Goal: Transaction & Acquisition: Purchase product/service

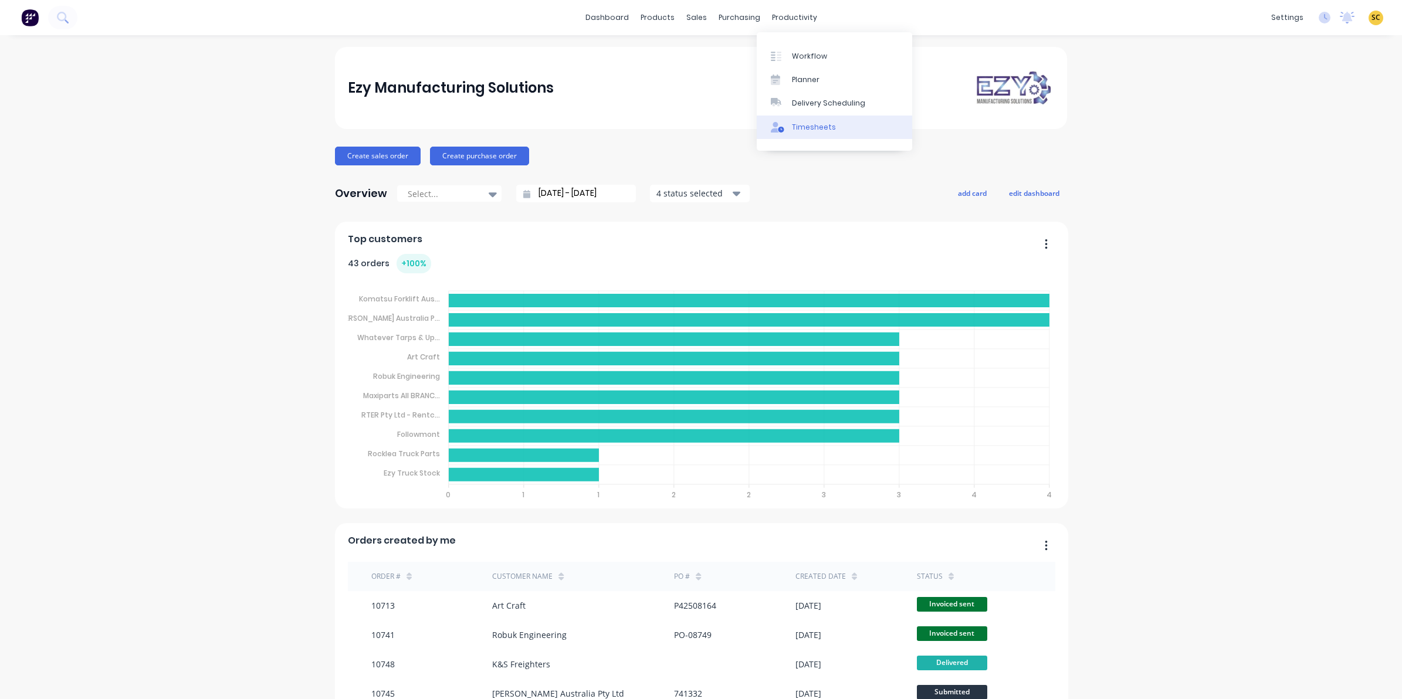
click at [802, 123] on div "Timesheets" at bounding box center [814, 127] width 44 height 11
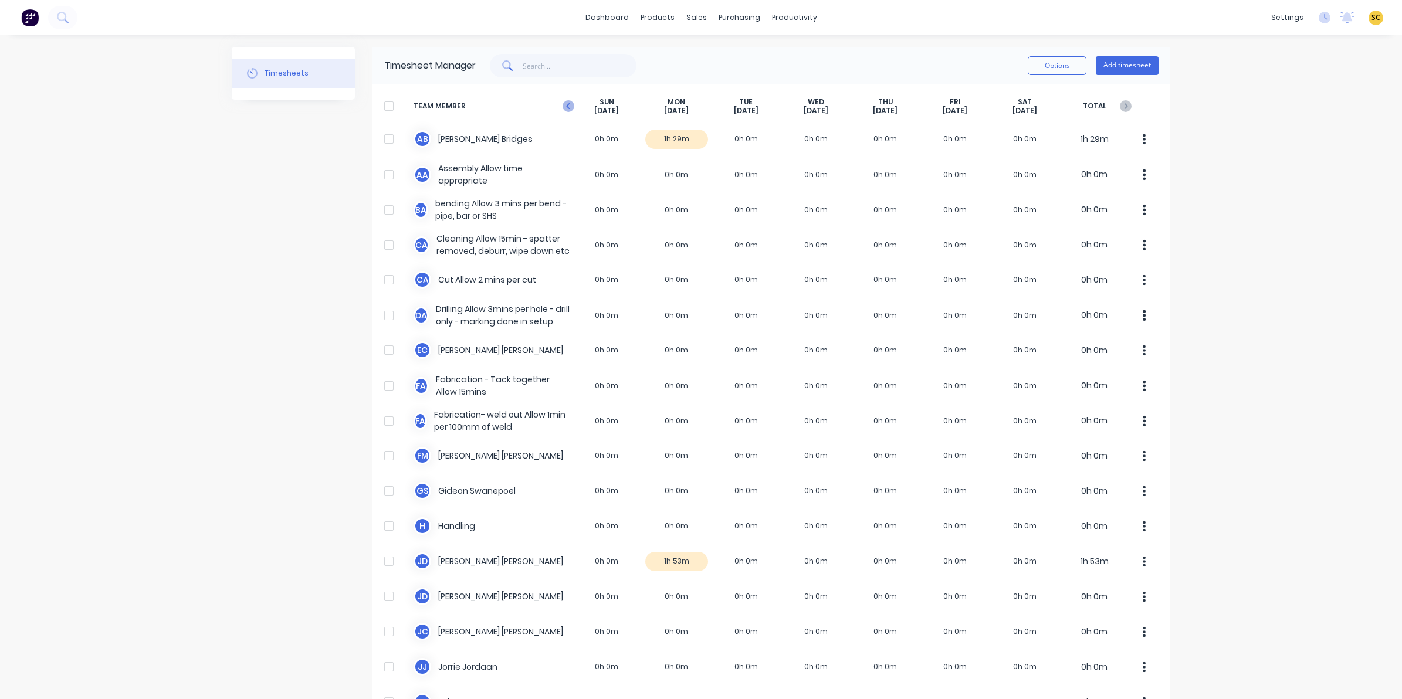
click at [563, 106] on icon "button" at bounding box center [568, 106] width 12 height 12
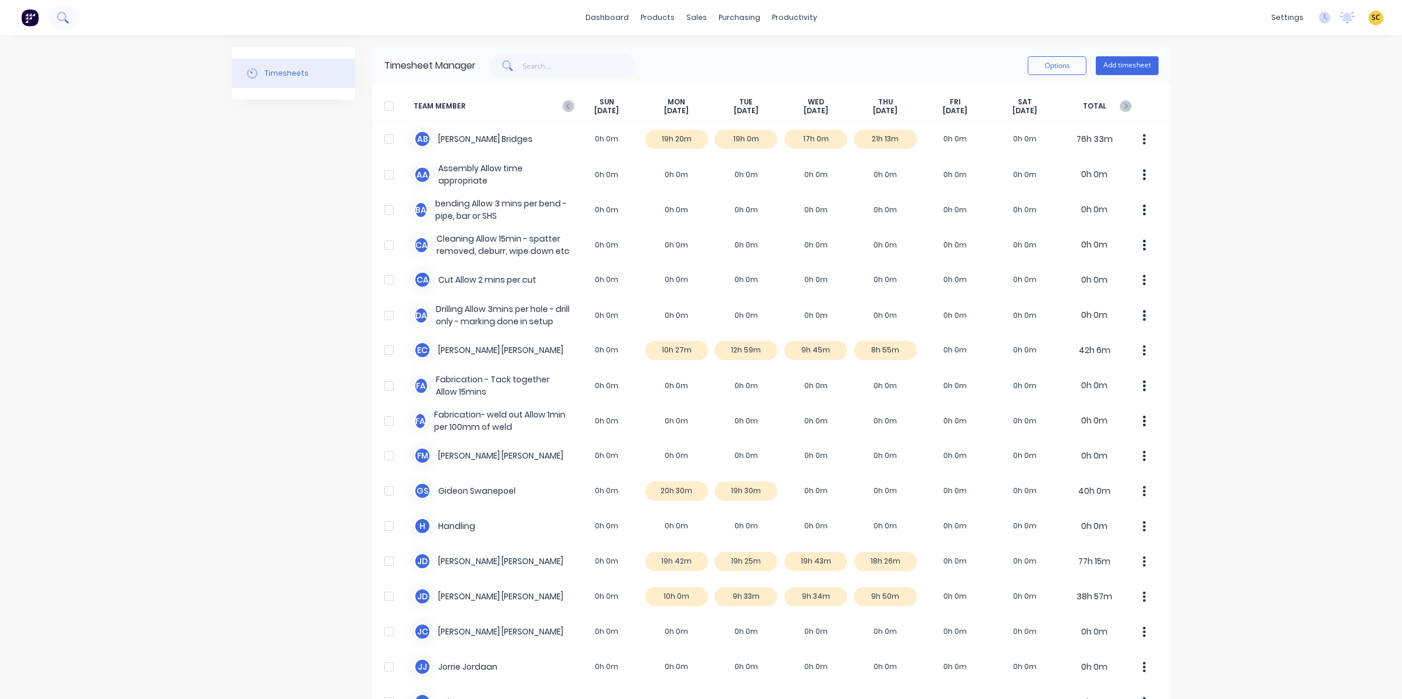
click at [60, 24] on button at bounding box center [62, 17] width 29 height 23
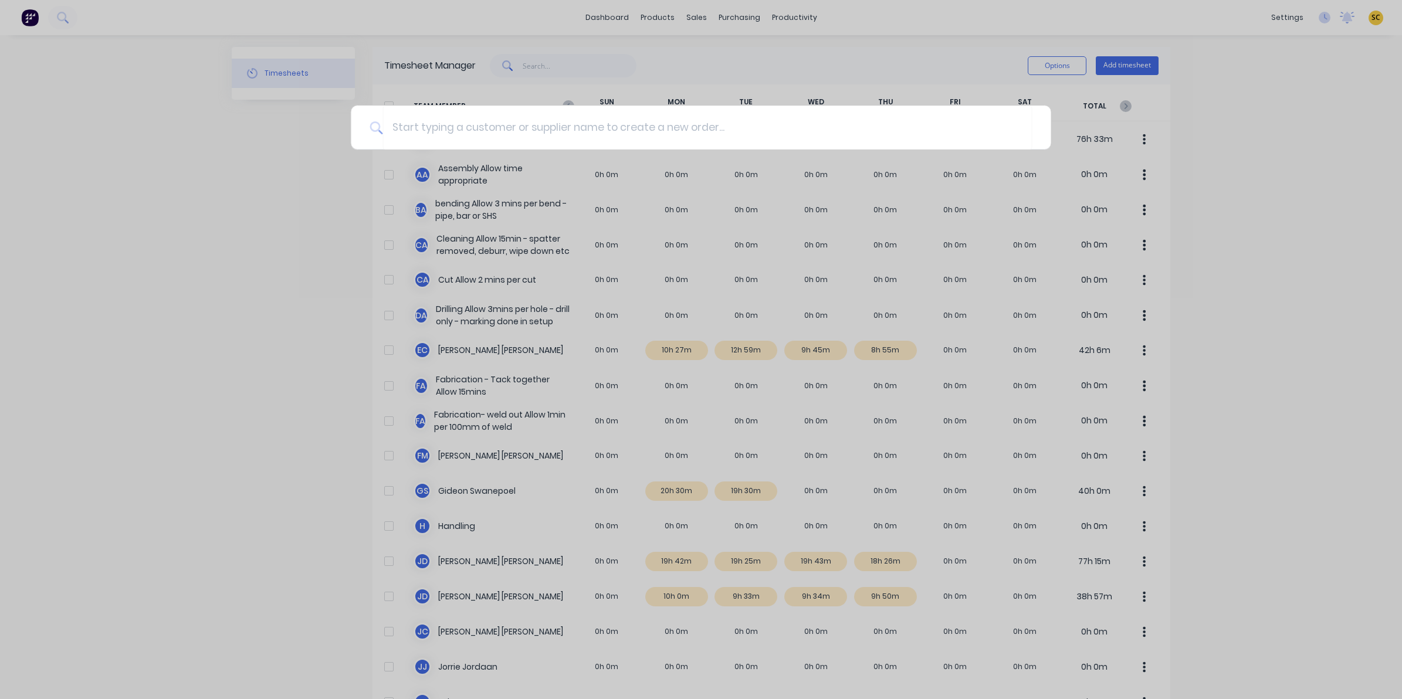
click at [693, 60] on div at bounding box center [701, 349] width 1402 height 699
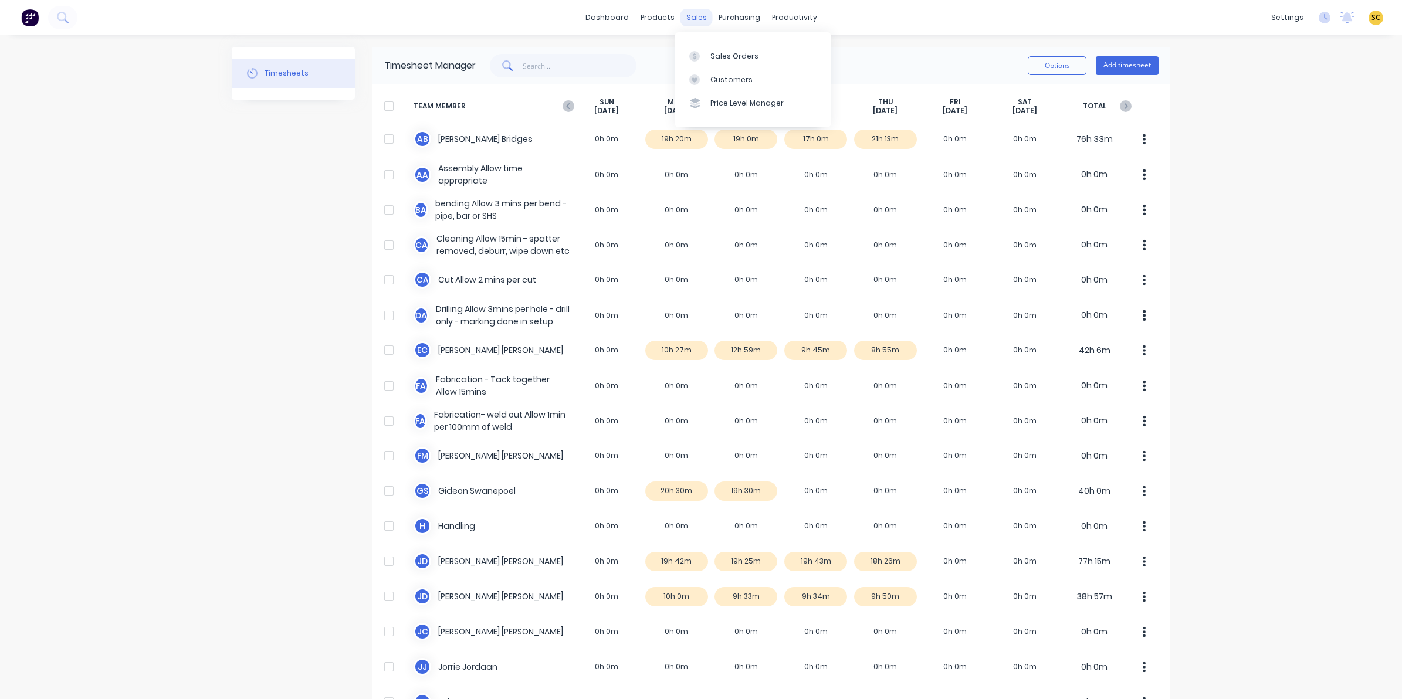
click at [686, 18] on div "sales" at bounding box center [696, 18] width 32 height 18
click at [711, 53] on div "Sales Orders" at bounding box center [734, 56] width 48 height 11
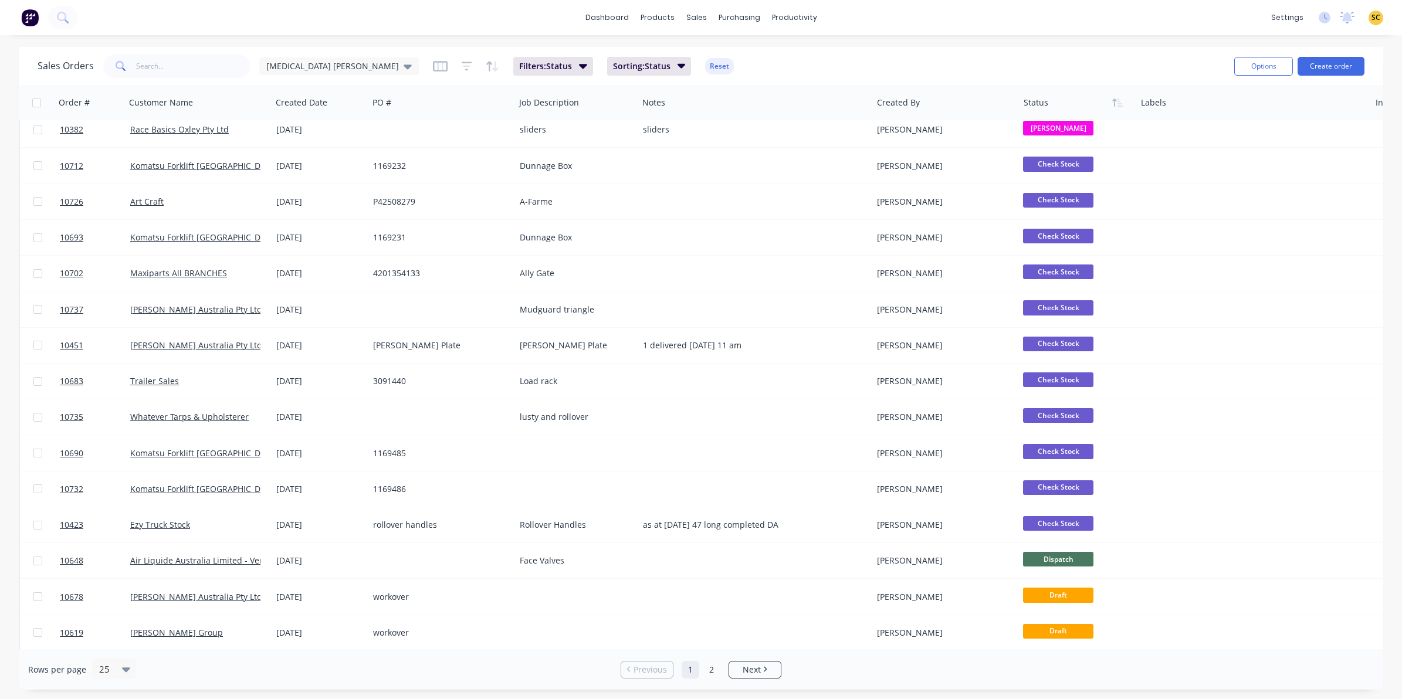
scroll to position [374, 0]
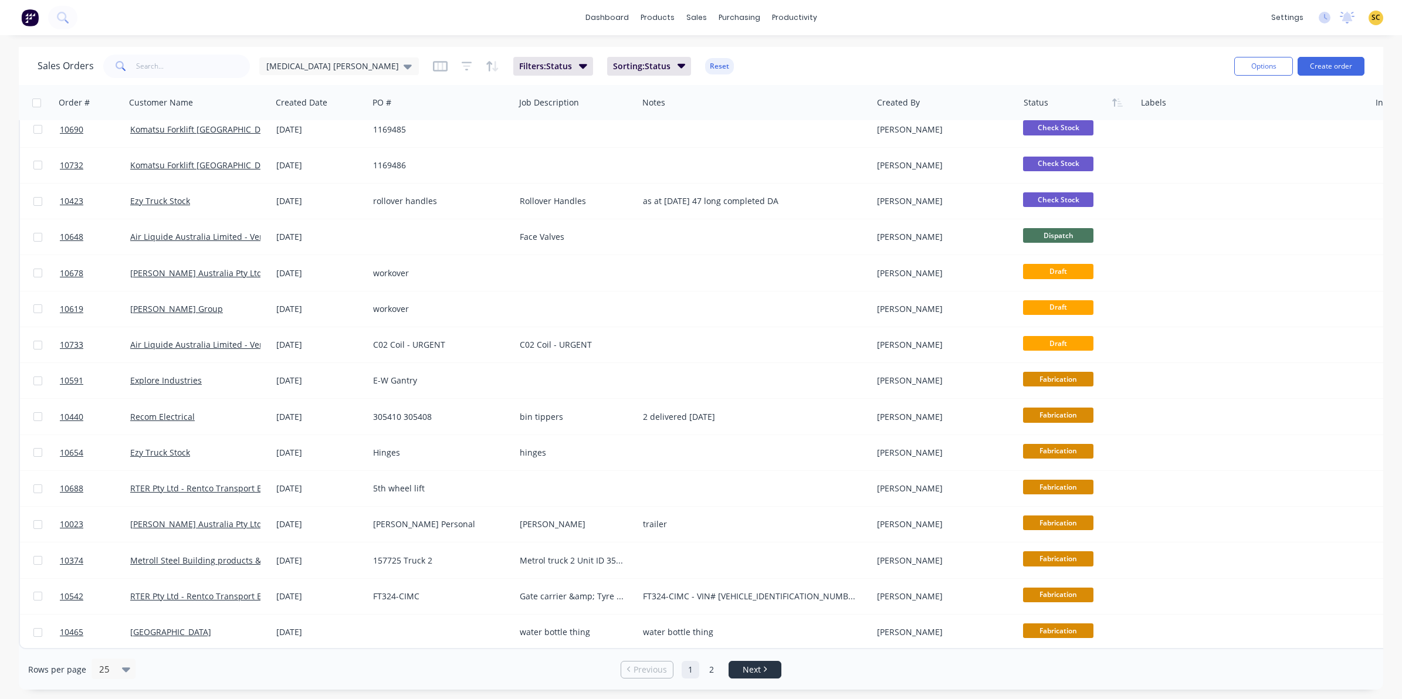
drag, startPoint x: 711, startPoint y: 670, endPoint x: 743, endPoint y: 665, distance: 32.1
click at [711, 672] on link "2" at bounding box center [712, 670] width 18 height 18
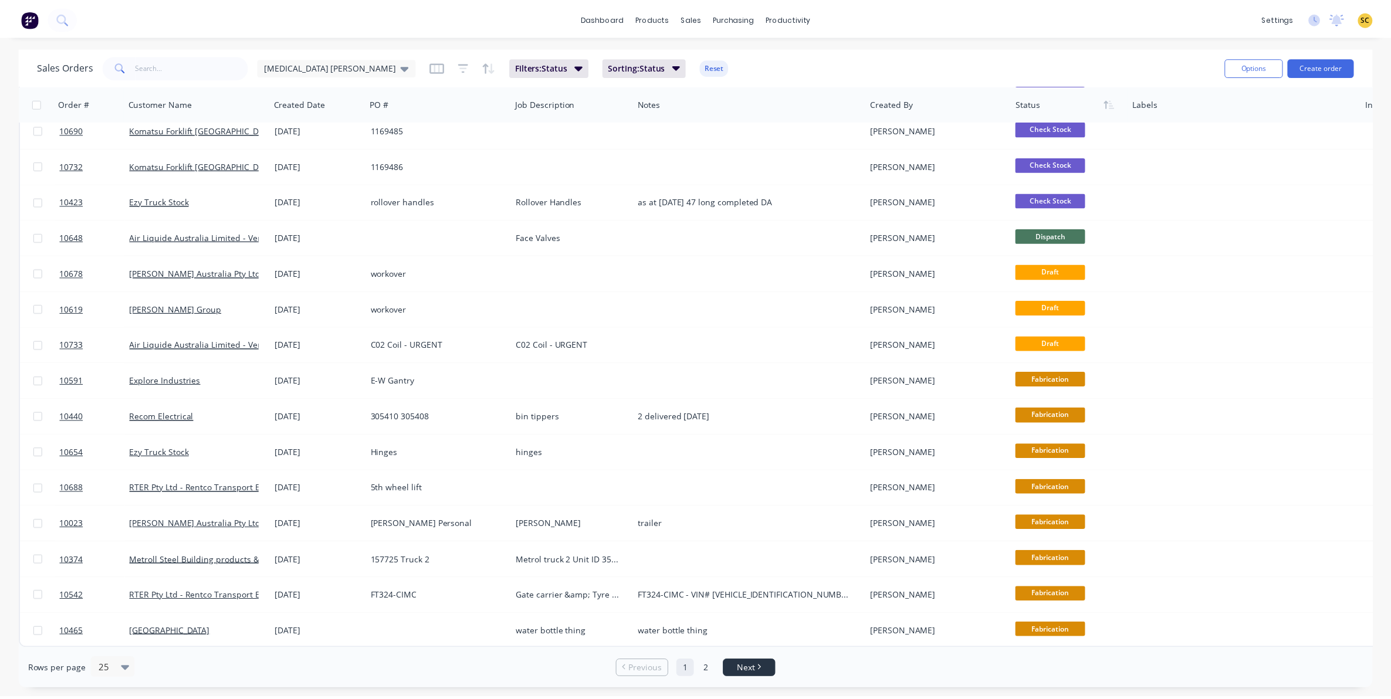
scroll to position [0, 0]
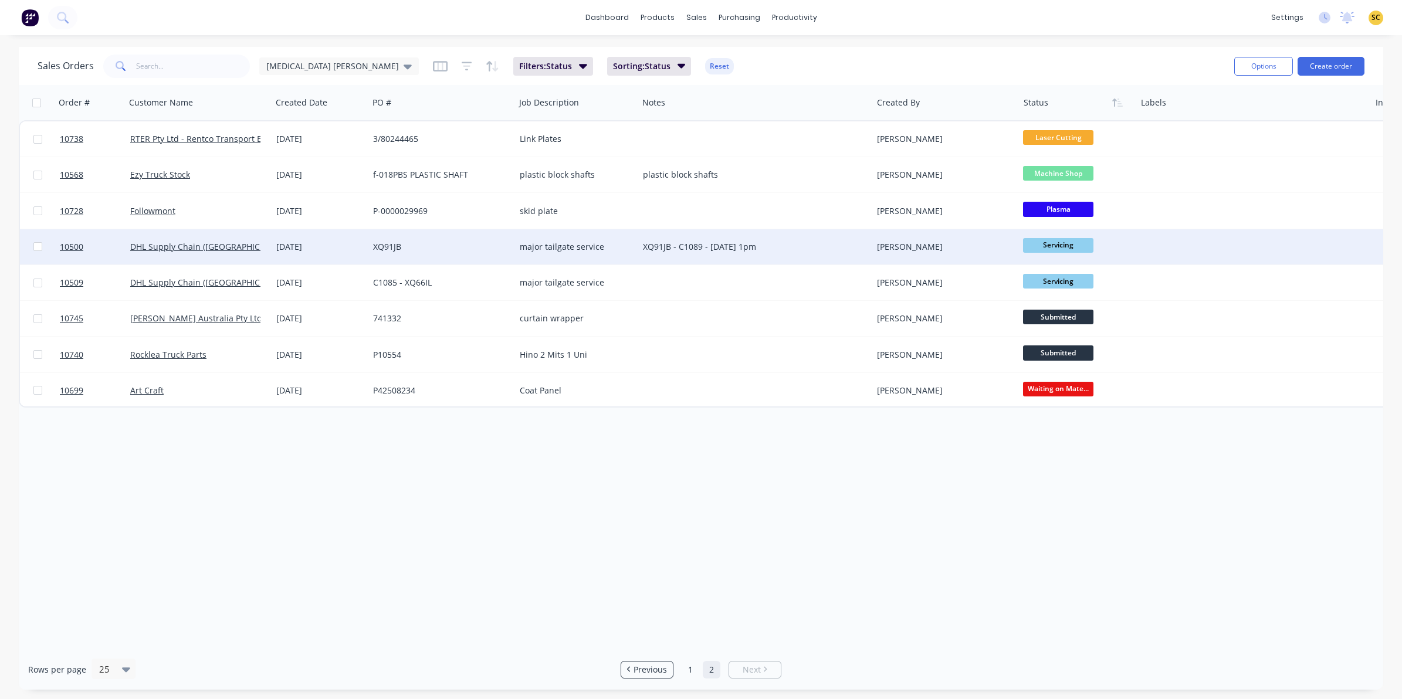
click at [764, 242] on div "XQ91JB - C1089 - 28/5/2025 - 1pm" at bounding box center [749, 247] width 213 height 12
click at [898, 245] on div "[PERSON_NAME]" at bounding box center [942, 247] width 130 height 12
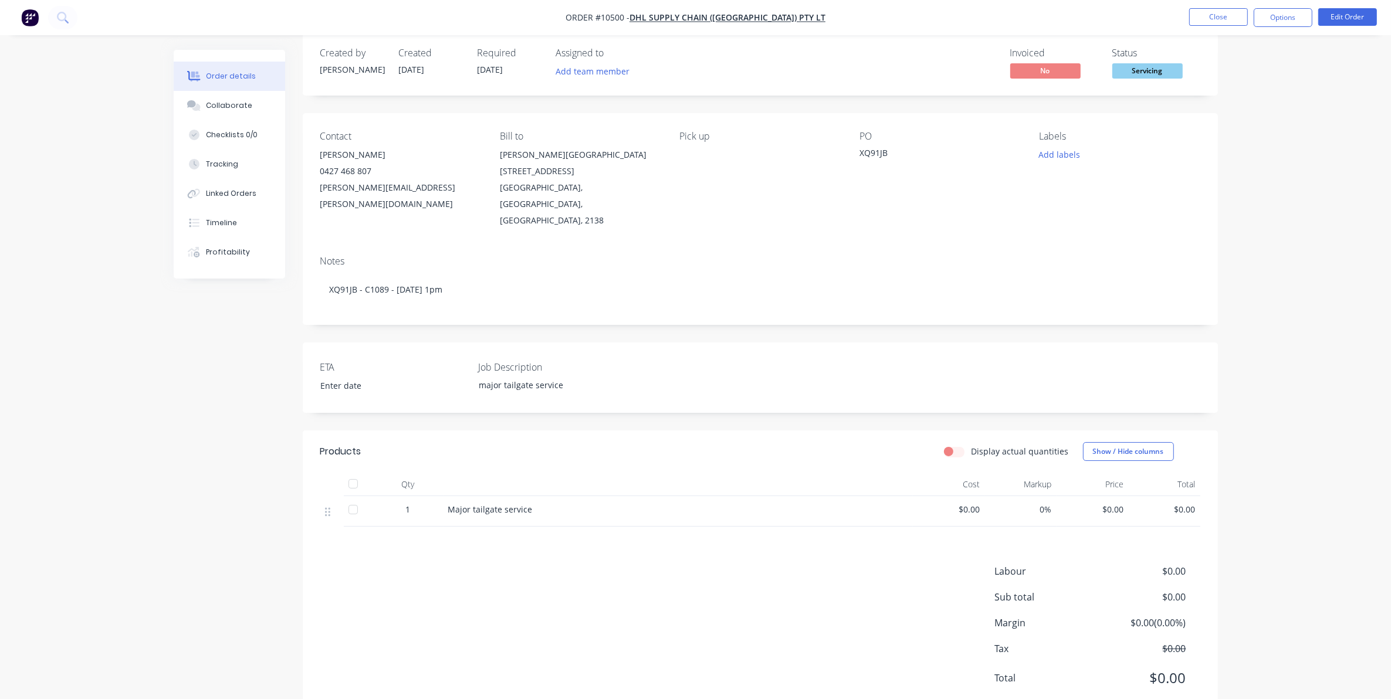
scroll to position [21, 0]
drag, startPoint x: 1151, startPoint y: 59, endPoint x: 1151, endPoint y: 68, distance: 9.4
click at [1151, 57] on span at bounding box center [1148, 57] width 8 height 4
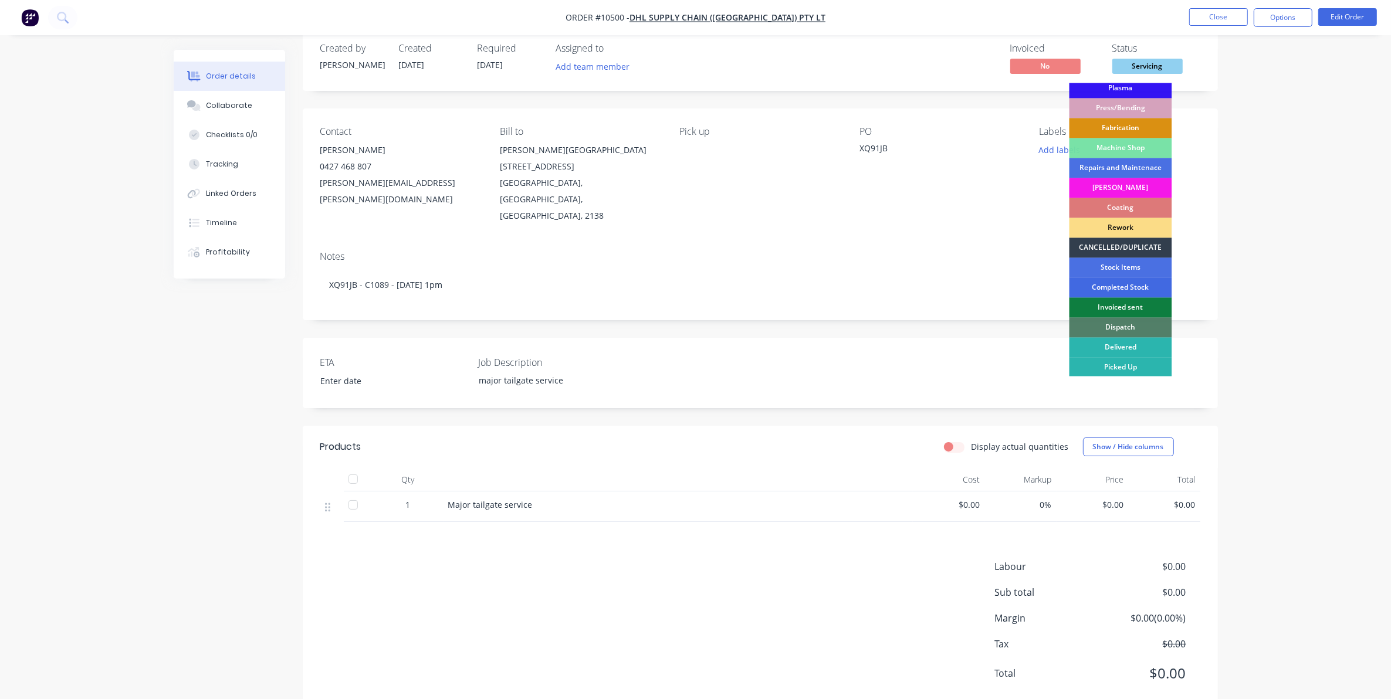
scroll to position [106, 0]
click at [1130, 248] on div "CANCELLED/DUPLICATE" at bounding box center [1120, 247] width 103 height 20
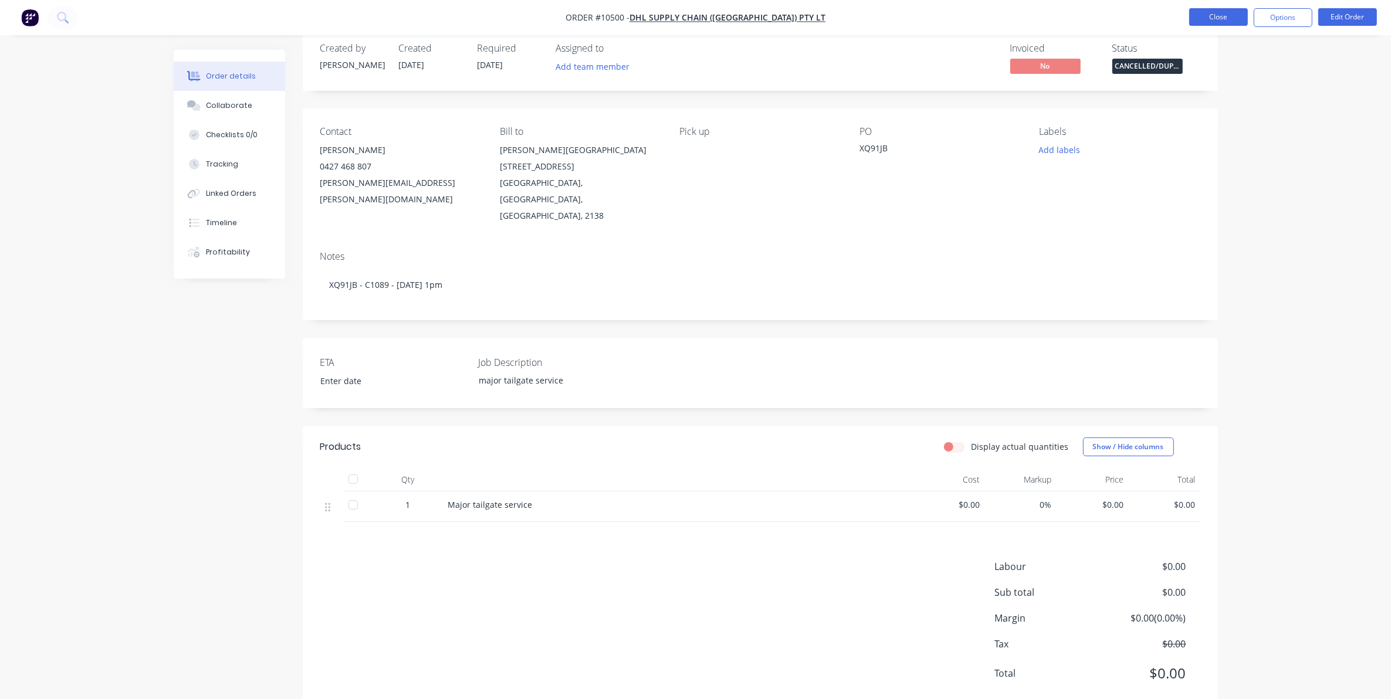
click at [1223, 18] on button "Close" at bounding box center [1218, 17] width 59 height 18
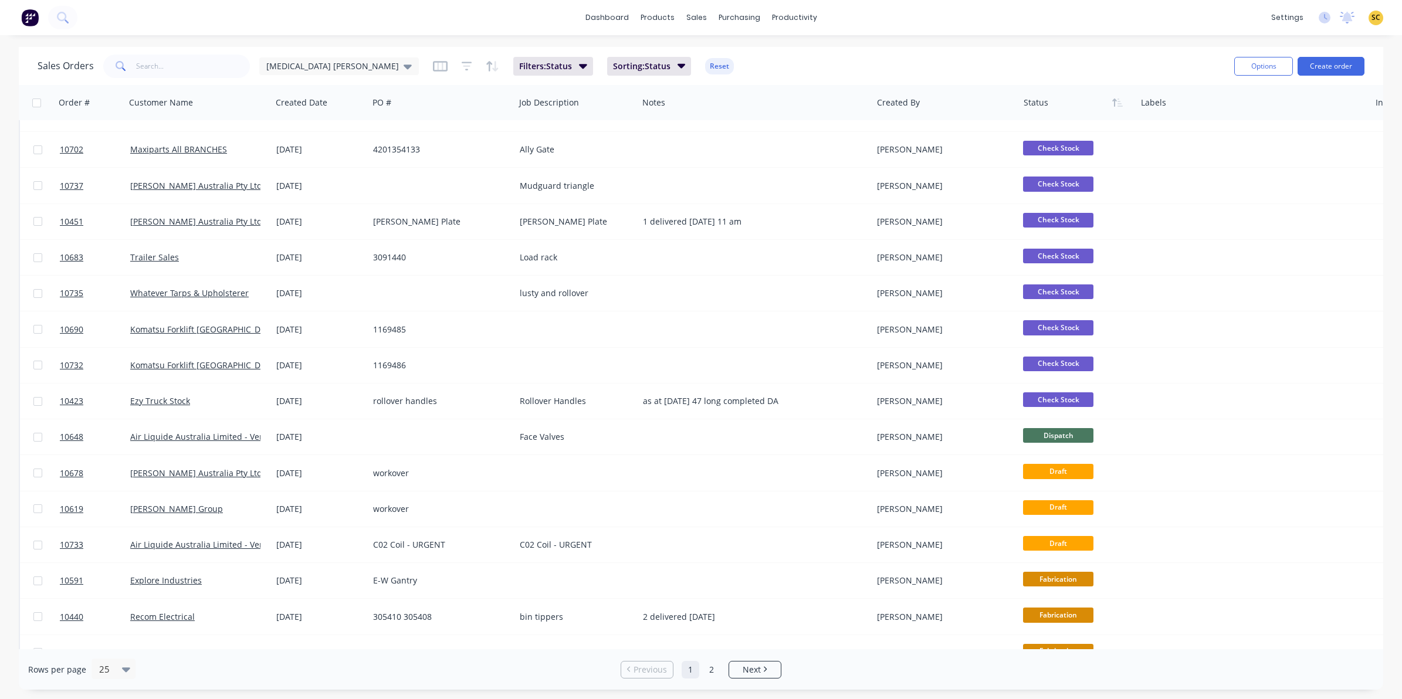
scroll to position [374, 0]
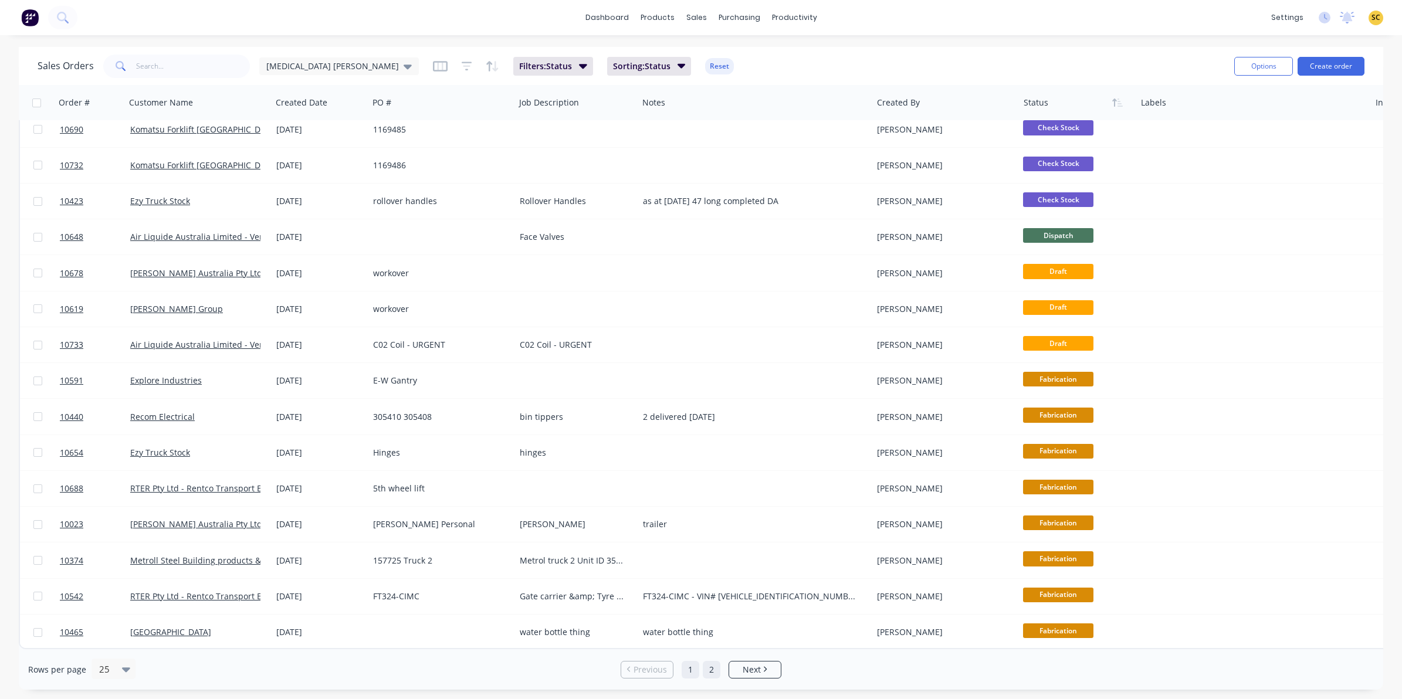
click at [703, 675] on link "2" at bounding box center [712, 670] width 18 height 18
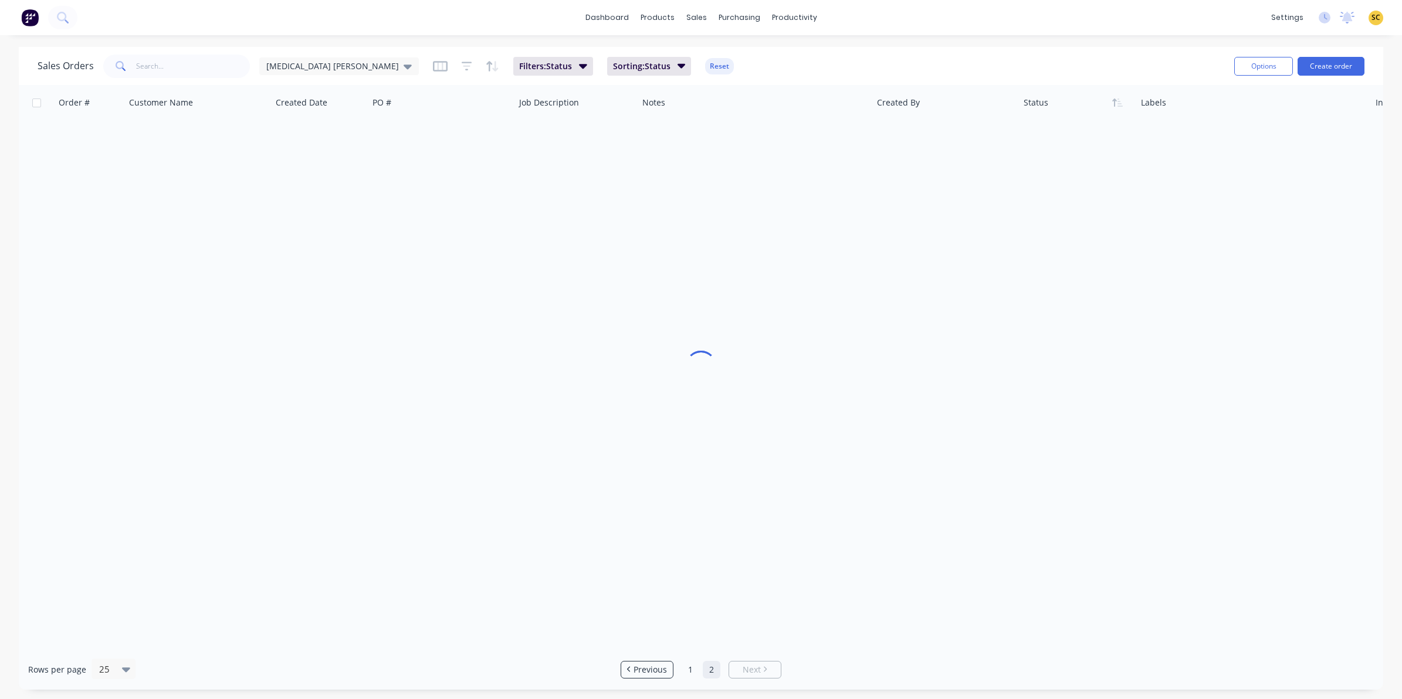
scroll to position [0, 0]
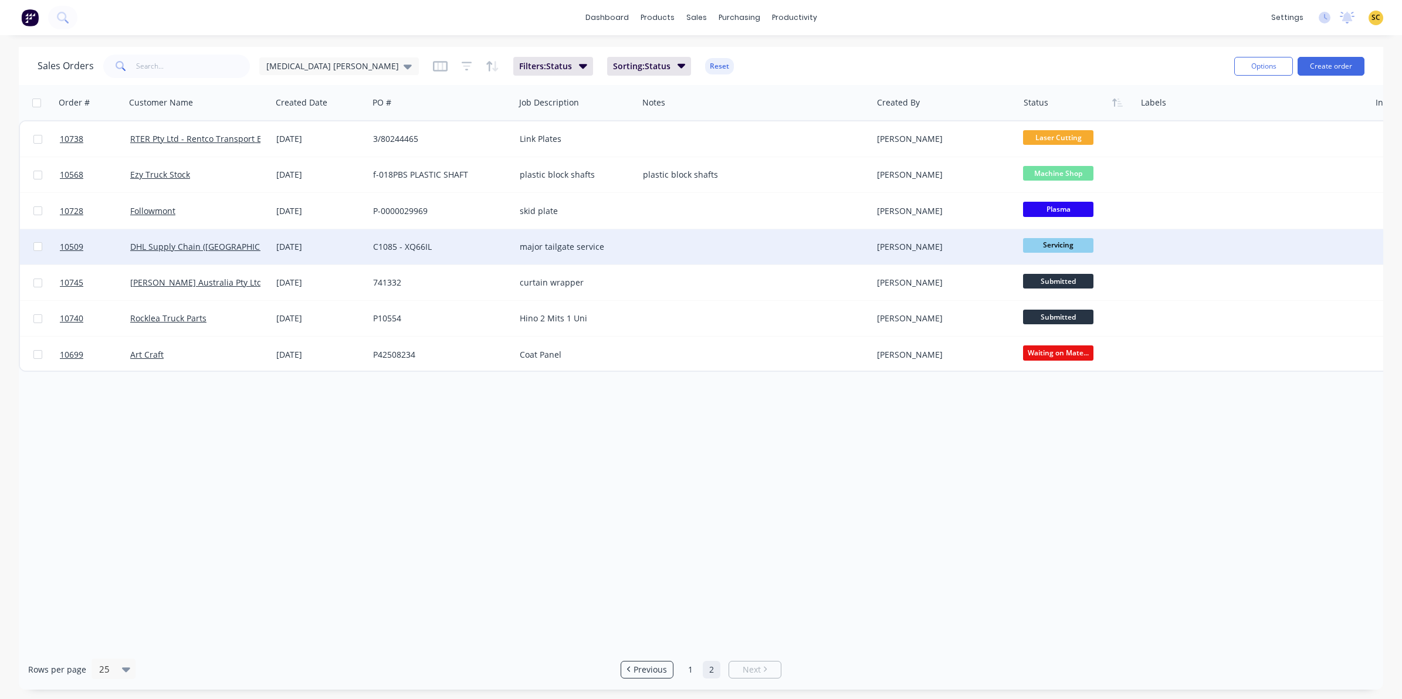
click at [984, 242] on div "[PERSON_NAME]" at bounding box center [942, 247] width 130 height 12
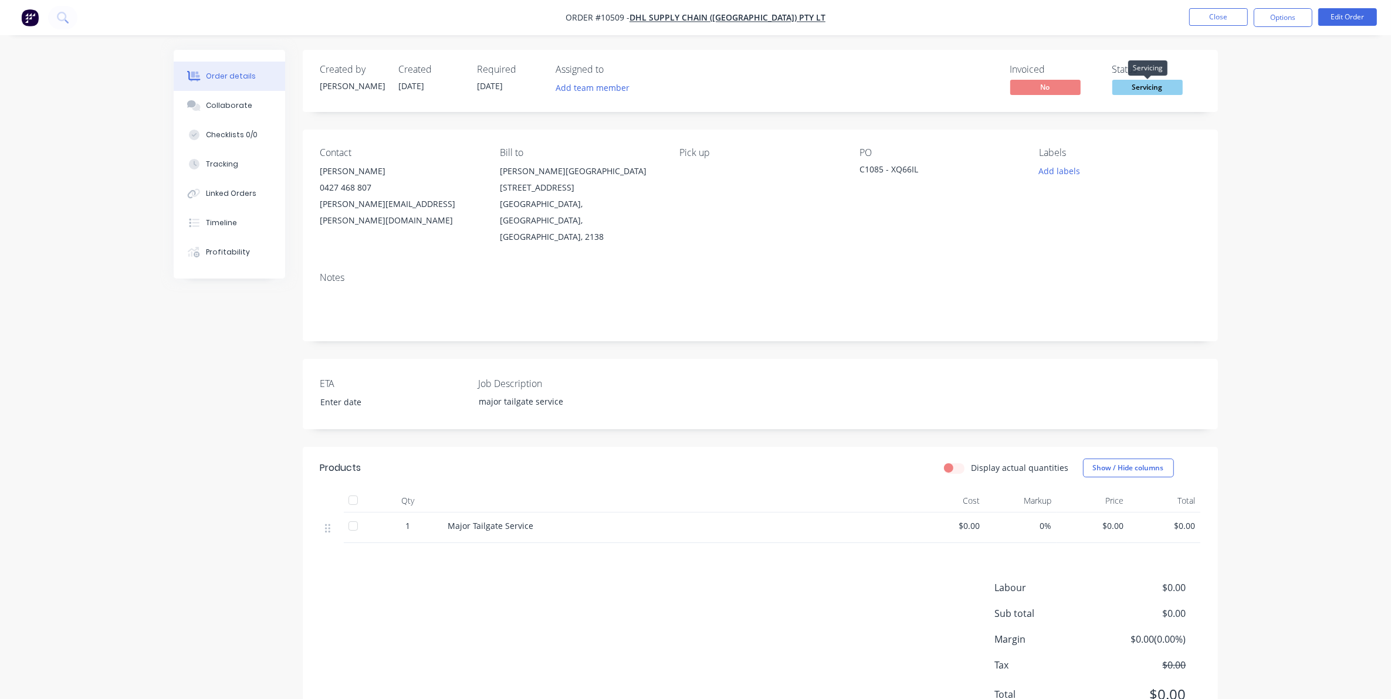
click at [1159, 87] on span "Servicing" at bounding box center [1147, 87] width 70 height 15
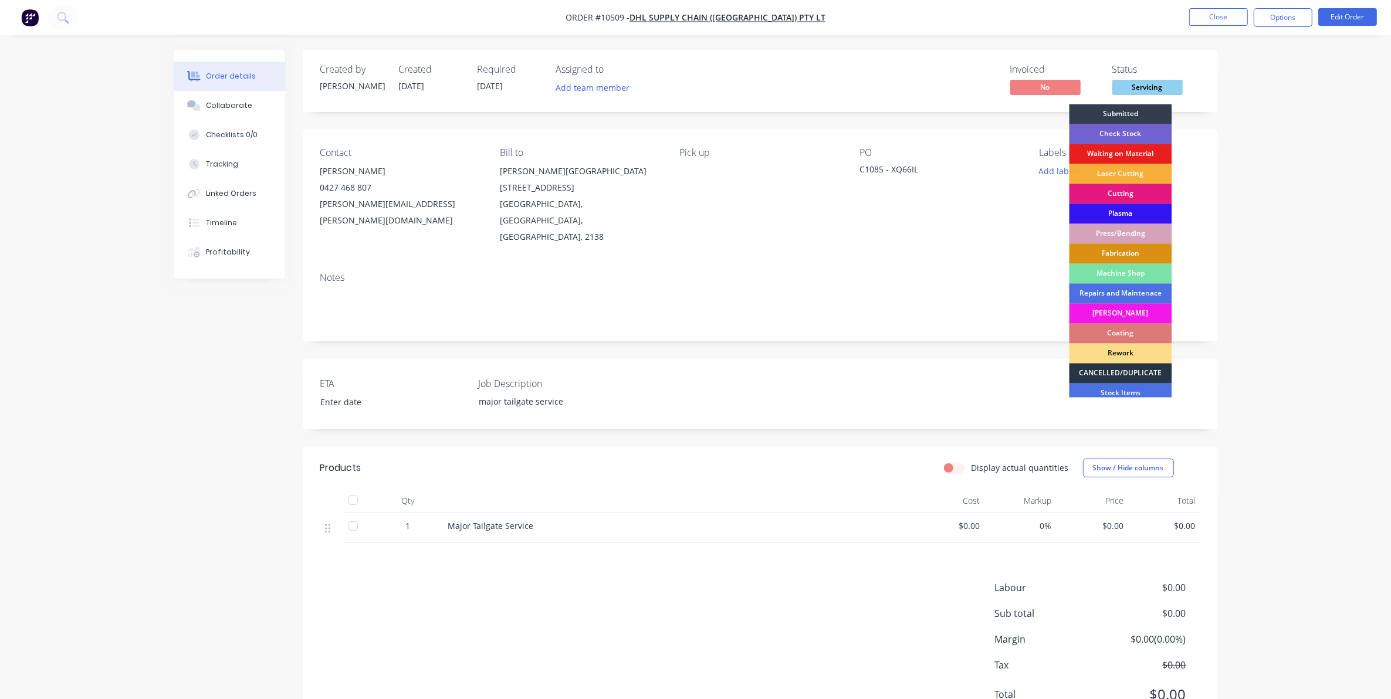
click at [1123, 377] on div "CANCELLED/DUPLICATE" at bounding box center [1120, 374] width 103 height 20
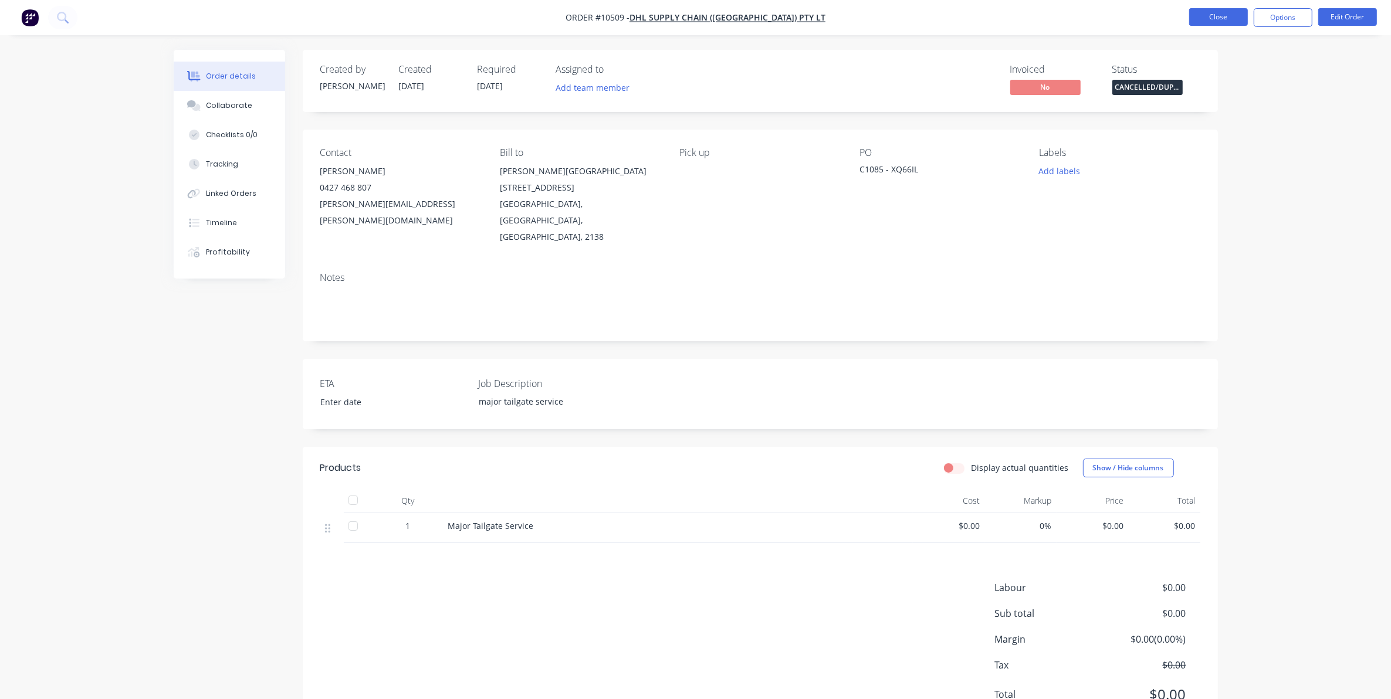
click at [1215, 12] on button "Close" at bounding box center [1218, 17] width 59 height 18
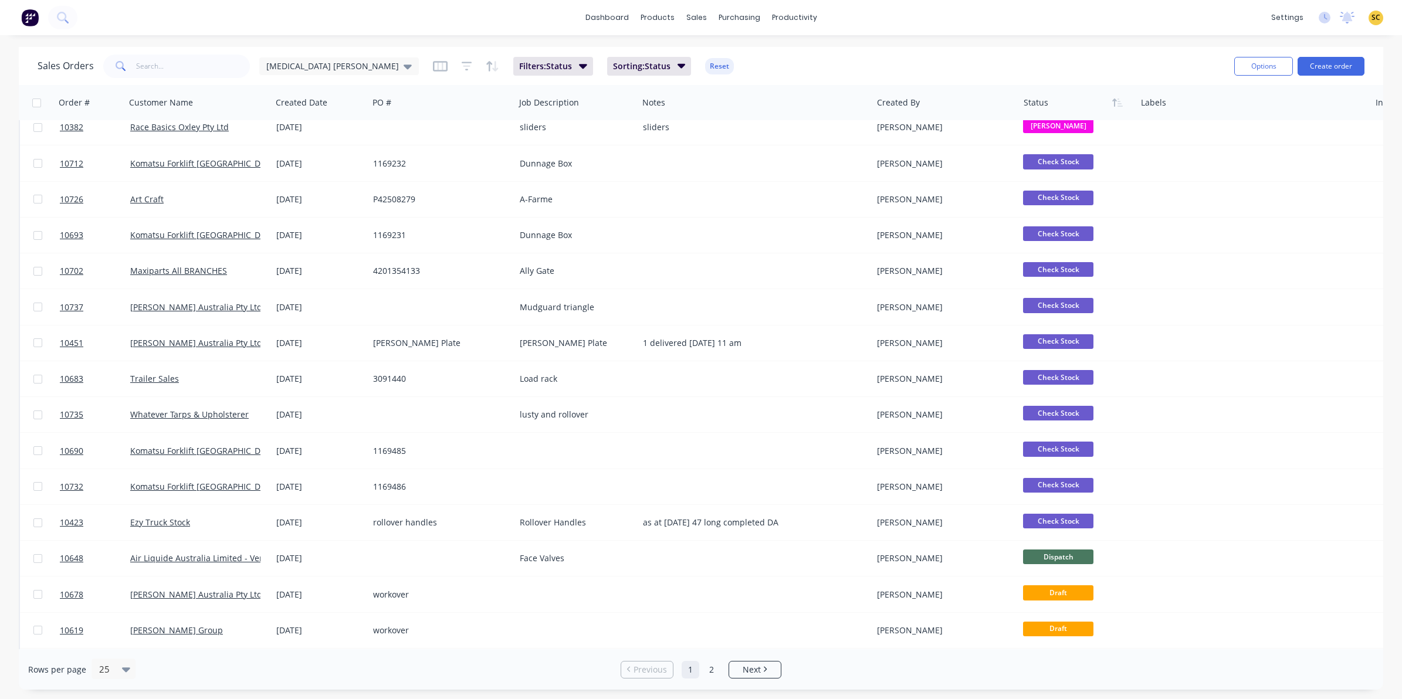
scroll to position [73, 0]
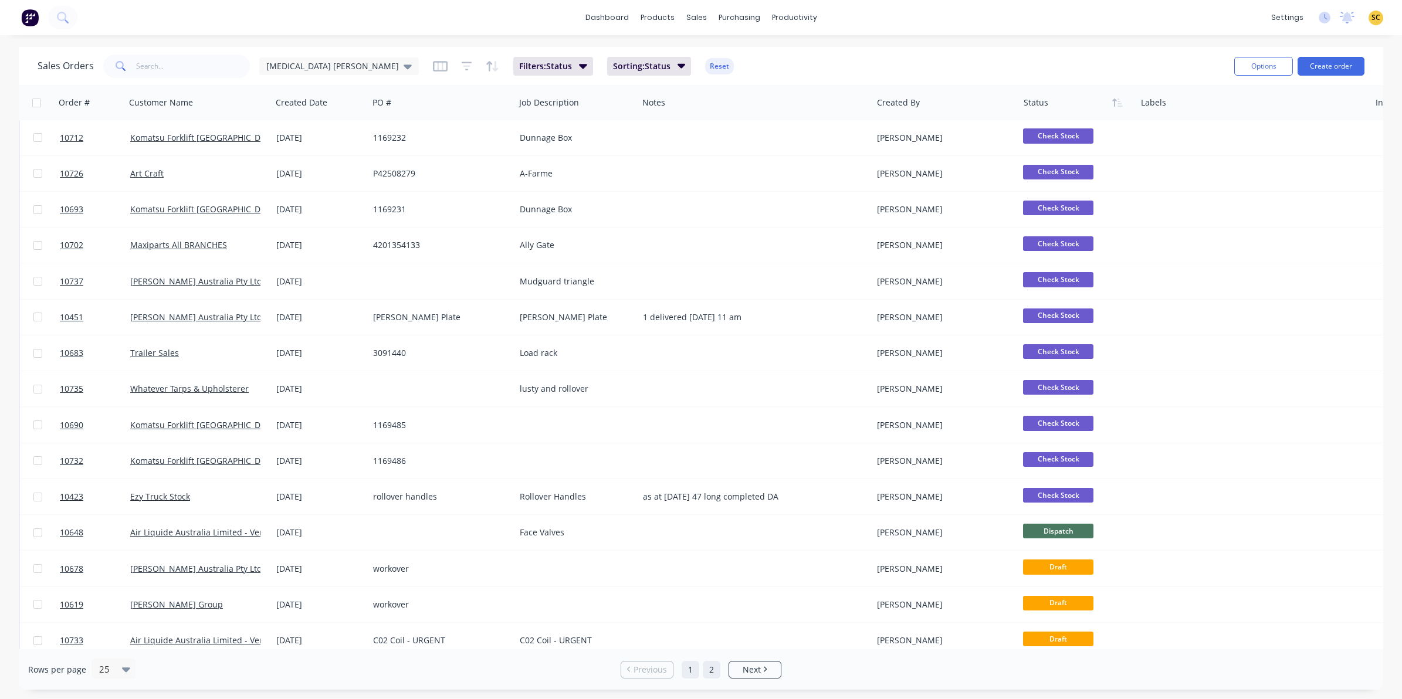
click at [706, 673] on link "2" at bounding box center [712, 670] width 18 height 18
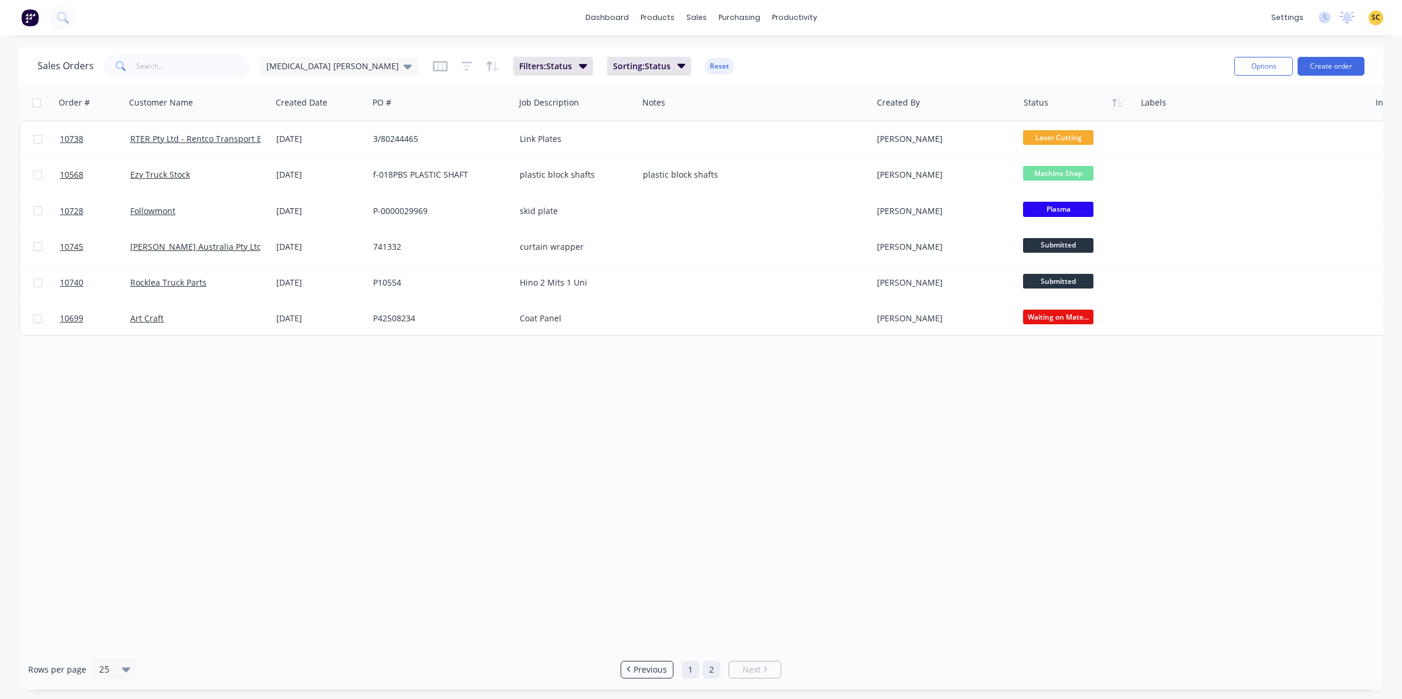
click at [688, 667] on link "1" at bounding box center [691, 670] width 18 height 18
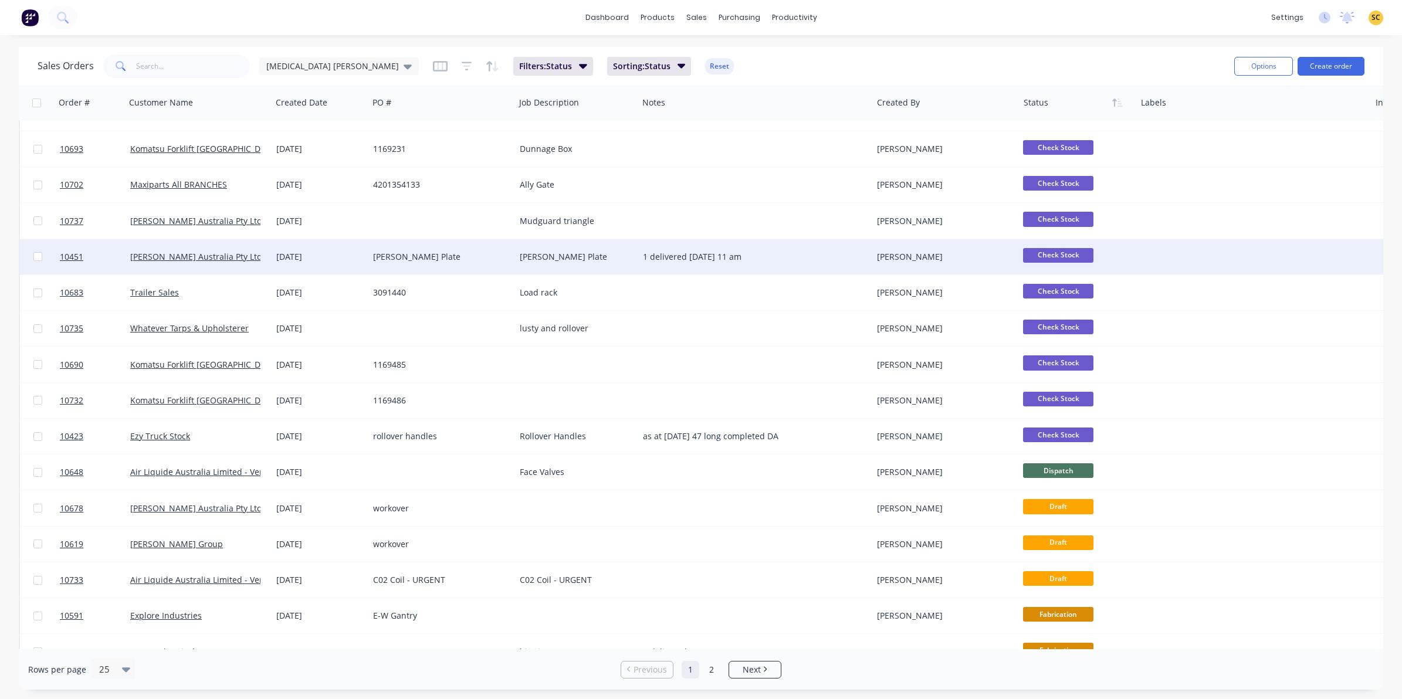
scroll to position [220, 0]
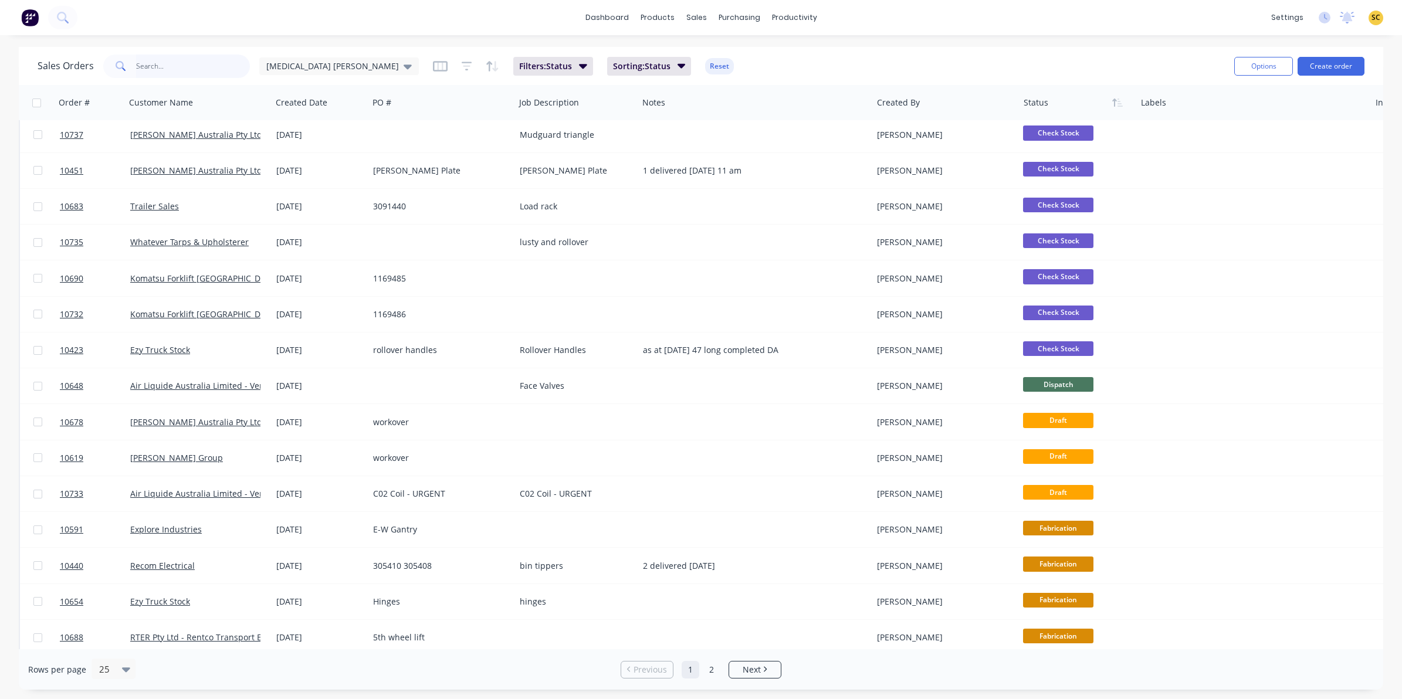
click at [152, 71] on input "text" at bounding box center [193, 66] width 114 height 23
type input "10729"
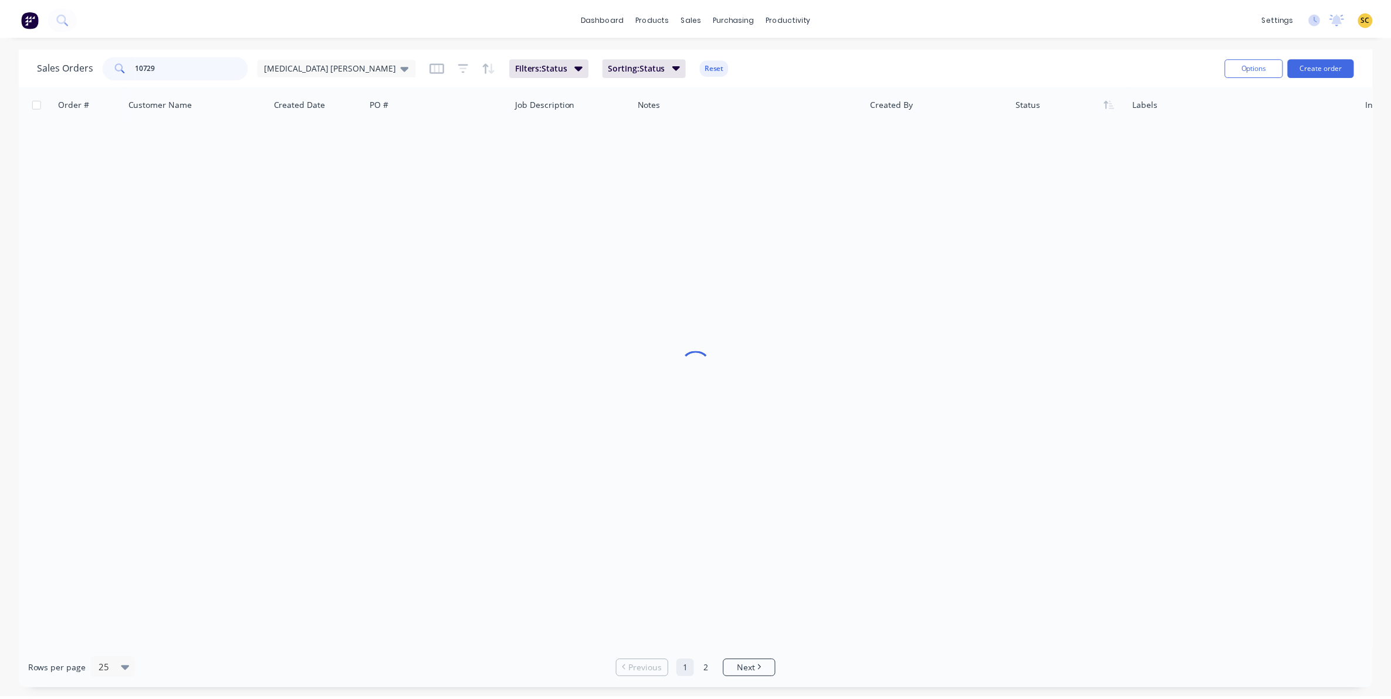
scroll to position [0, 0]
click at [56, 18] on button at bounding box center [62, 17] width 29 height 23
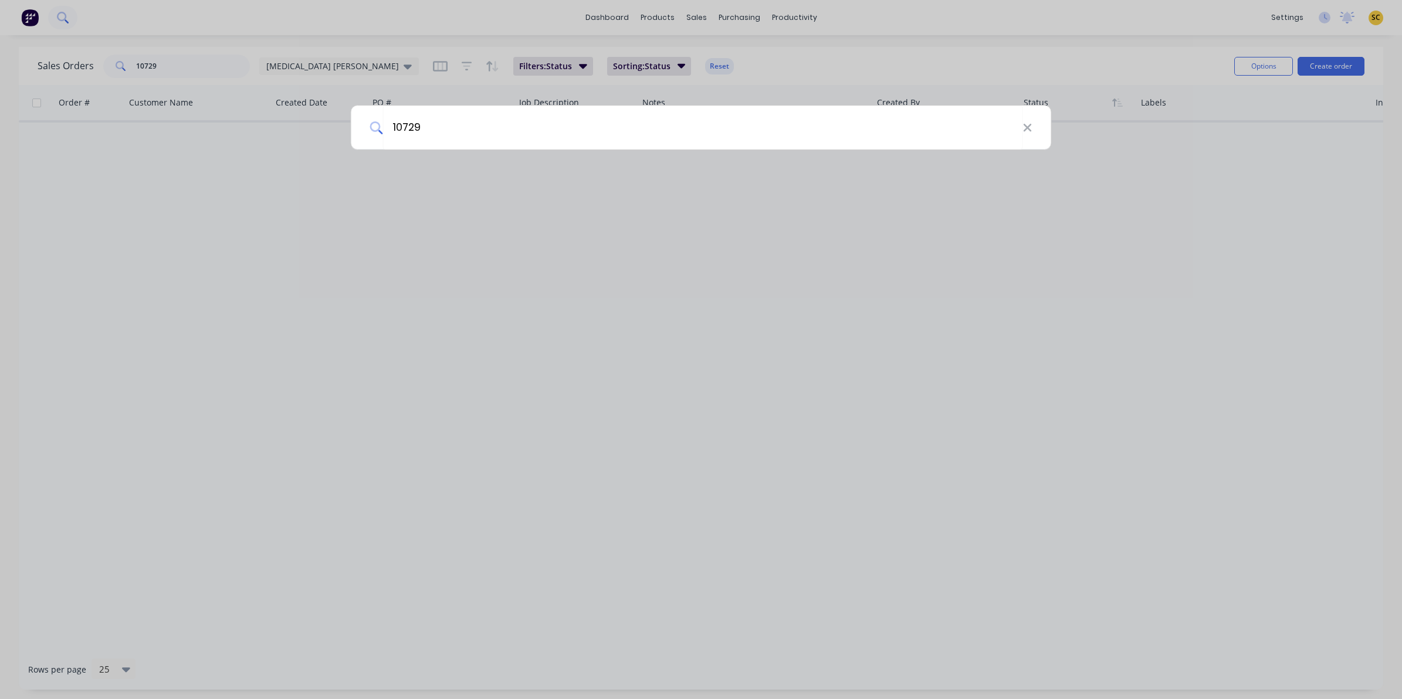
type input "10729"
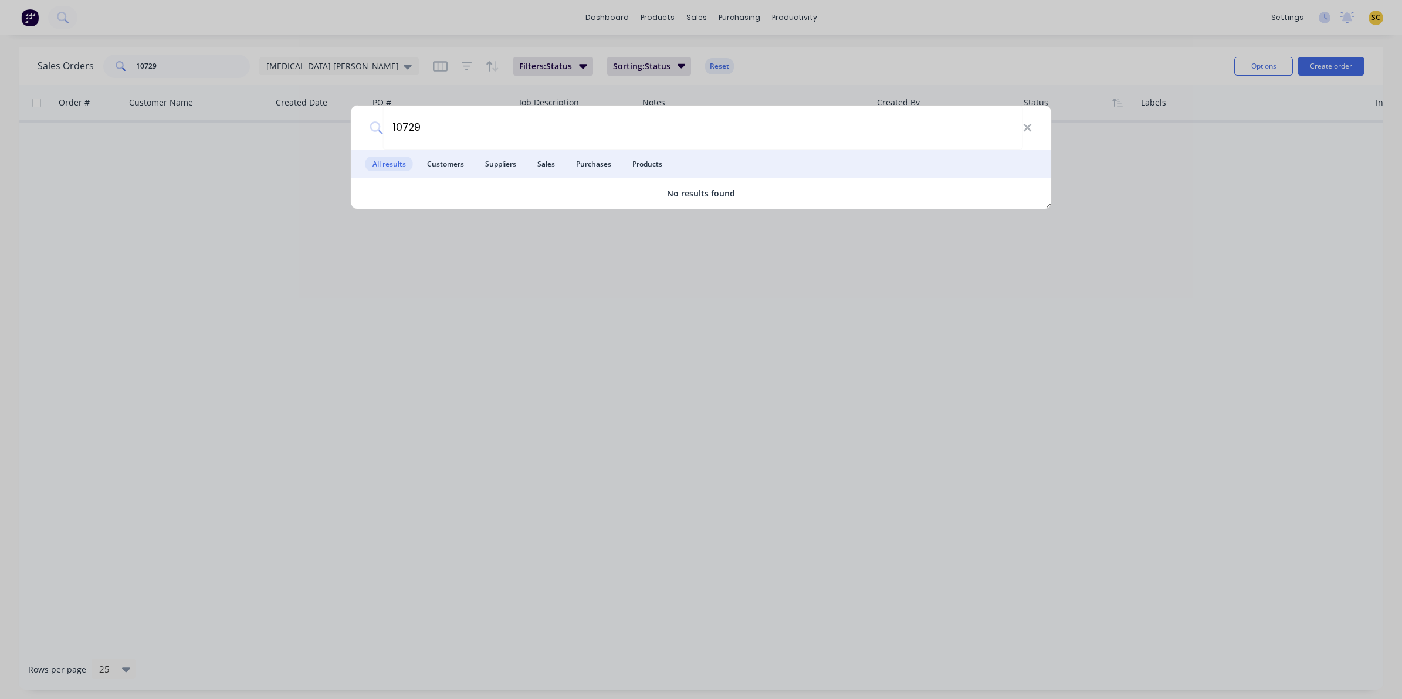
drag, startPoint x: 813, startPoint y: 413, endPoint x: 722, endPoint y: 382, distance: 96.1
click at [812, 414] on div "10729 All results Customers Suppliers Sales Purchases Products No results found" at bounding box center [701, 349] width 1402 height 699
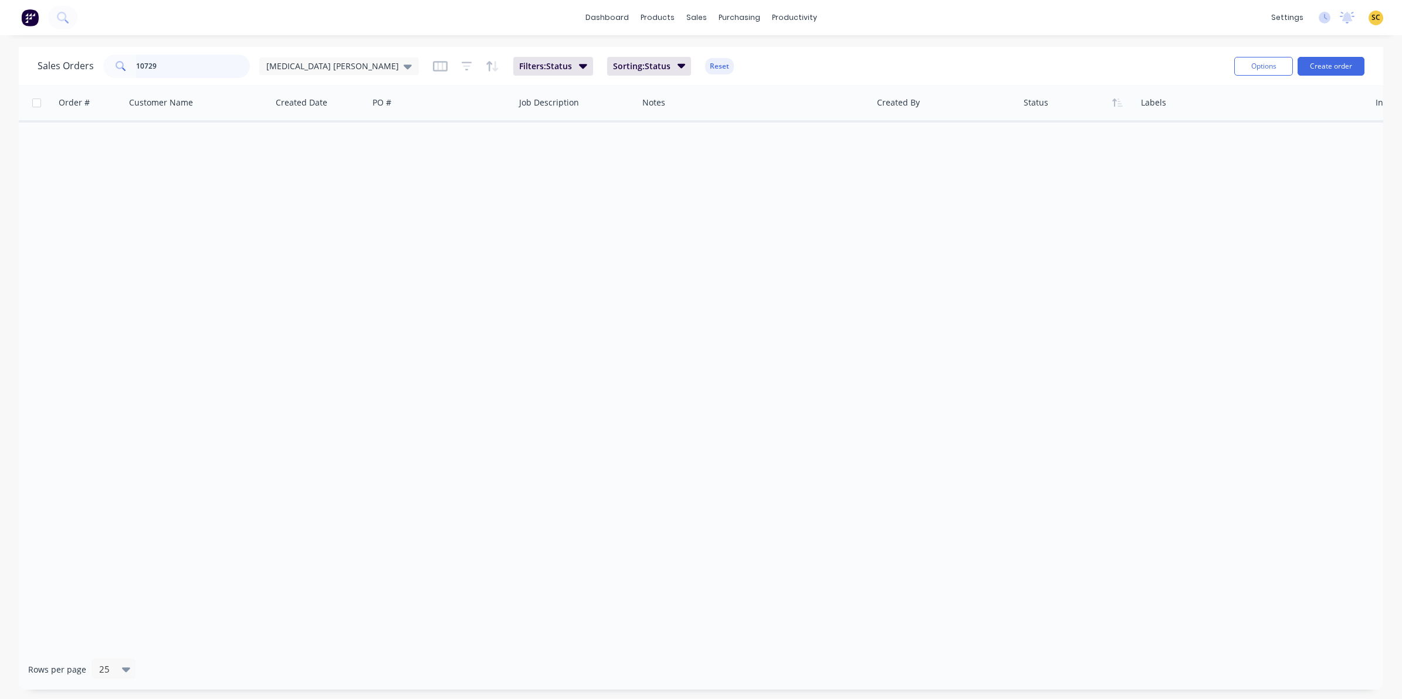
drag, startPoint x: 166, startPoint y: 72, endPoint x: -40, endPoint y: 86, distance: 207.0
click at [0, 86] on html "dashboard products sales purchasing productivity dashboard products Product Cat…" at bounding box center [701, 349] width 1402 height 699
type input "a"
type input "trailer"
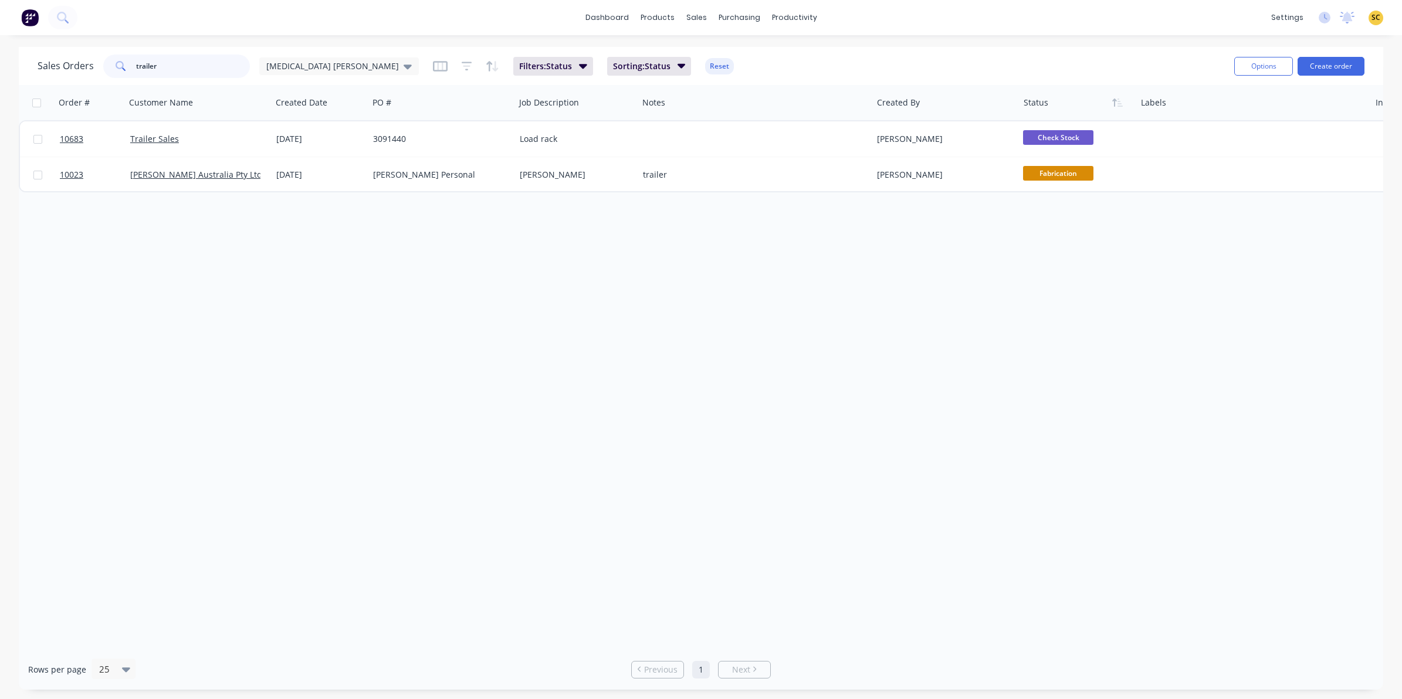
click at [168, 56] on input "trailer" at bounding box center [193, 66] width 114 height 23
drag, startPoint x: 182, startPoint y: 65, endPoint x: 18, endPoint y: 83, distance: 165.2
click at [21, 83] on div "Sales Orders trailer Egg Donor Mumma Filters: Status Sorting: Status Reset Opti…" at bounding box center [701, 66] width 1364 height 38
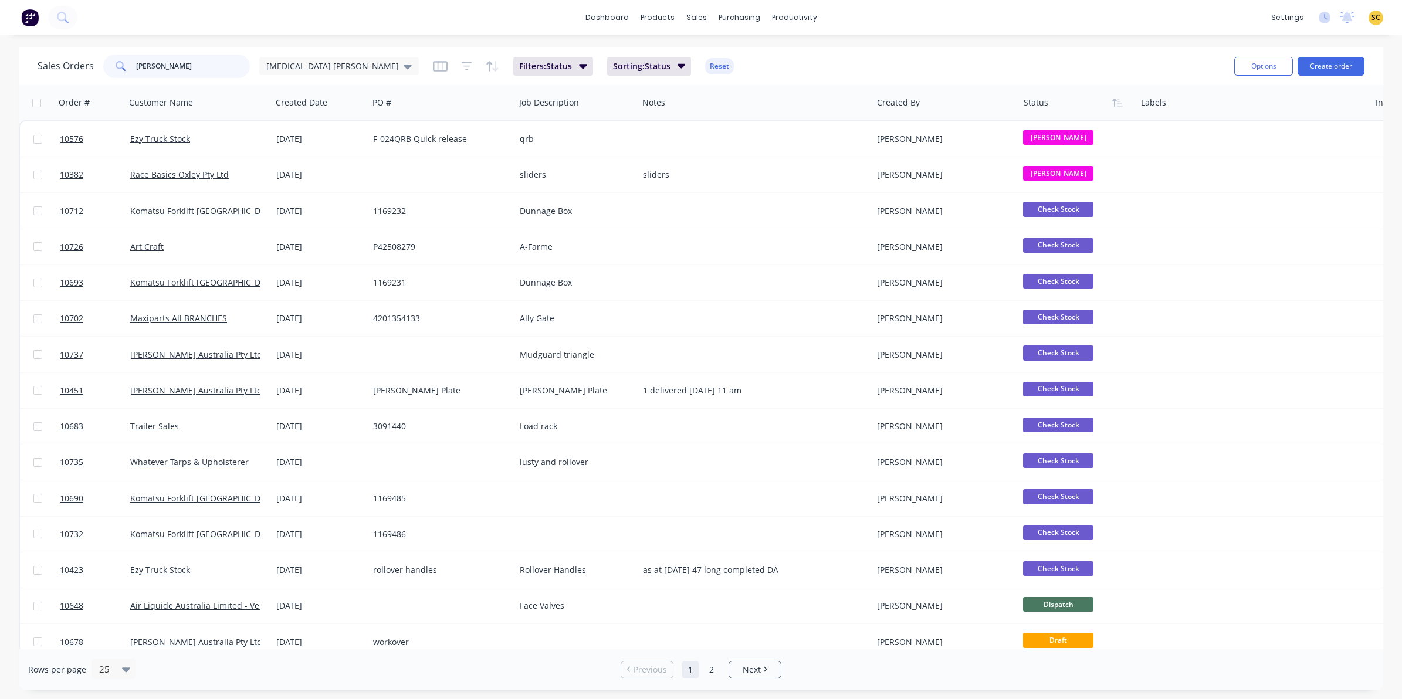
type input "[PERSON_NAME]"
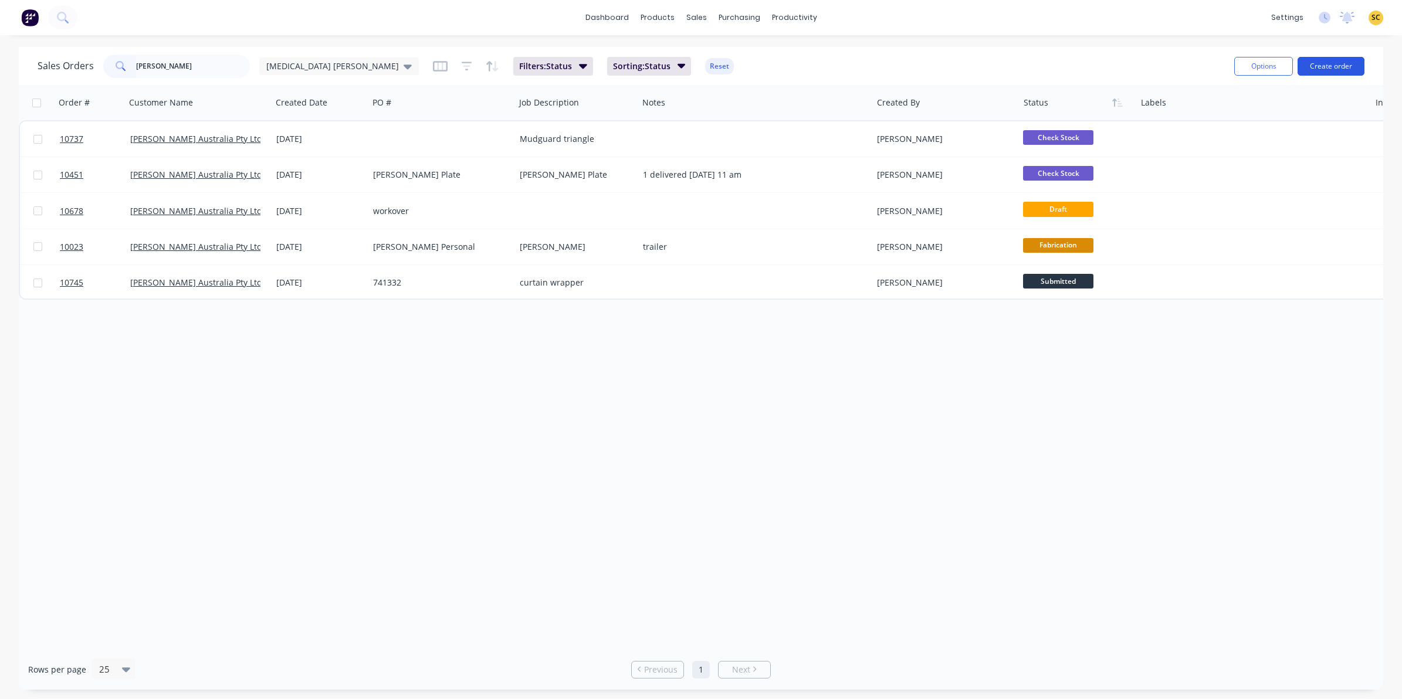
click at [1327, 65] on button "Create order" at bounding box center [1330, 66] width 67 height 19
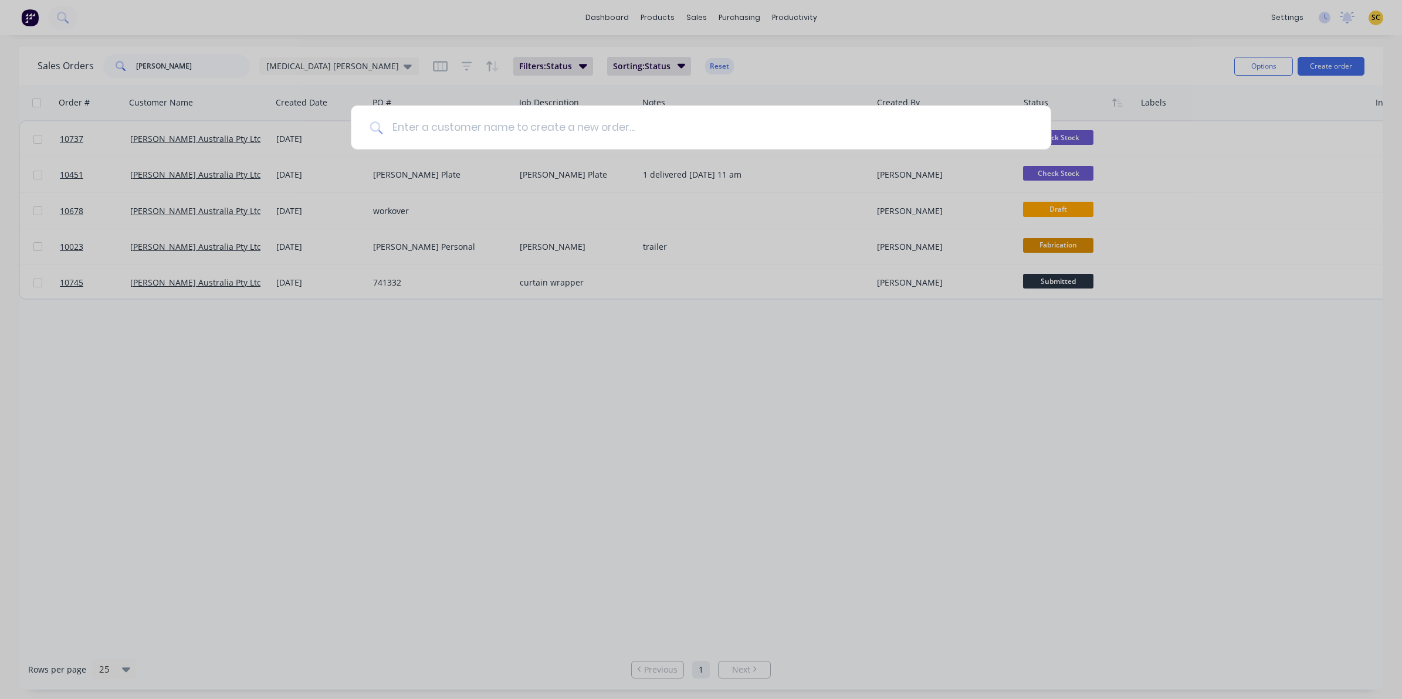
click at [547, 135] on input at bounding box center [706, 128] width 649 height 44
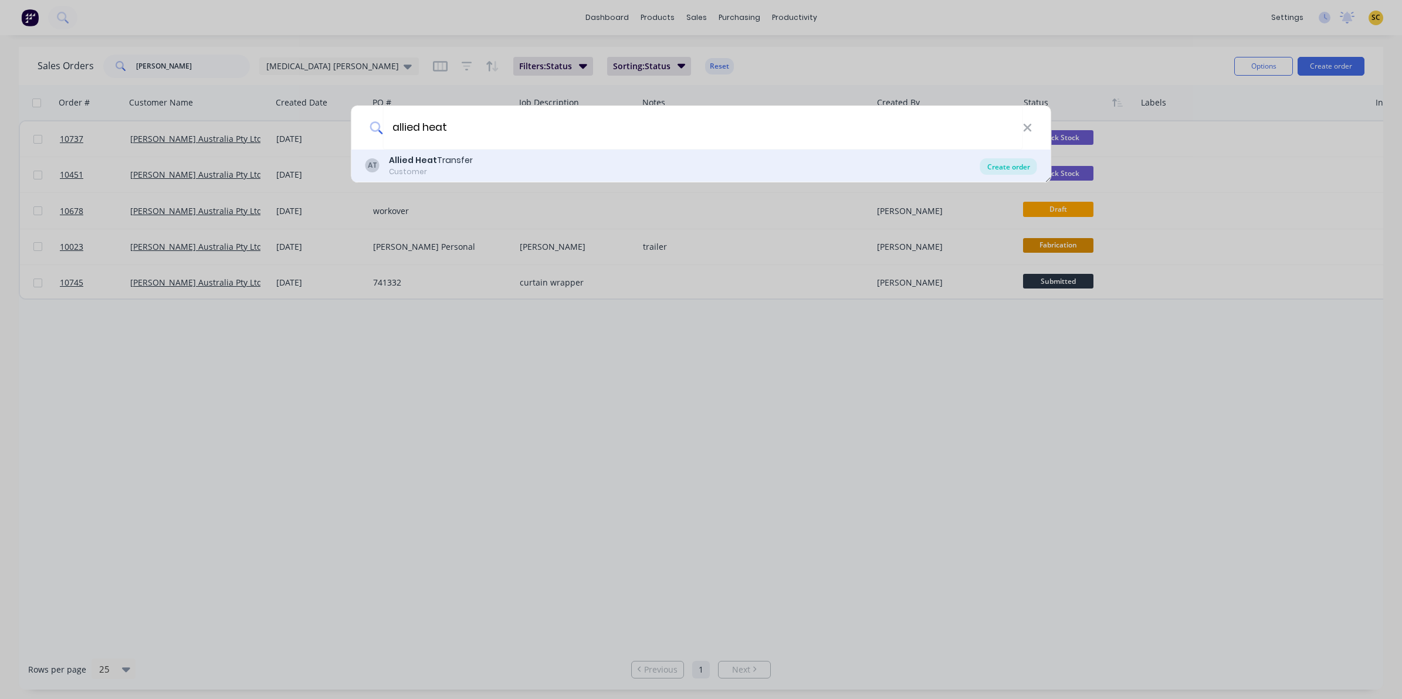
type input "allied heat"
click at [1025, 168] on div "Create order" at bounding box center [1008, 166] width 57 height 16
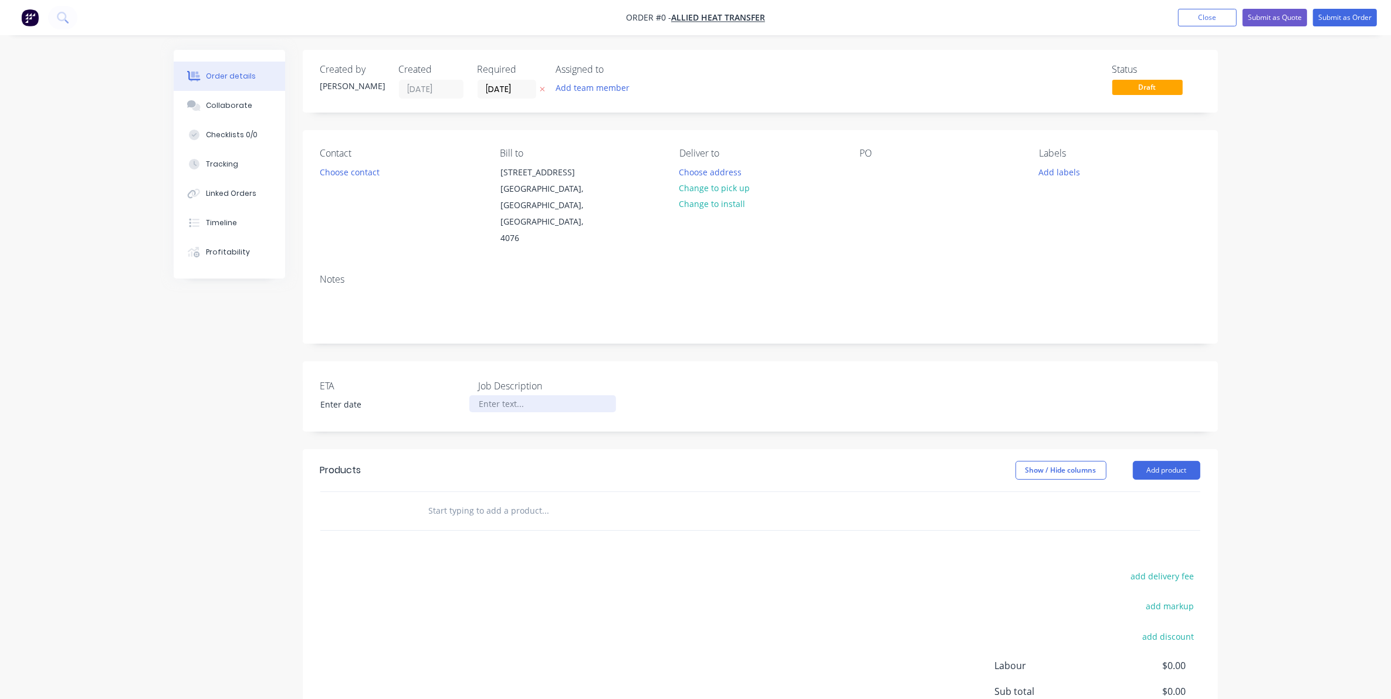
click at [497, 395] on div at bounding box center [542, 403] width 147 height 17
drag, startPoint x: 522, startPoint y: 376, endPoint x: 406, endPoint y: 371, distance: 116.2
click at [406, 371] on div "ETA Job Description base plate" at bounding box center [760, 396] width 915 height 70
drag, startPoint x: 333, startPoint y: 168, endPoint x: 350, endPoint y: 186, distance: 24.9
click at [333, 169] on div "Creating draft order... Loading... Order details Collaborate Checklists 0/0 Tra…" at bounding box center [695, 440] width 1067 height 780
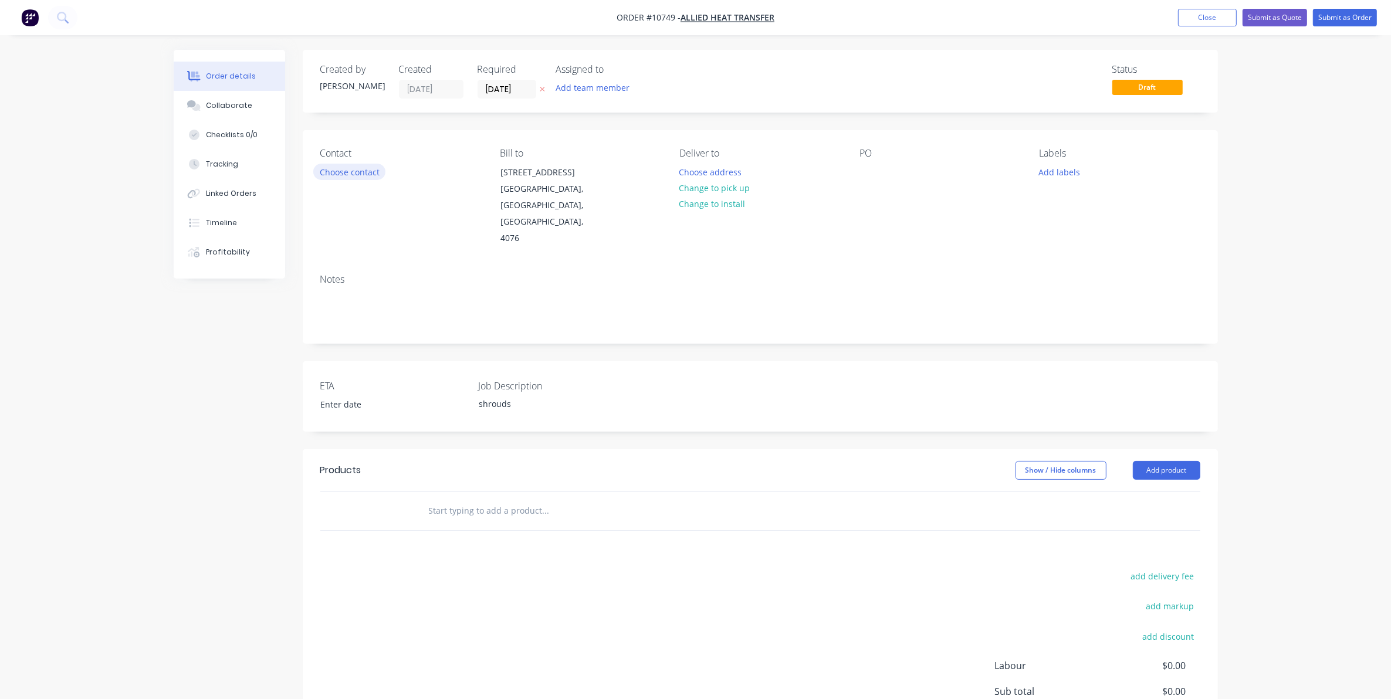
click at [358, 168] on button "Choose contact" at bounding box center [349, 172] width 72 height 16
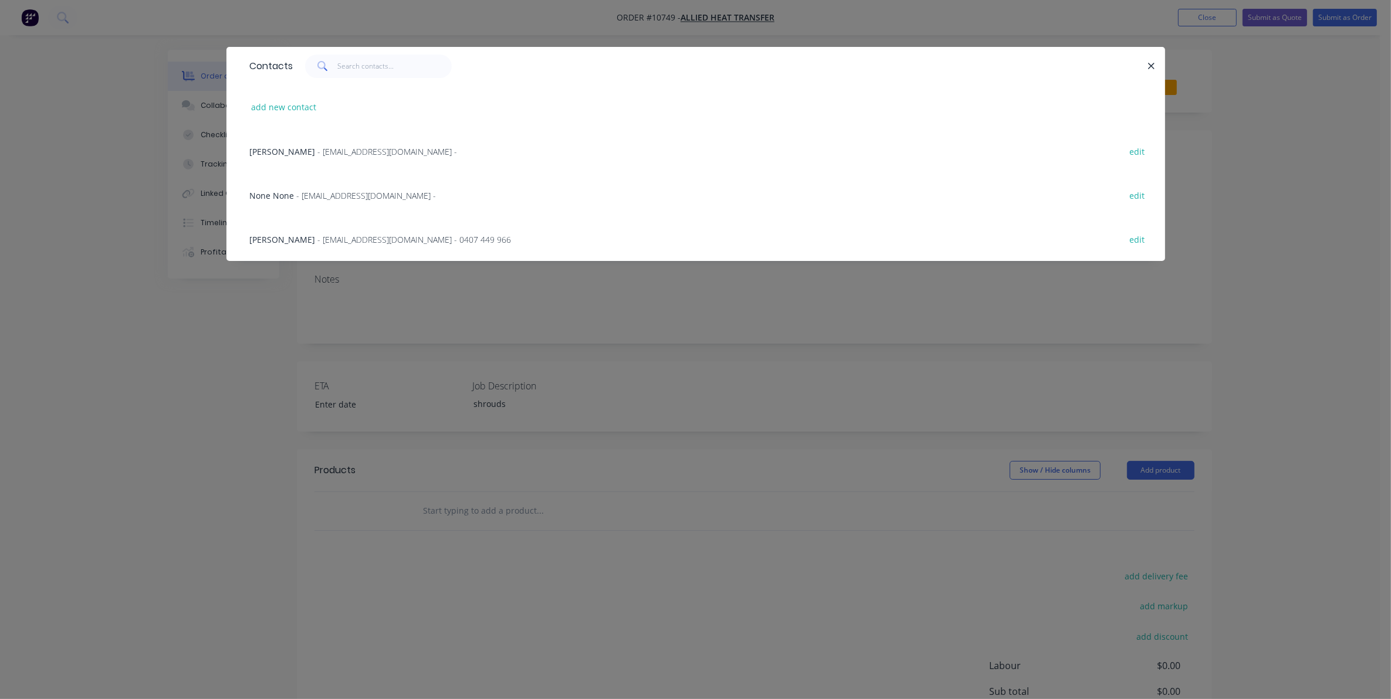
click at [318, 234] on span "- jquinn@alliedheattransfer.com.au - 0407 449 966" at bounding box center [415, 239] width 194 height 11
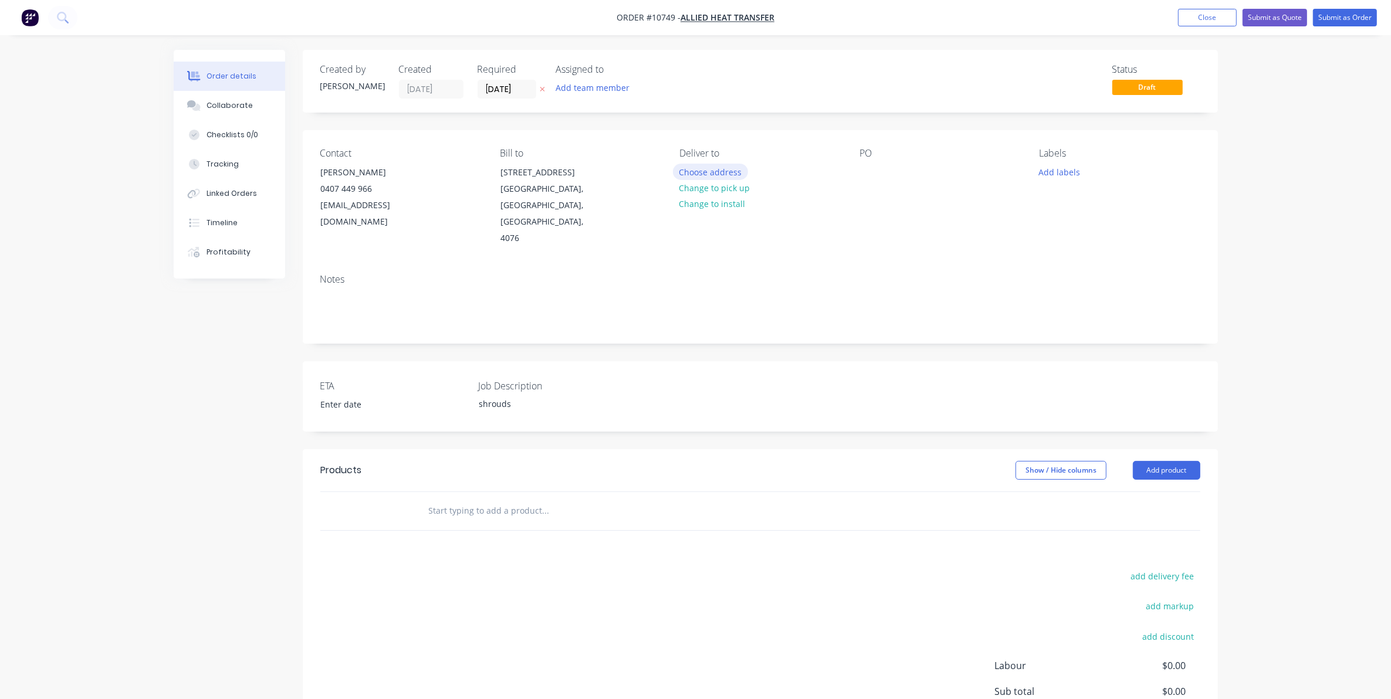
click at [717, 174] on button "Choose address" at bounding box center [710, 172] width 75 height 16
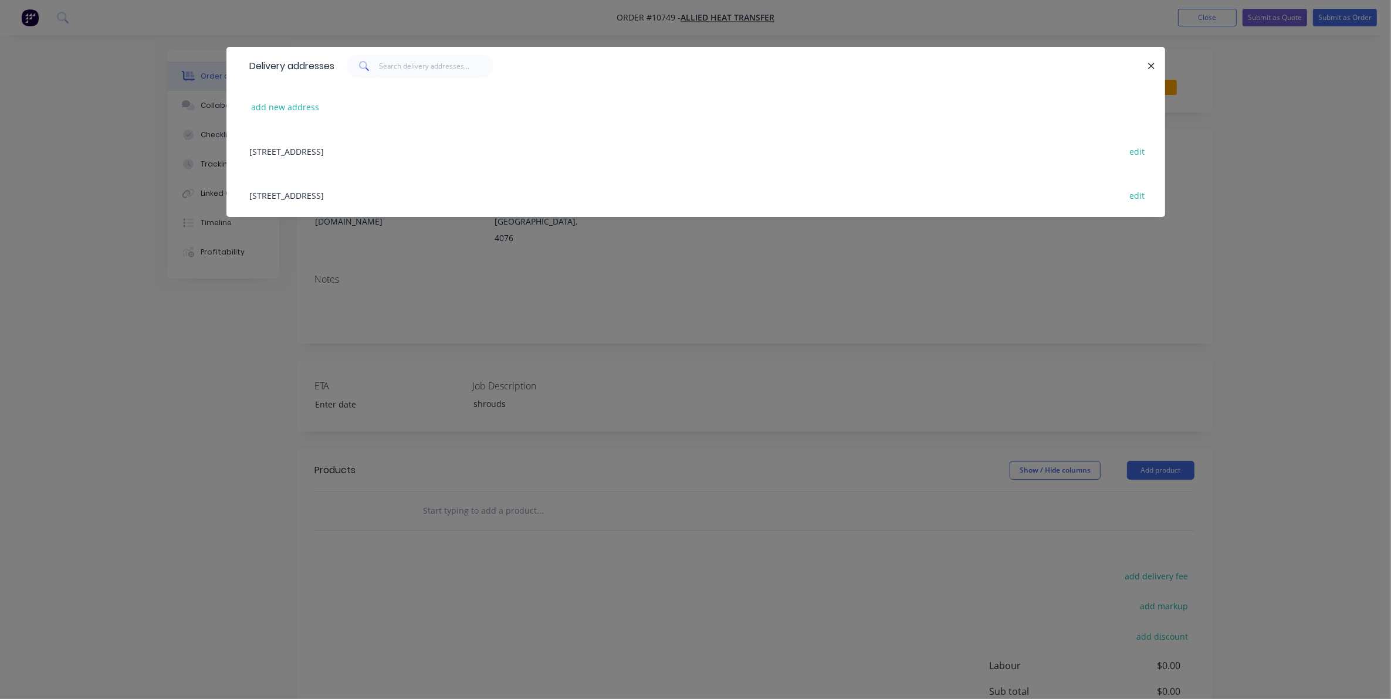
click at [486, 187] on div "18 Pradella Street, Darra, Queensland, Australia, 4076 edit" at bounding box center [695, 195] width 903 height 44
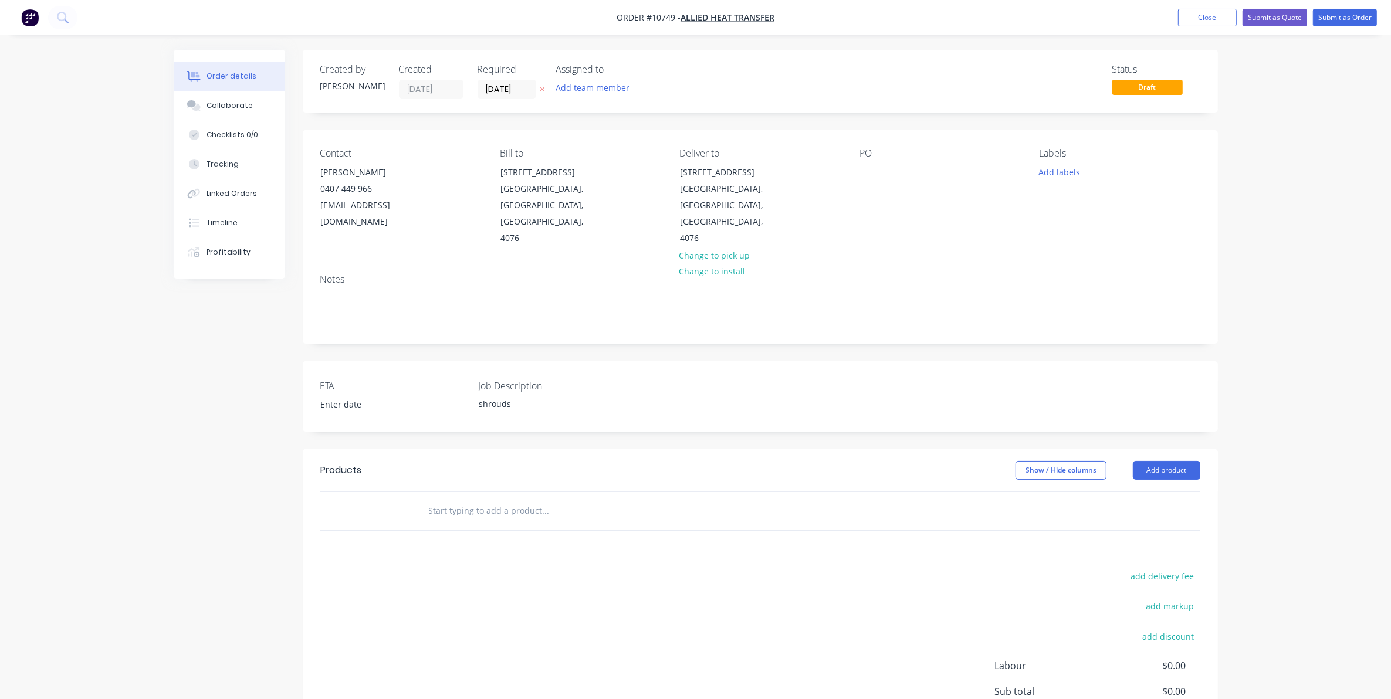
drag, startPoint x: 846, startPoint y: 172, endPoint x: 852, endPoint y: 177, distance: 8.3
click at [848, 174] on div "Contact Justin Quinn 0407 449 966 jquinn@alliedheattransfer.com.au Bill to 18 P…" at bounding box center [760, 197] width 915 height 134
click at [872, 171] on div at bounding box center [868, 172] width 19 height 17
click at [528, 499] on input "text" at bounding box center [545, 510] width 235 height 23
type input "a"
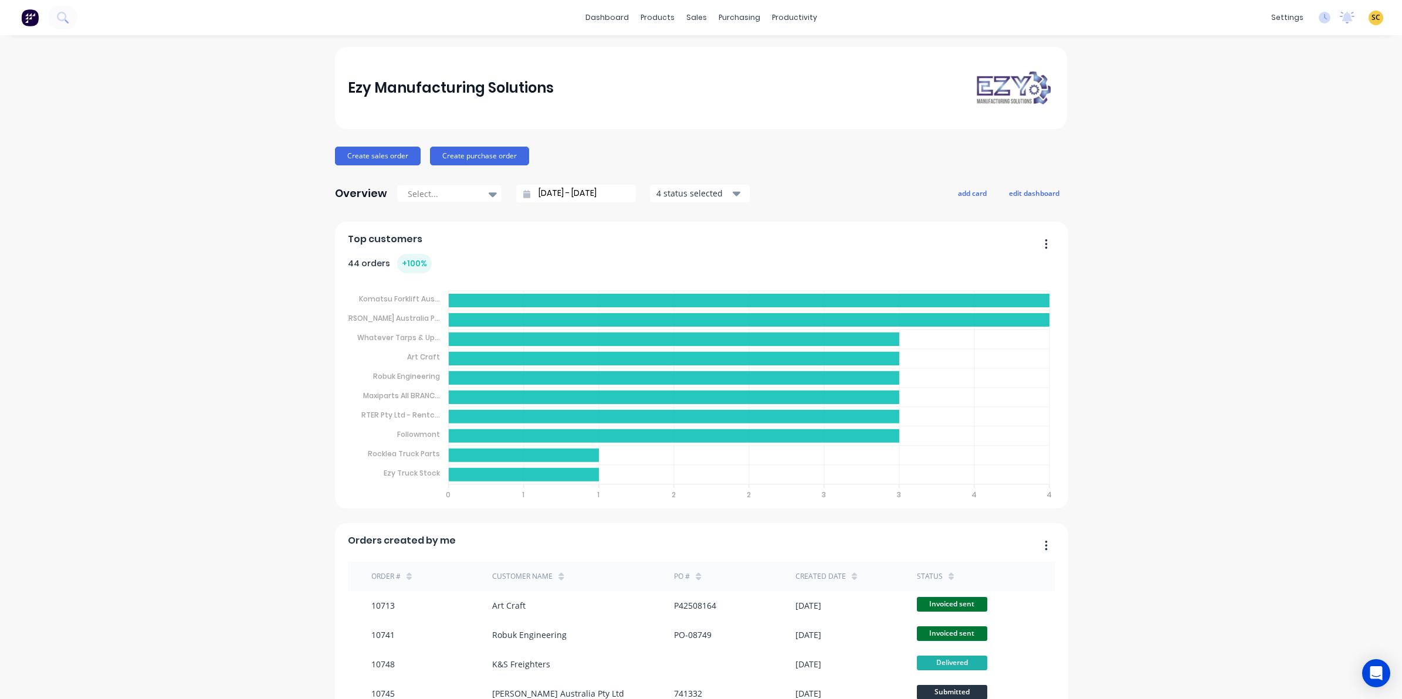
click at [349, 144] on div "Ezy Manufacturing Solutions Create sales order Create purchase order Overview S…" at bounding box center [701, 579] width 732 height 1065
click at [358, 151] on button "Create sales order" at bounding box center [378, 156] width 86 height 19
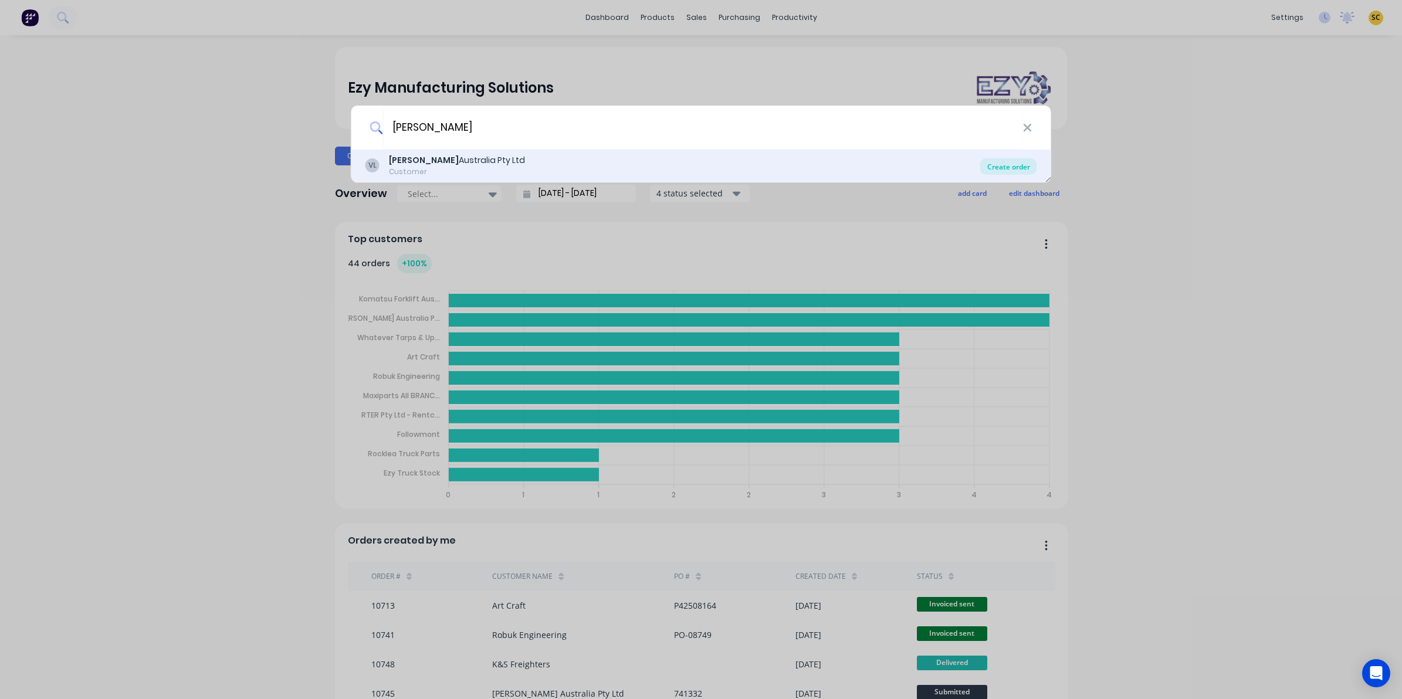
type input "[PERSON_NAME]"
click at [1024, 162] on div "Create order" at bounding box center [1008, 166] width 57 height 16
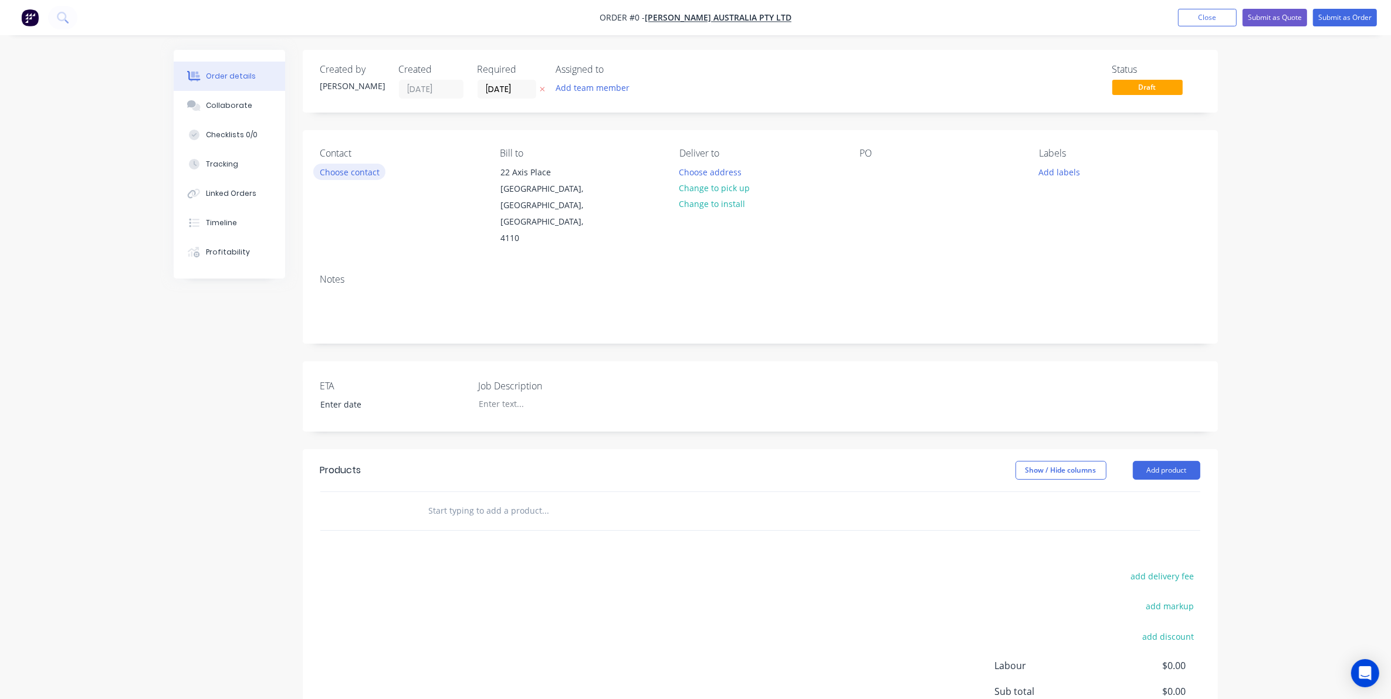
click at [324, 168] on button "Choose contact" at bounding box center [349, 172] width 72 height 16
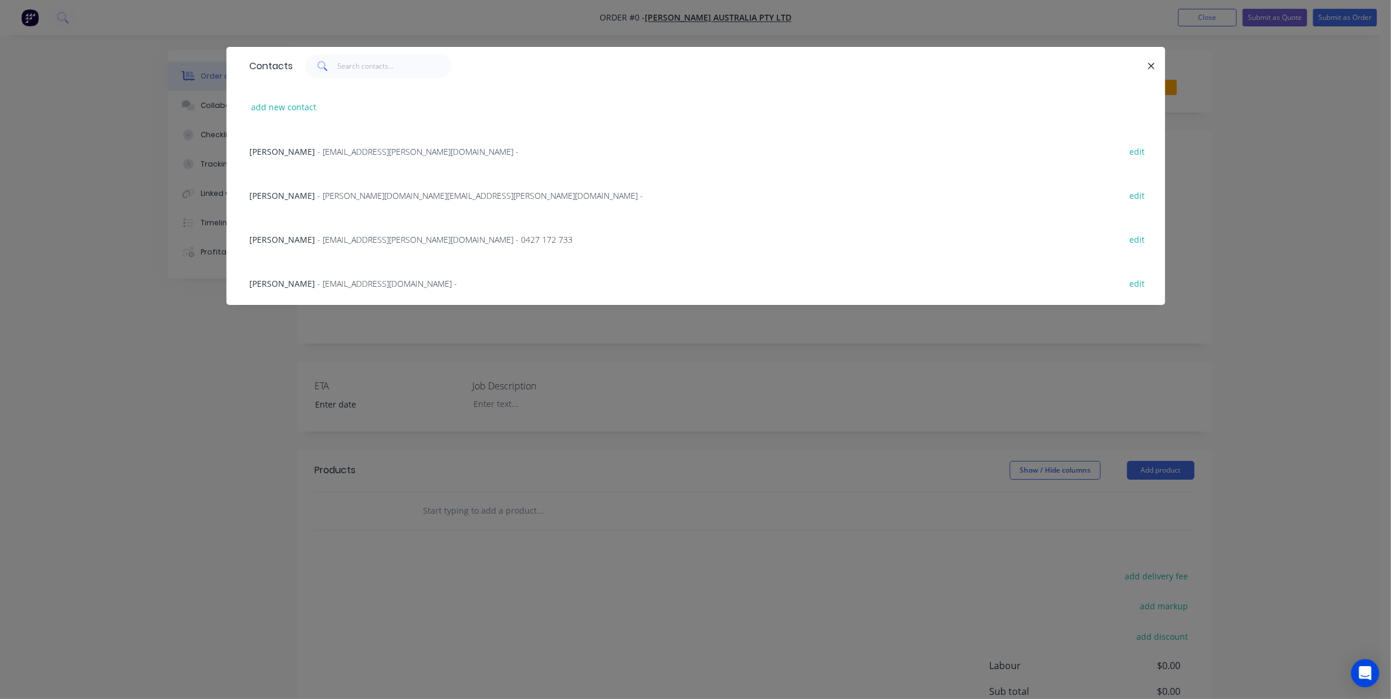
click at [318, 235] on span "- [EMAIL_ADDRESS][PERSON_NAME][DOMAIN_NAME] - 0427 172 733" at bounding box center [445, 239] width 255 height 11
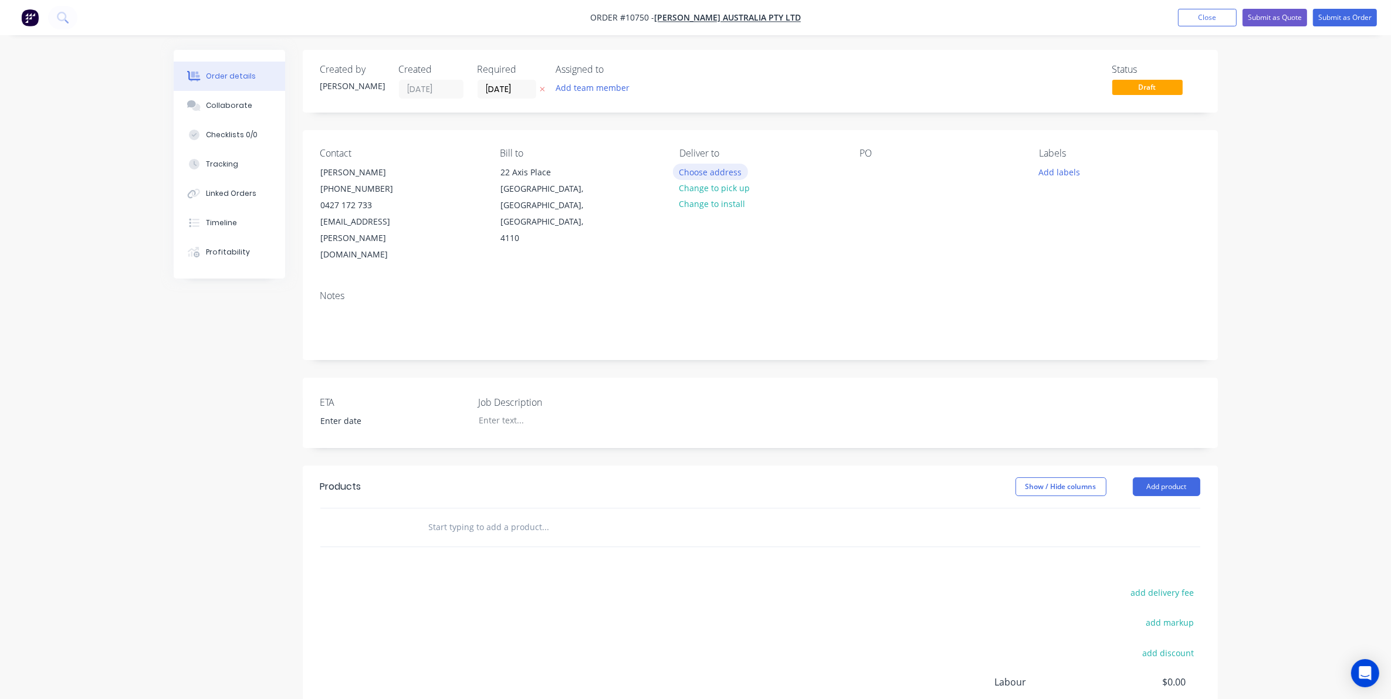
click at [696, 174] on button "Choose address" at bounding box center [710, 172] width 75 height 16
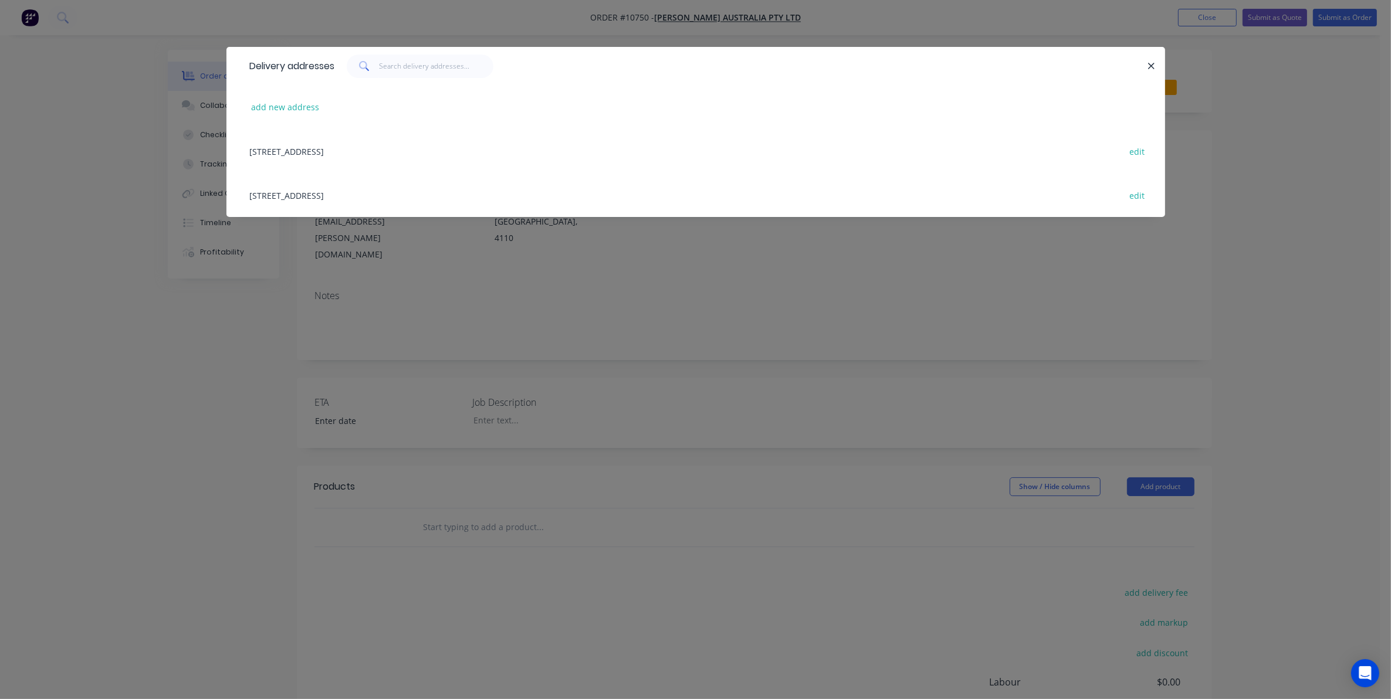
click at [414, 152] on div "[STREET_ADDRESS] edit" at bounding box center [695, 151] width 903 height 44
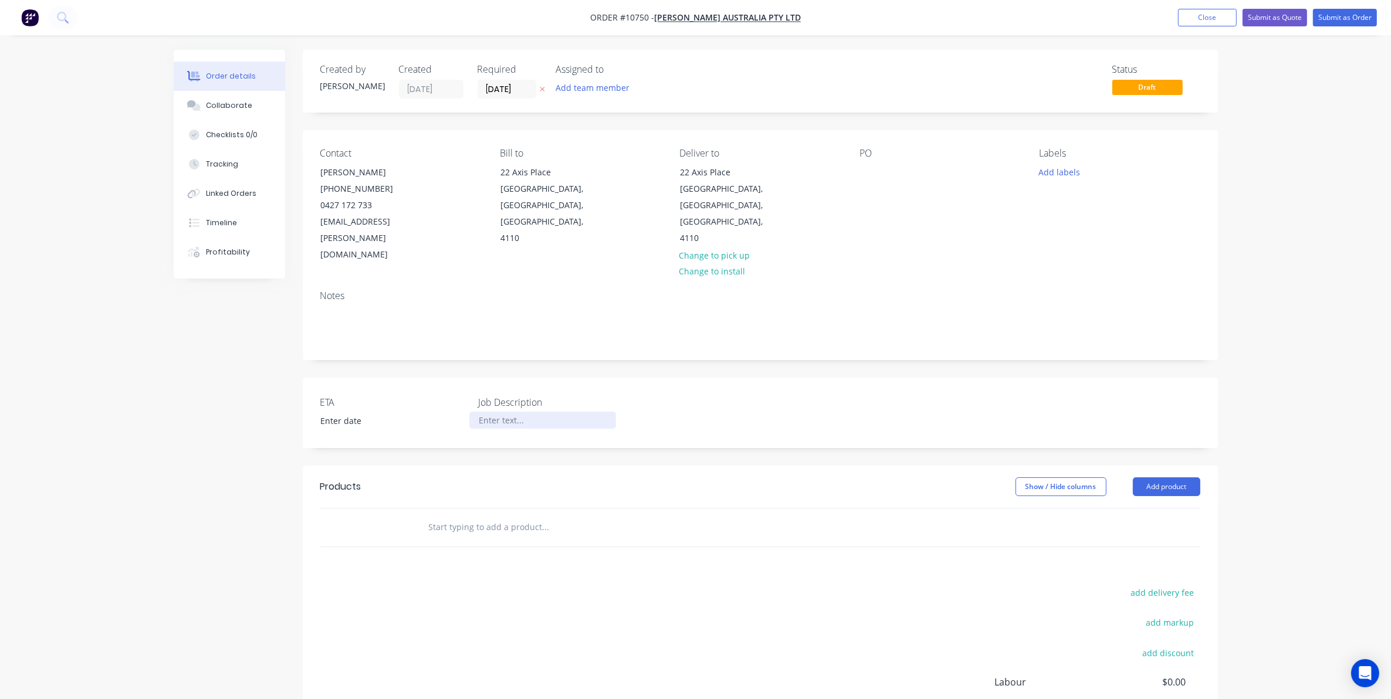
click at [516, 412] on div at bounding box center [542, 420] width 147 height 17
click at [859, 169] on div at bounding box center [868, 172] width 19 height 17
click at [432, 516] on input "text" at bounding box center [545, 527] width 235 height 23
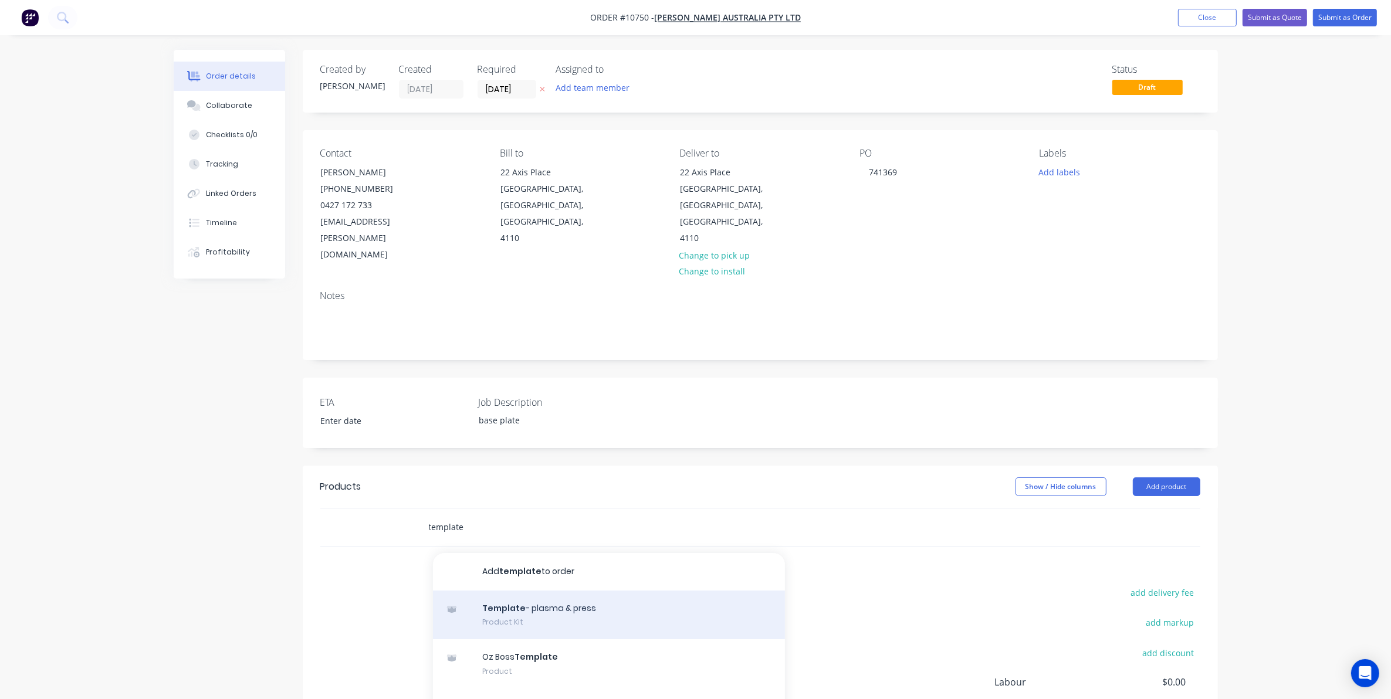
scroll to position [115, 0]
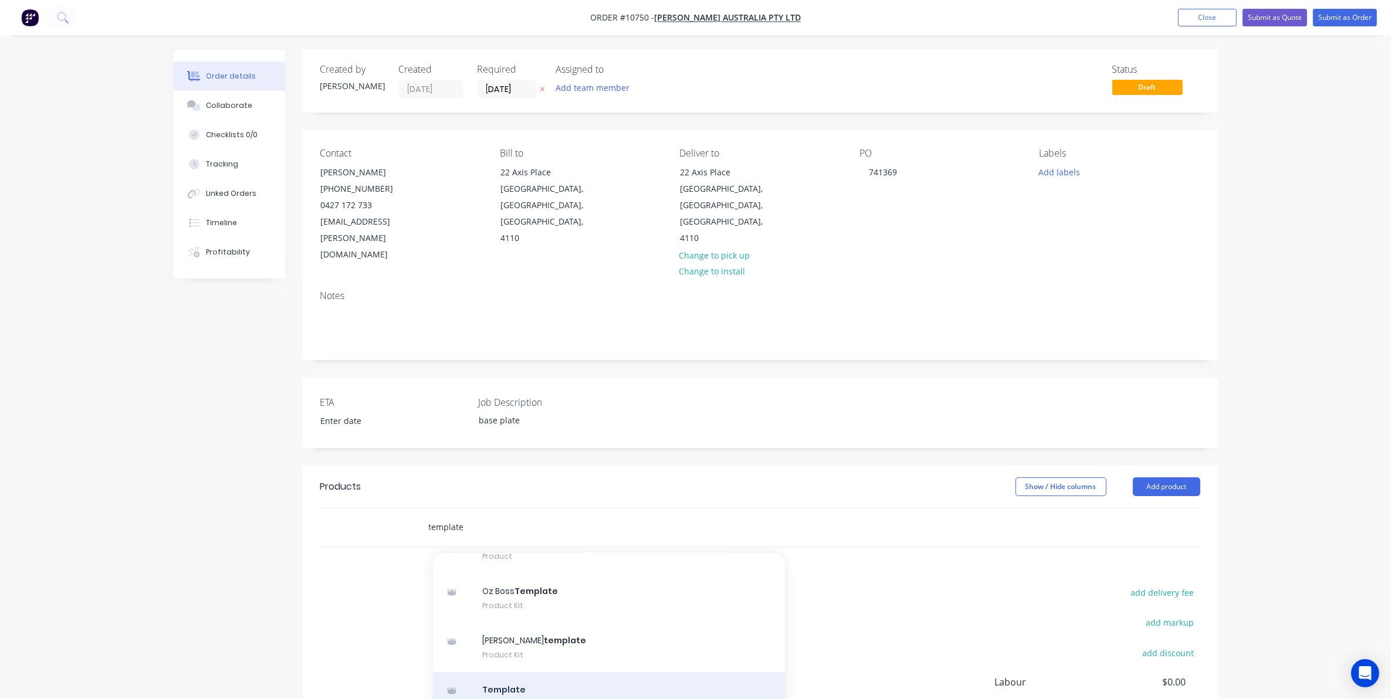
type input "template"
click at [528, 672] on div "Template Product Kit" at bounding box center [609, 696] width 352 height 49
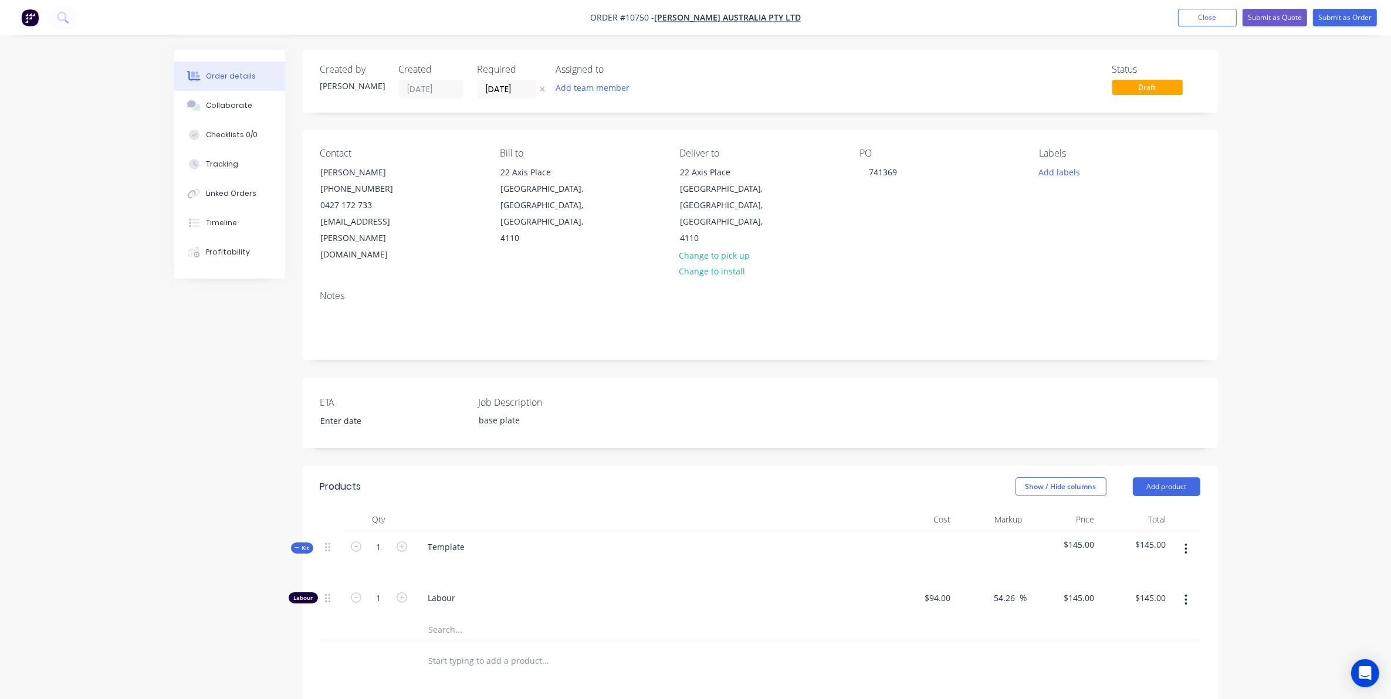
click at [1188, 538] on button "button" at bounding box center [1186, 548] width 28 height 21
click at [1136, 571] on div "Add product to kit" at bounding box center [1144, 579] width 90 height 17
drag, startPoint x: 469, startPoint y: 509, endPoint x: 298, endPoint y: 531, distance: 172.7
click at [298, 531] on div "Created by [PERSON_NAME] Created [DATE] Required [DATE] Assigned to Add team me…" at bounding box center [696, 514] width 1044 height 929
click at [1188, 538] on button "button" at bounding box center [1186, 548] width 28 height 21
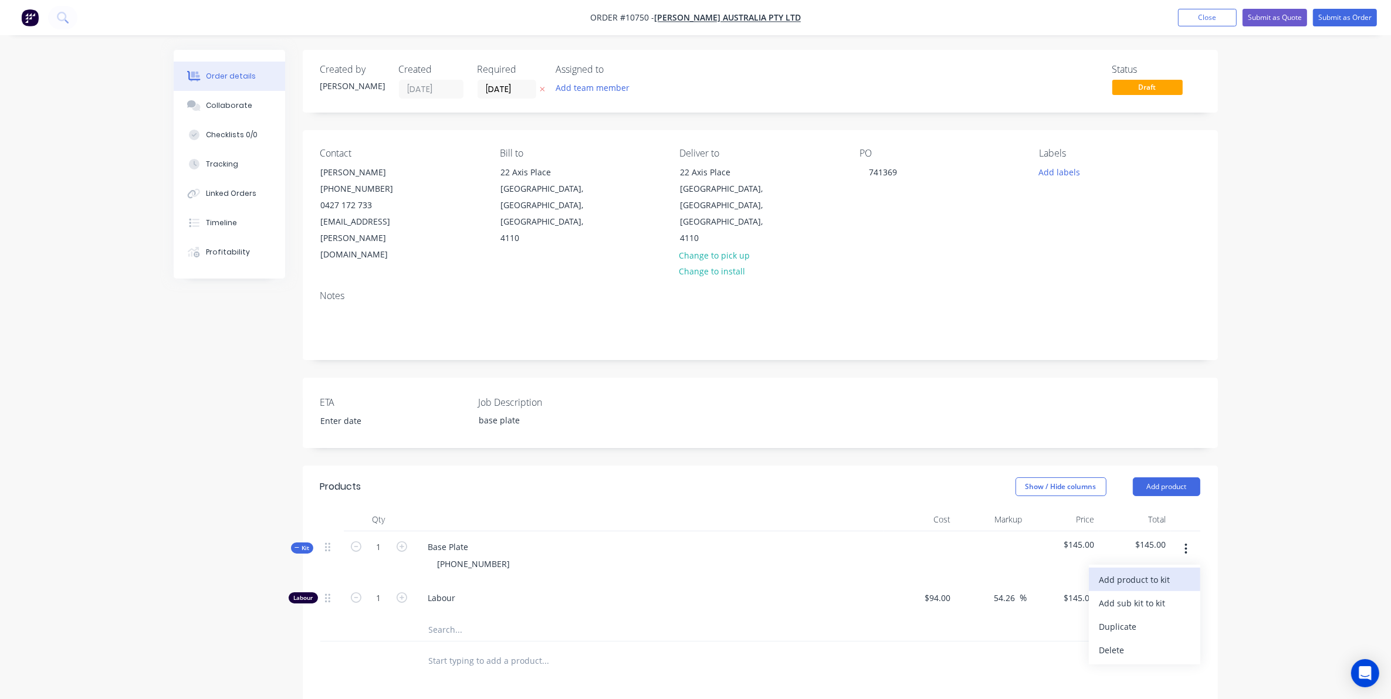
click at [1157, 571] on div "Add product to kit" at bounding box center [1144, 579] width 90 height 17
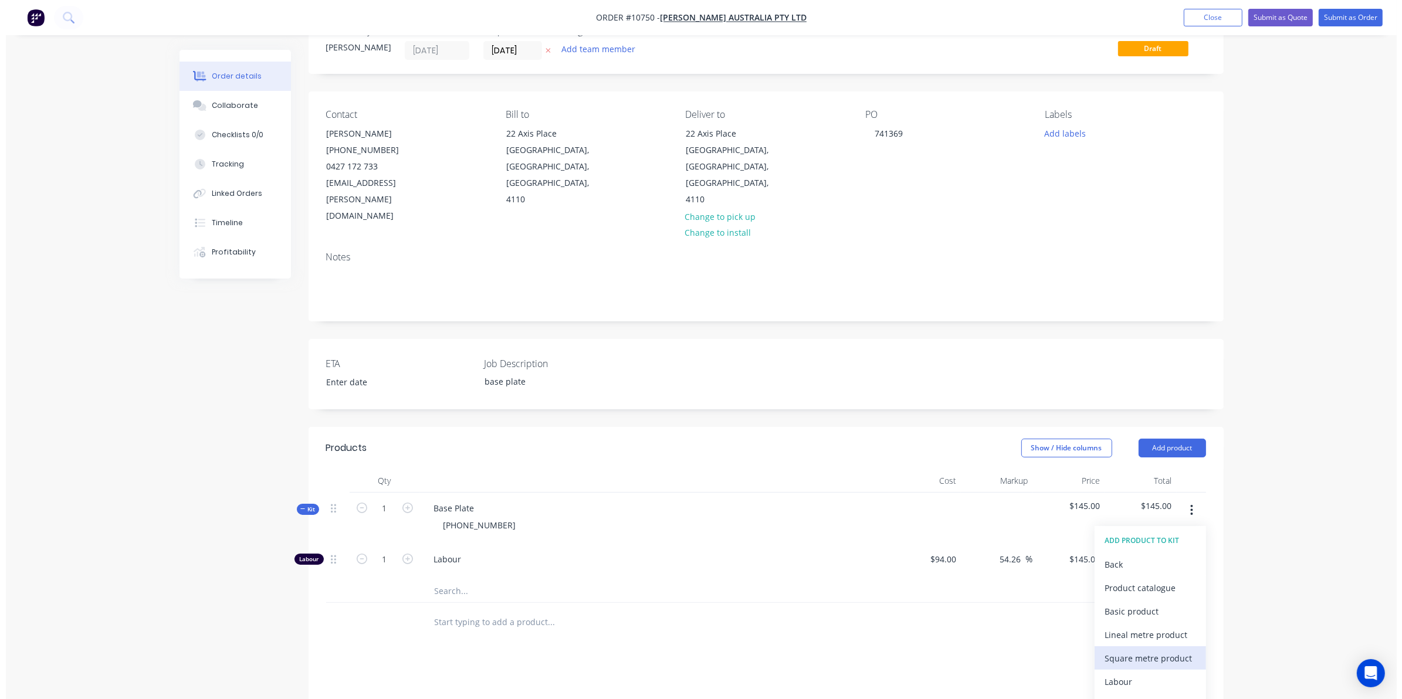
scroll to position [73, 0]
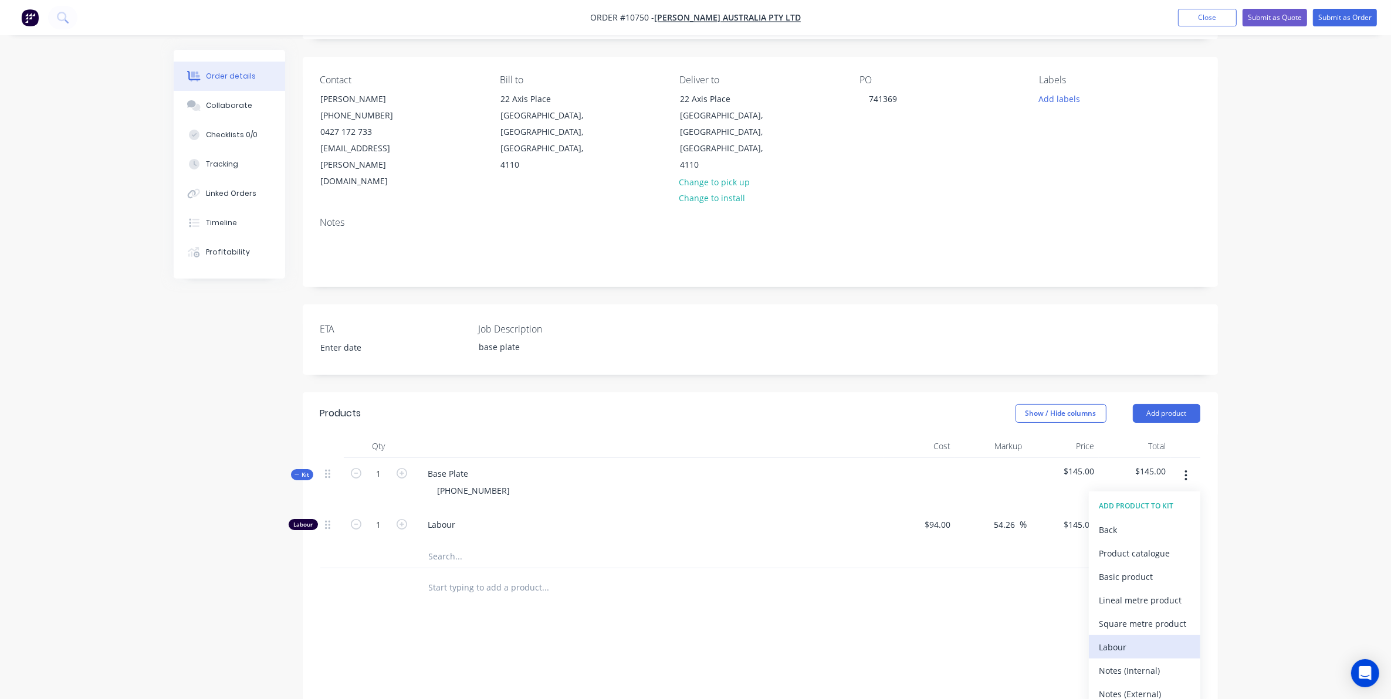
click at [1130, 639] on div "Labour" at bounding box center [1144, 647] width 90 height 17
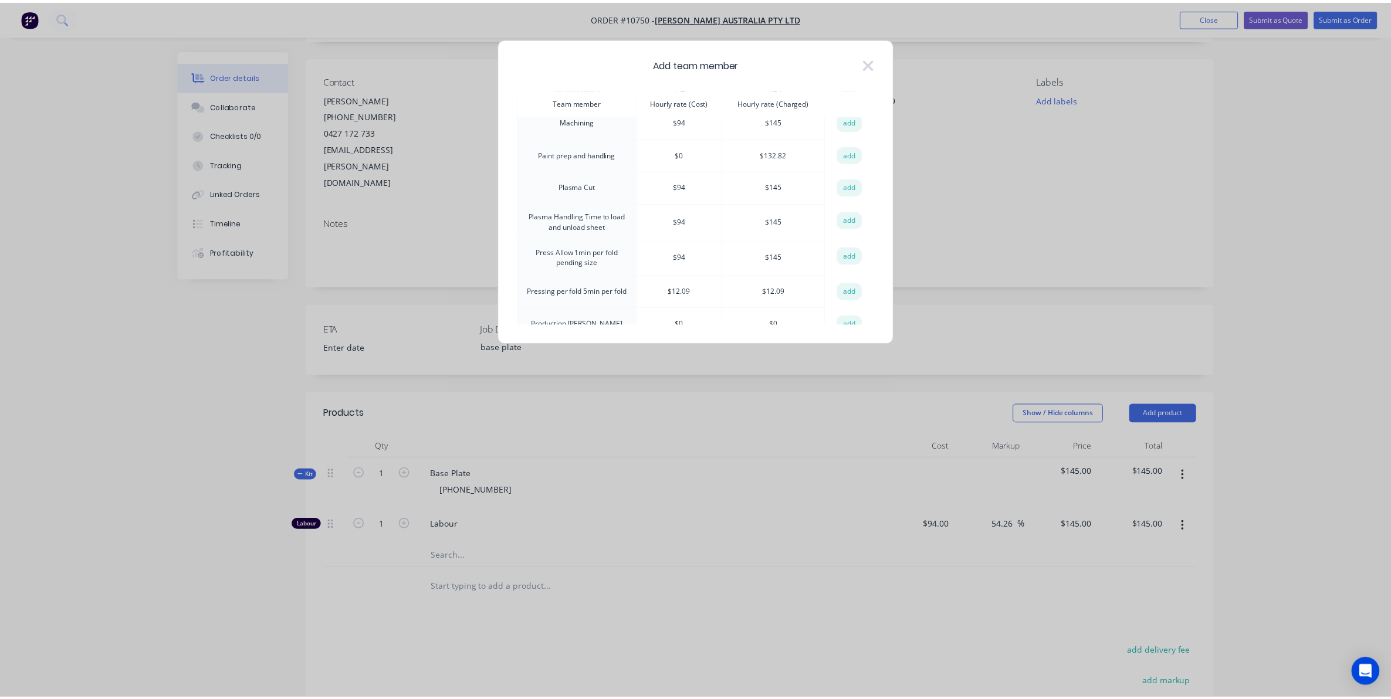
scroll to position [587, 0]
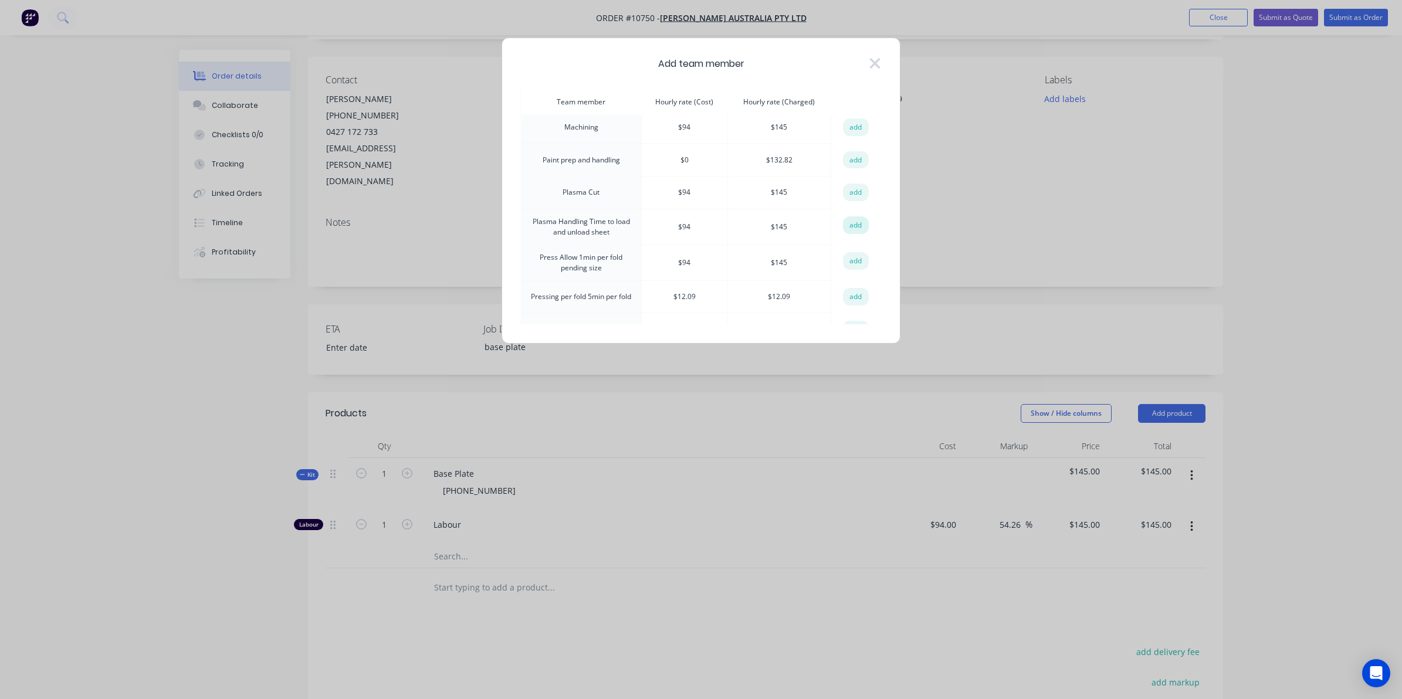
click at [853, 216] on button "add" at bounding box center [856, 225] width 26 height 18
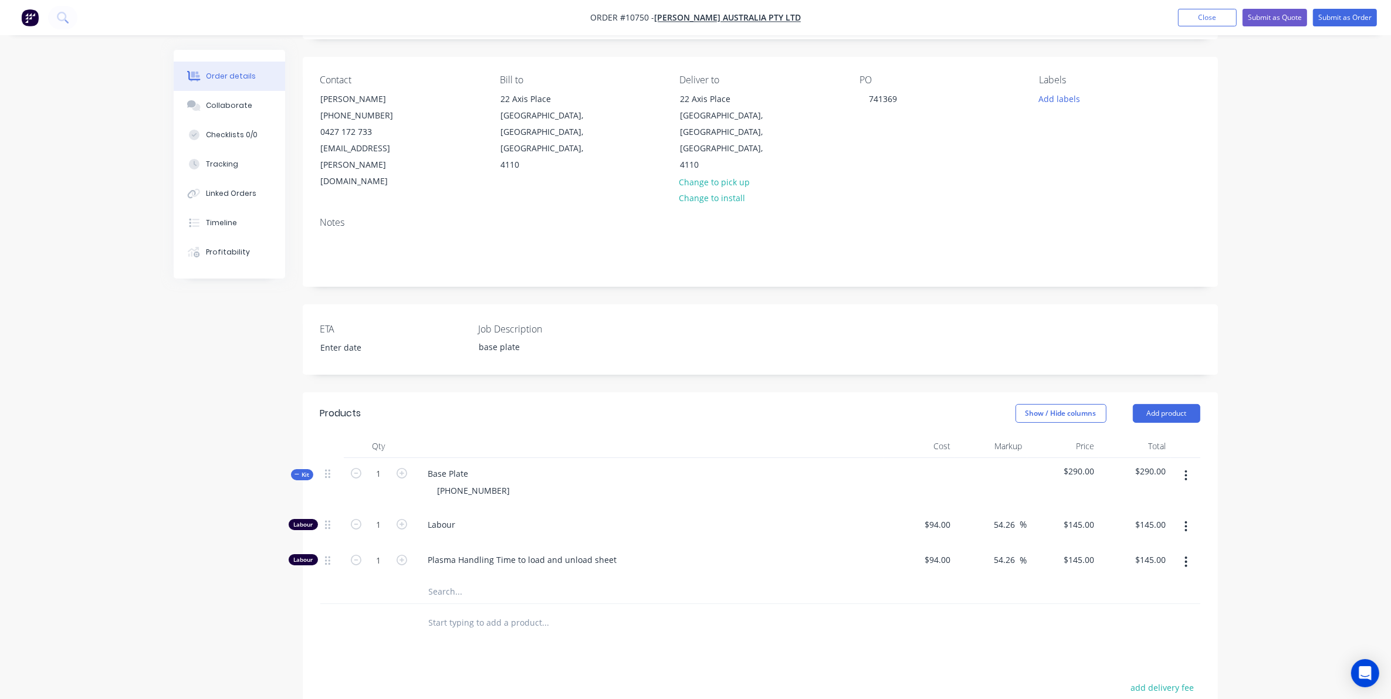
click at [1186, 521] on icon "button" at bounding box center [1186, 526] width 2 height 11
click at [1130, 596] on div "Delete" at bounding box center [1144, 604] width 90 height 17
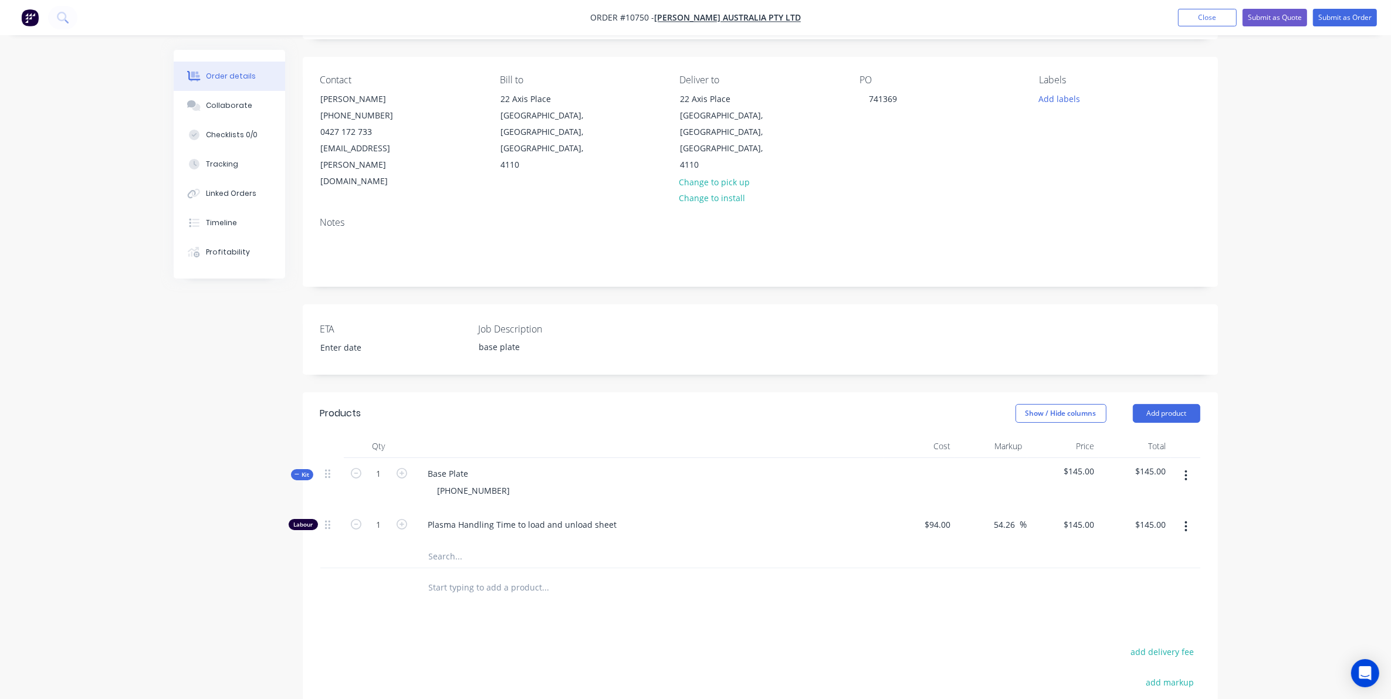
click at [1191, 465] on button "button" at bounding box center [1186, 475] width 28 height 21
click at [1127, 498] on div "Add product to kit" at bounding box center [1144, 506] width 90 height 17
click at [1128, 545] on div "Product catalogue" at bounding box center [1144, 553] width 90 height 17
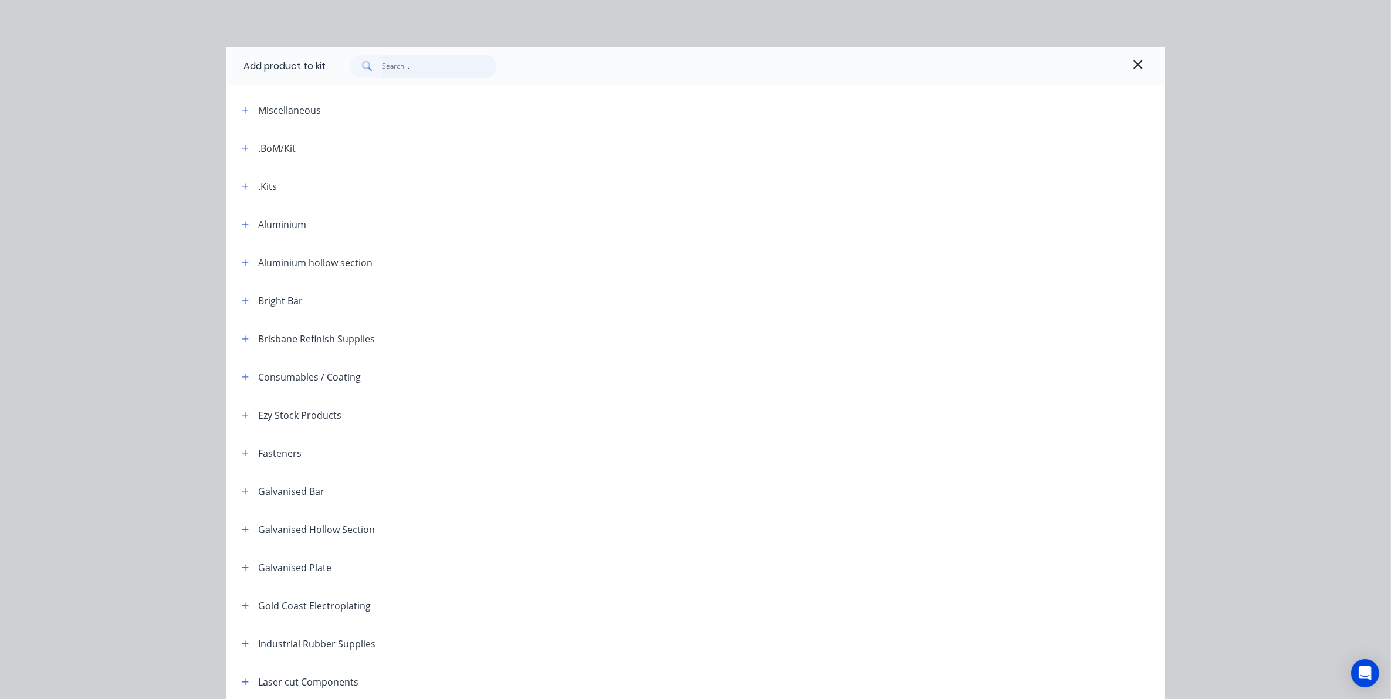
click at [390, 57] on input "text" at bounding box center [439, 66] width 114 height 23
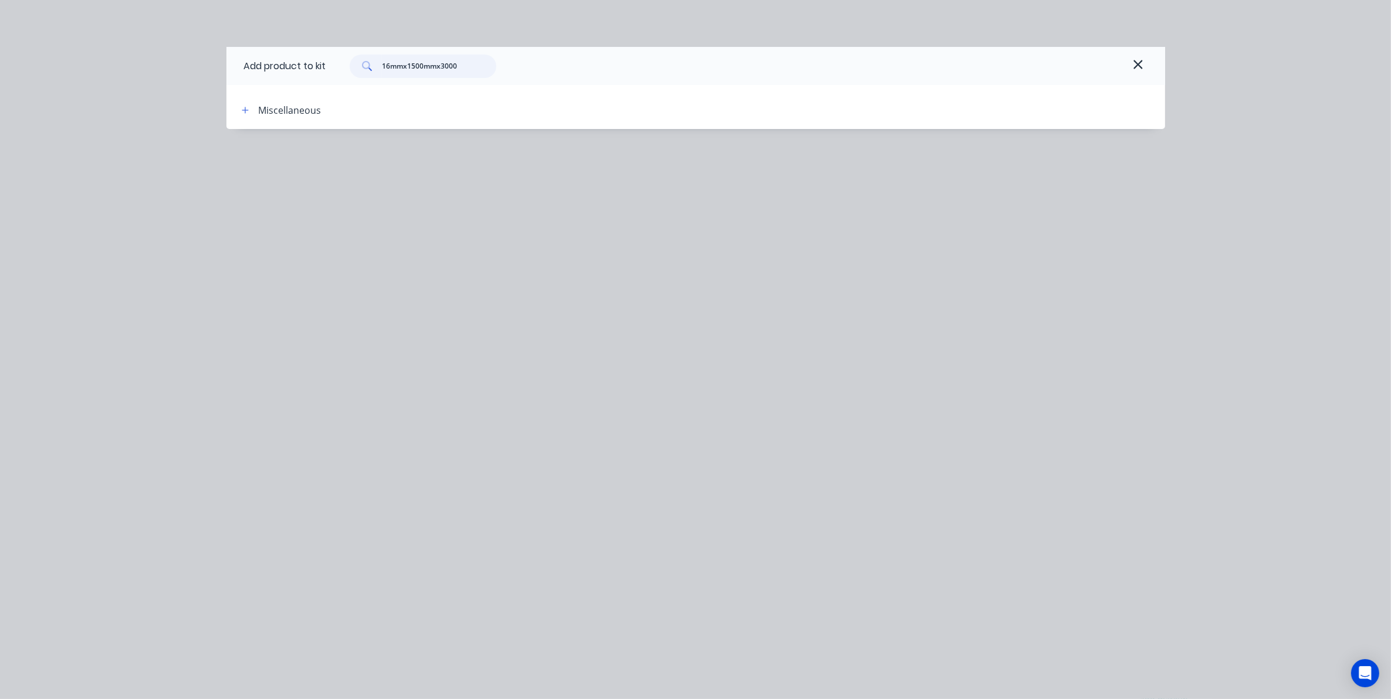
type input "16mmx1500mmx3000"
drag, startPoint x: 521, startPoint y: 66, endPoint x: 221, endPoint y: 66, distance: 299.7
click at [221, 66] on div "Add product to kit 16mmx1500mmx3000 Miscellaneous" at bounding box center [695, 349] width 1391 height 699
click at [496, 66] on input "16mmx1500mmx3000" at bounding box center [439, 66] width 114 height 23
click at [472, 71] on input "16mmx1500mmx3000" at bounding box center [439, 66] width 114 height 23
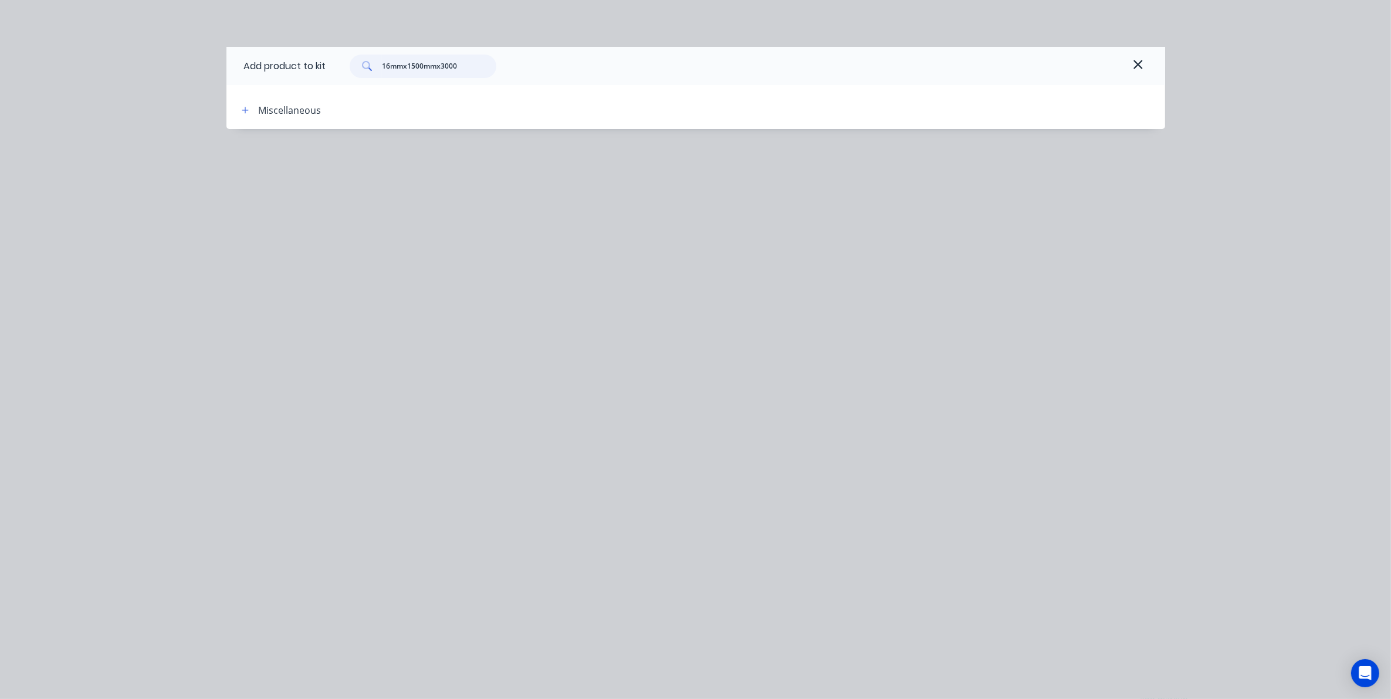
drag, startPoint x: 470, startPoint y: 69, endPoint x: 368, endPoint y: 67, distance: 102.6
click at [368, 67] on div "16mmx1500mmx3000" at bounding box center [423, 66] width 147 height 23
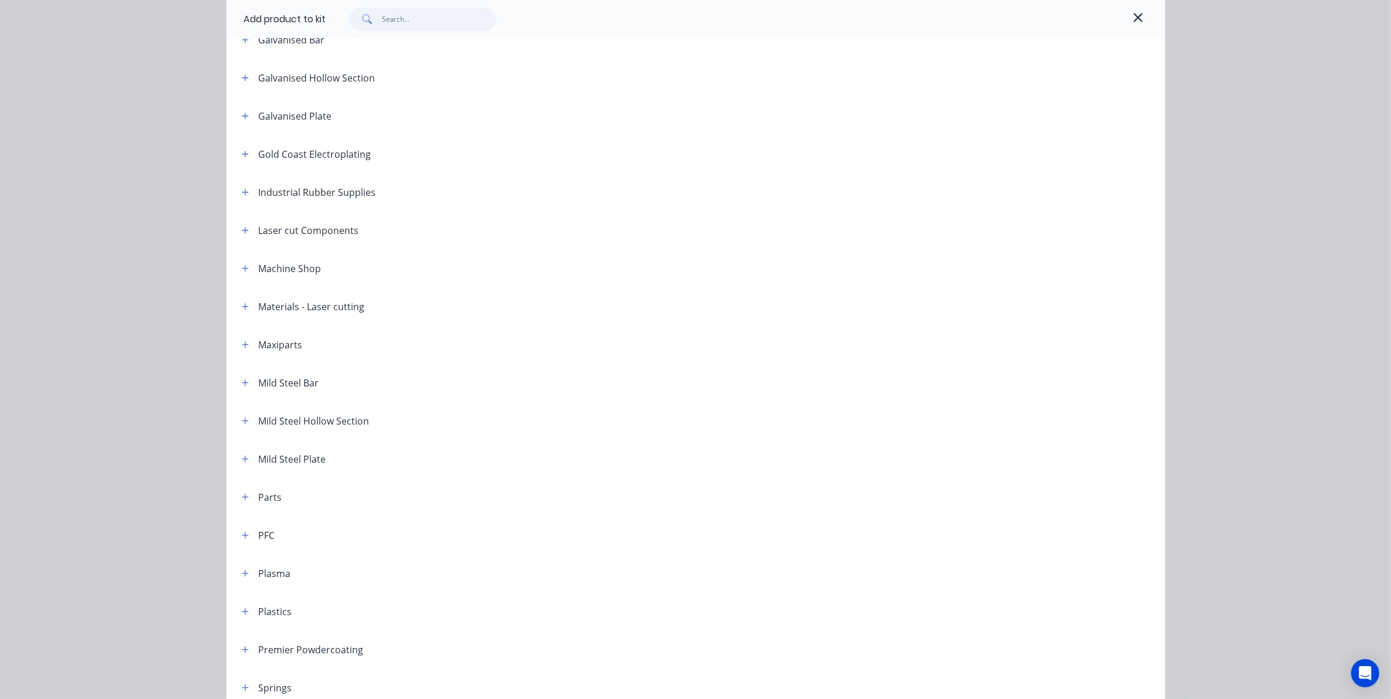
scroll to position [513, 0]
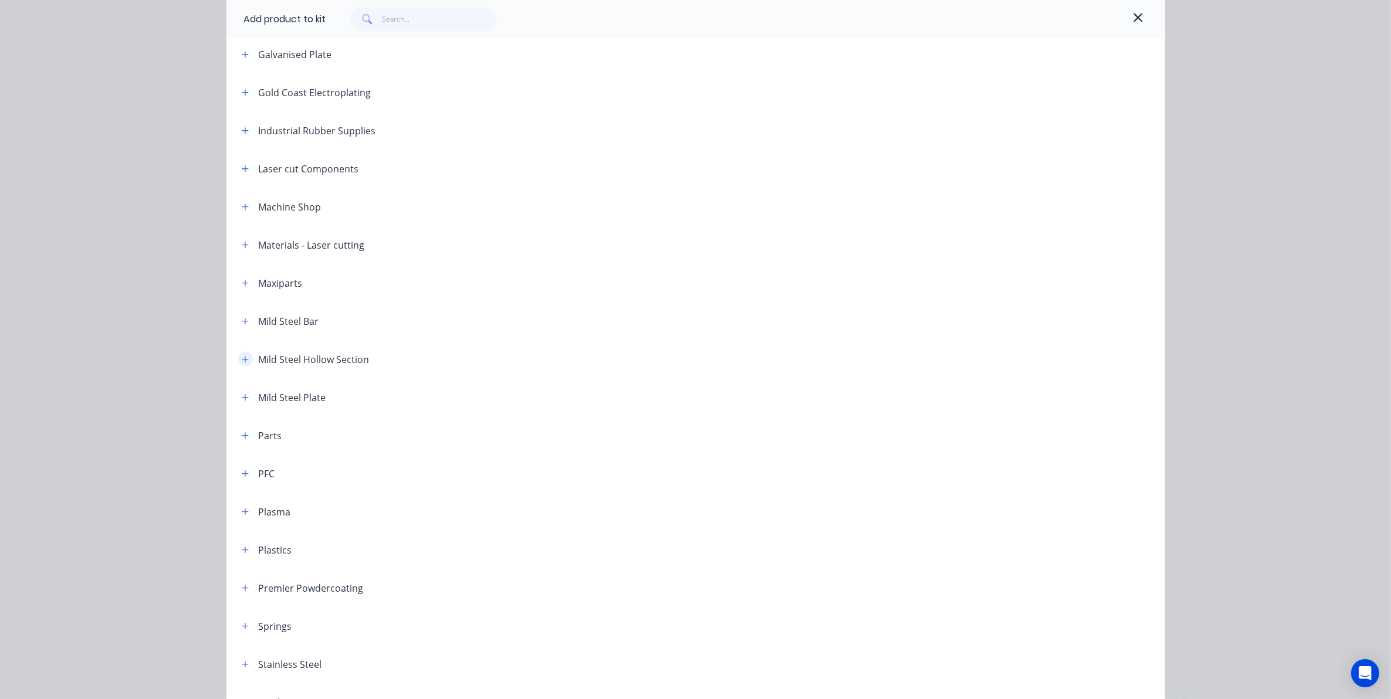
click at [242, 359] on icon "button" at bounding box center [245, 359] width 6 height 6
click at [238, 455] on button "button" at bounding box center [245, 456] width 15 height 15
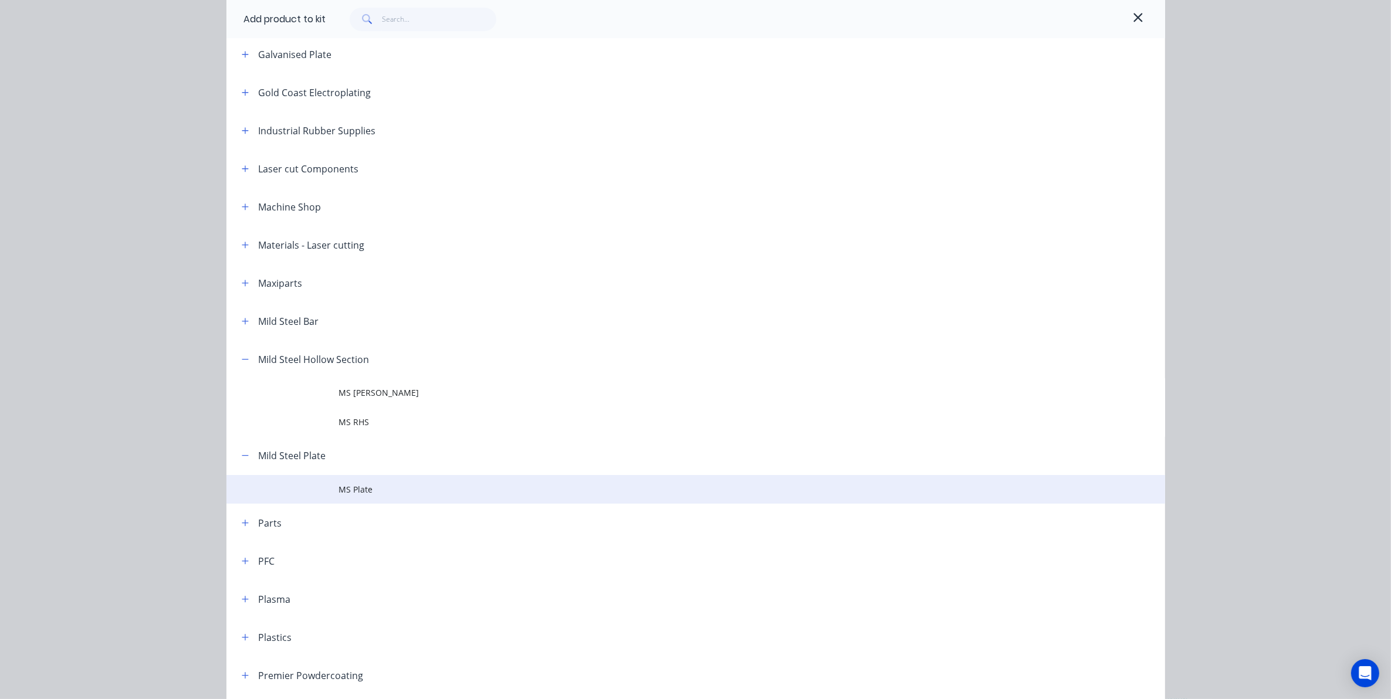
click at [368, 483] on span "MS Plate" at bounding box center [669, 489] width 660 height 12
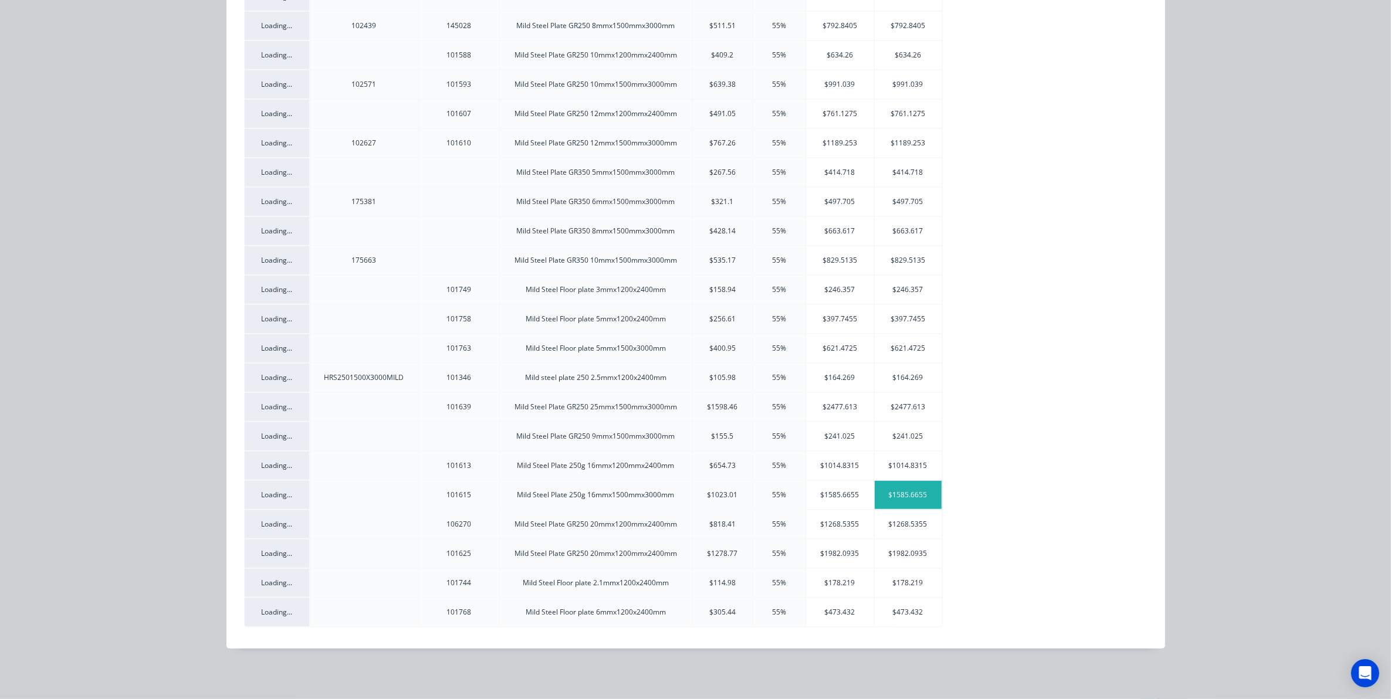
scroll to position [0, 0]
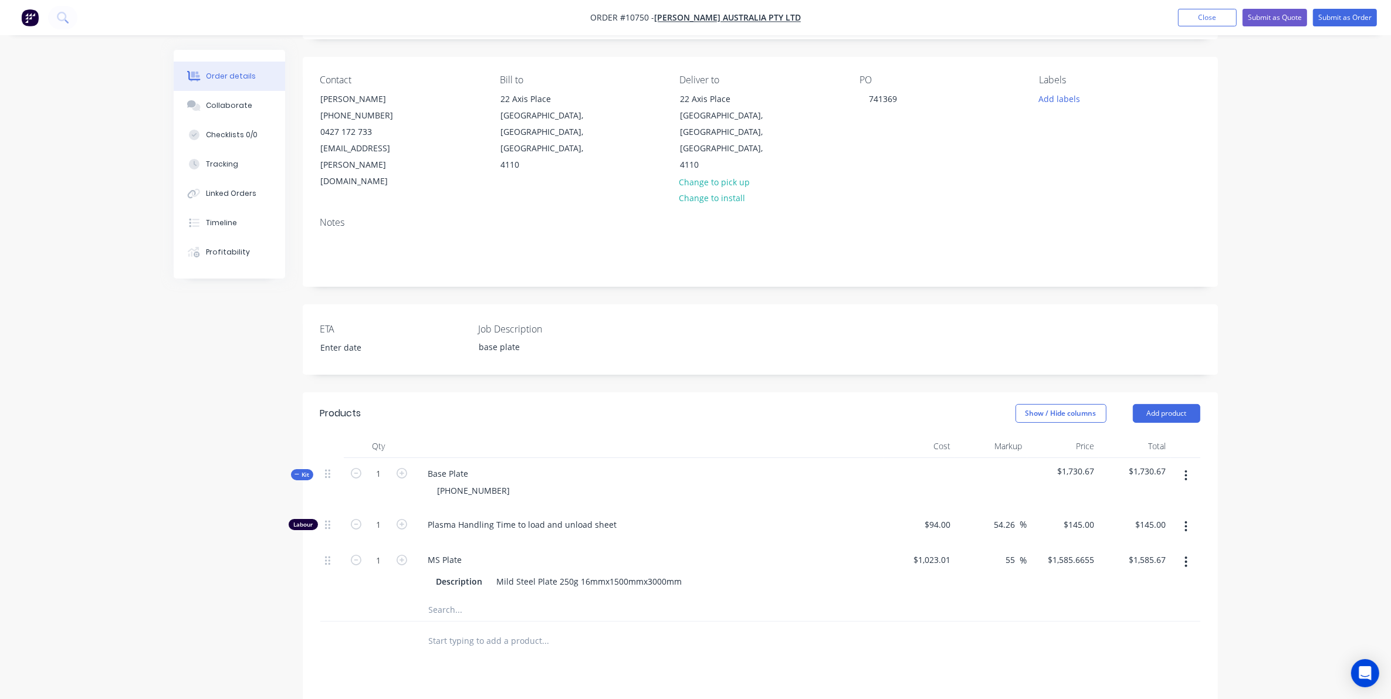
click at [453, 598] on input "text" at bounding box center [545, 609] width 235 height 23
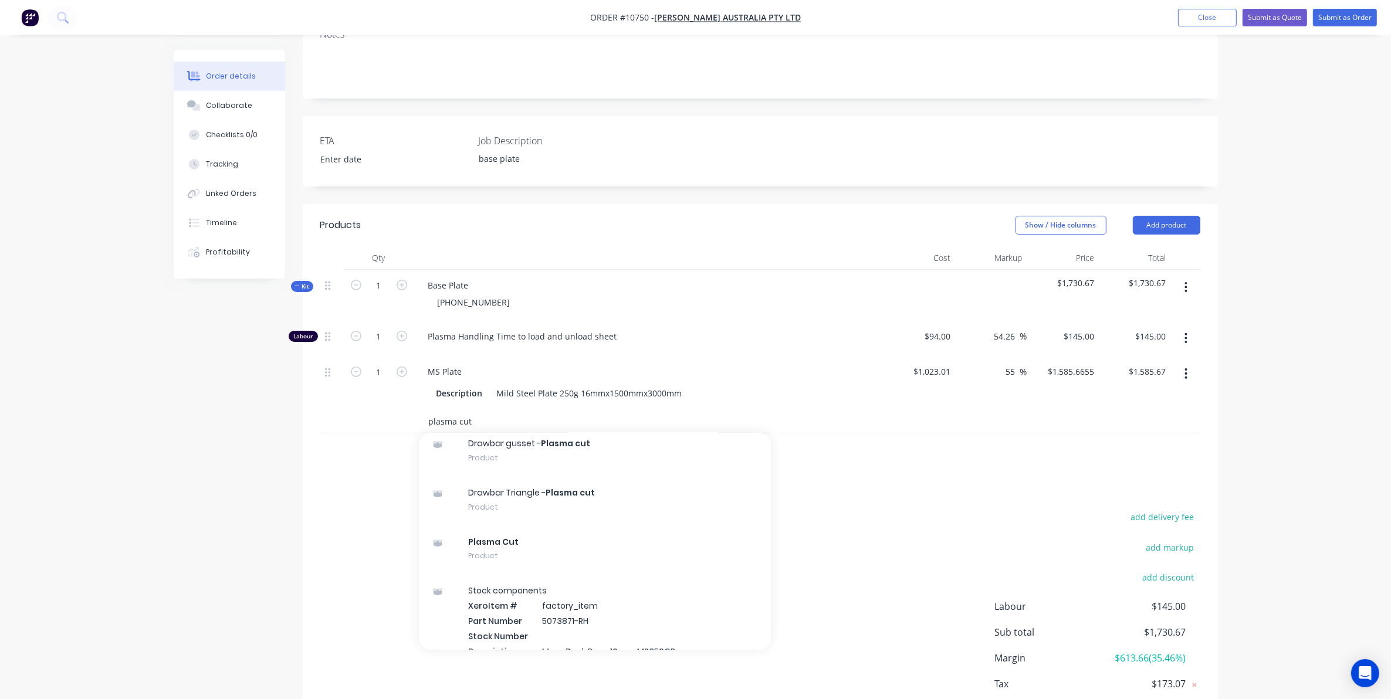
scroll to position [302, 0]
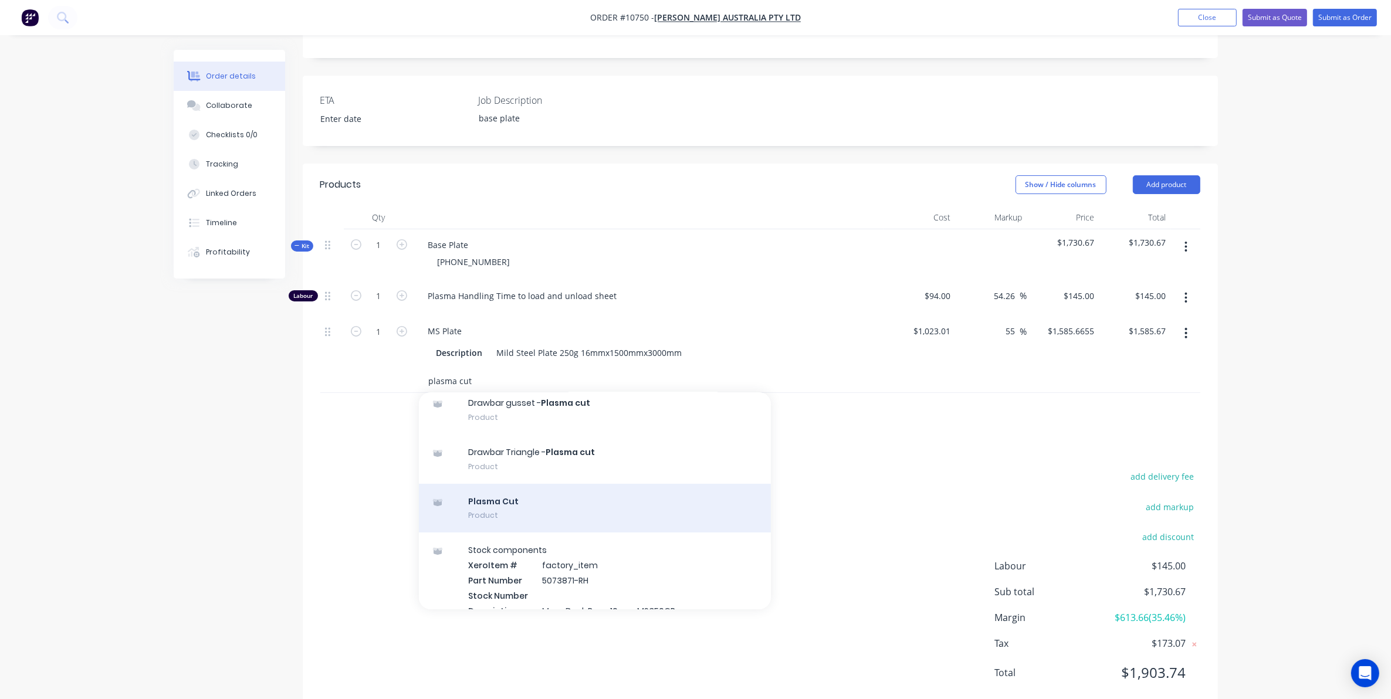
type input "plasma cut"
click at [494, 484] on div "Plasma Cut Product" at bounding box center [595, 508] width 352 height 49
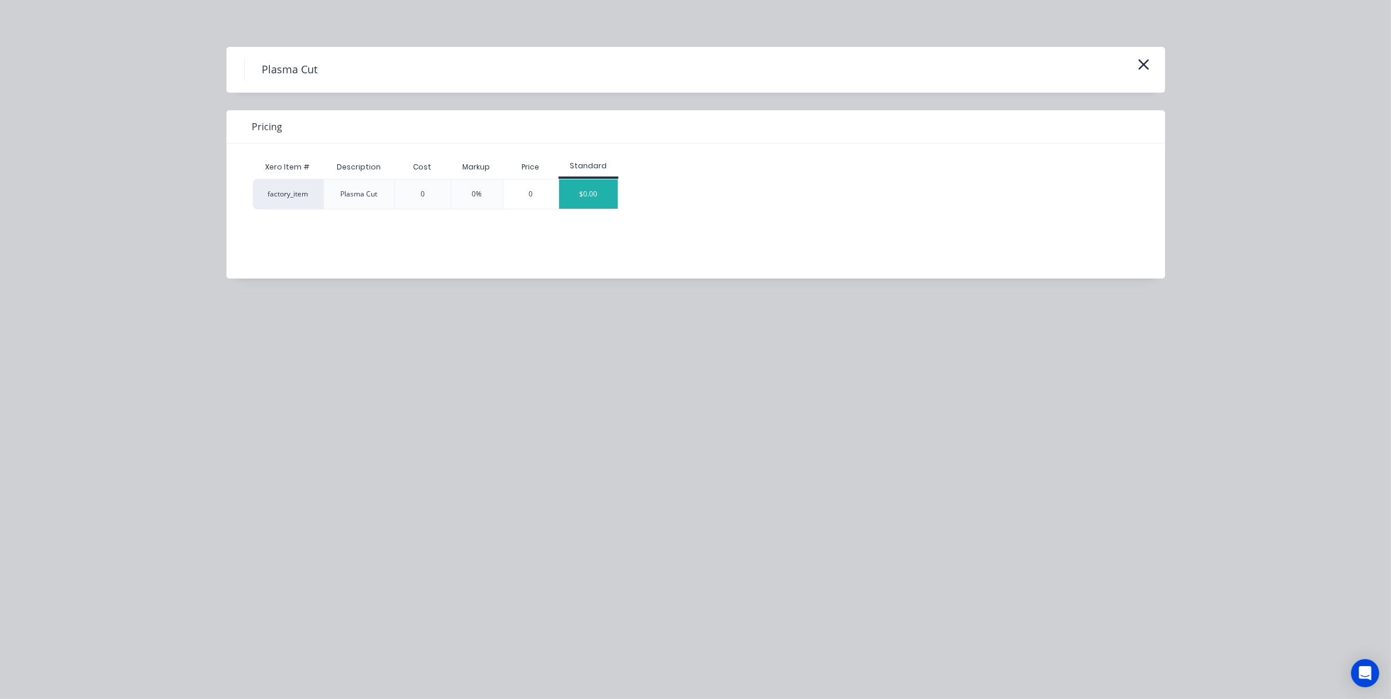
click at [597, 195] on div "$0.00" at bounding box center [588, 193] width 59 height 29
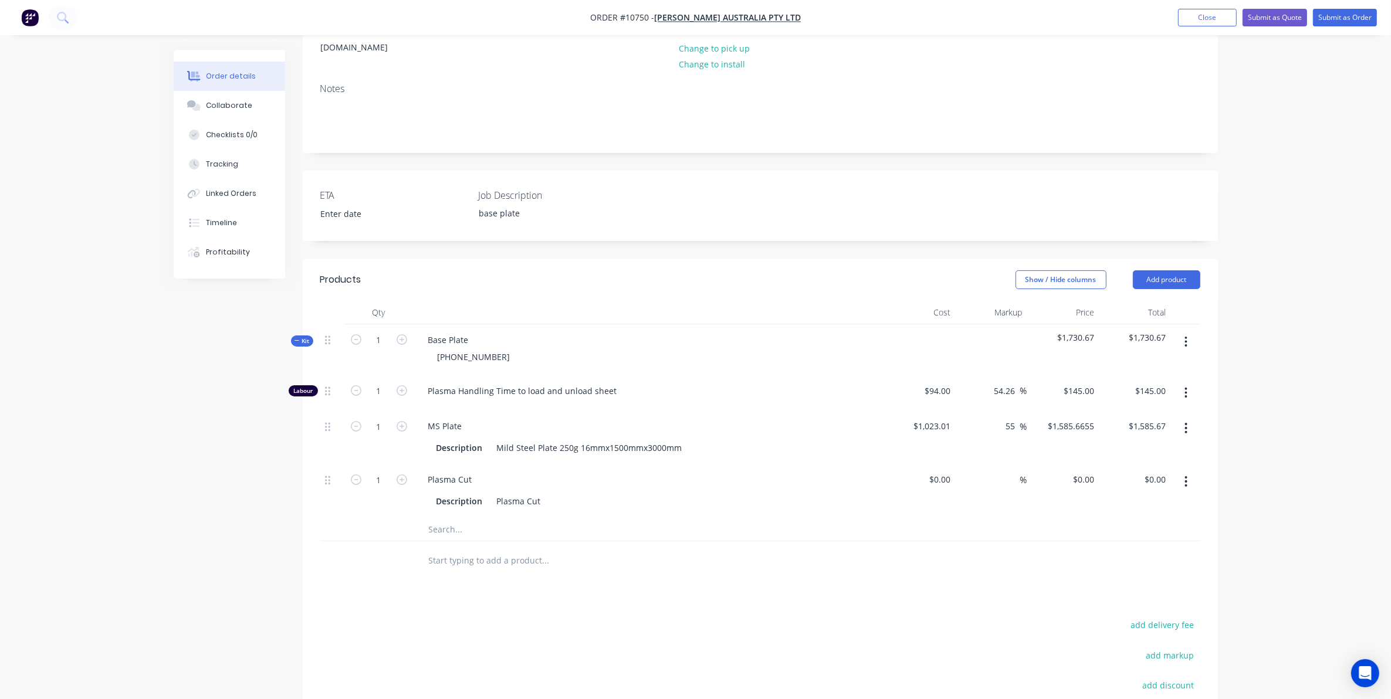
scroll to position [9, 0]
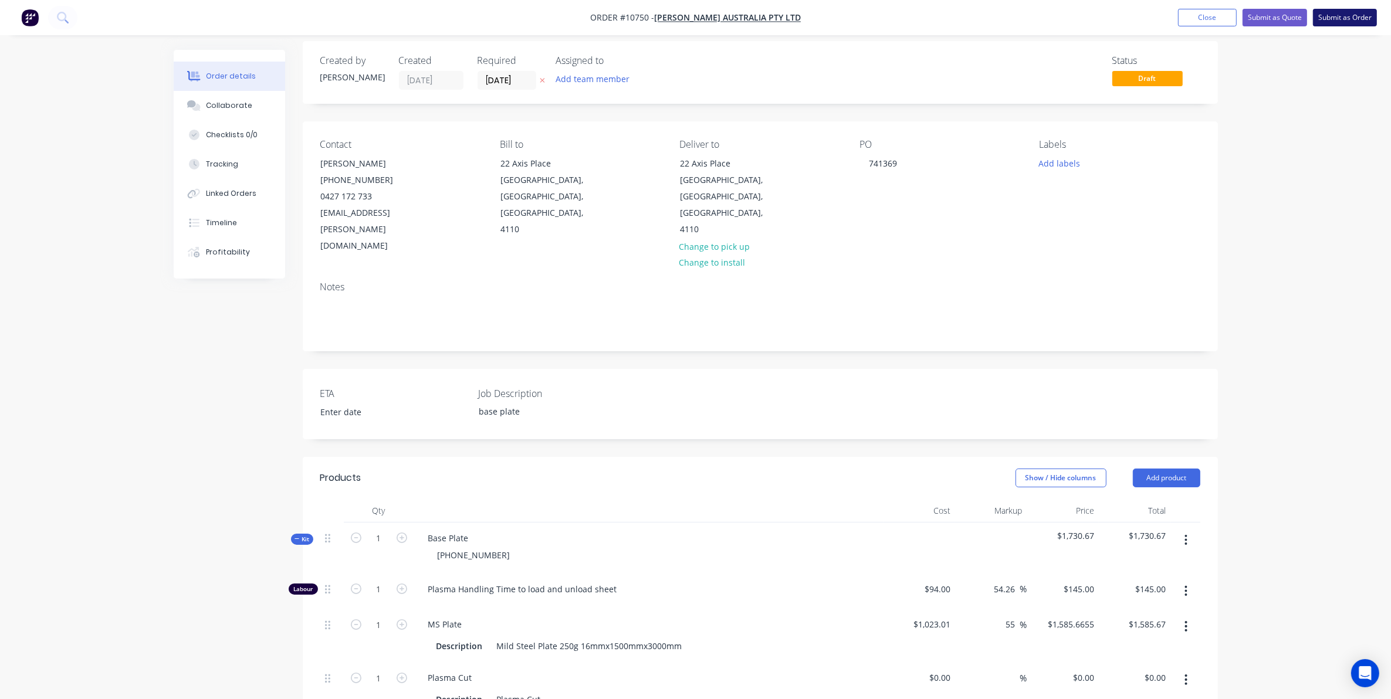
click at [1340, 16] on button "Submit as Order" at bounding box center [1345, 18] width 64 height 18
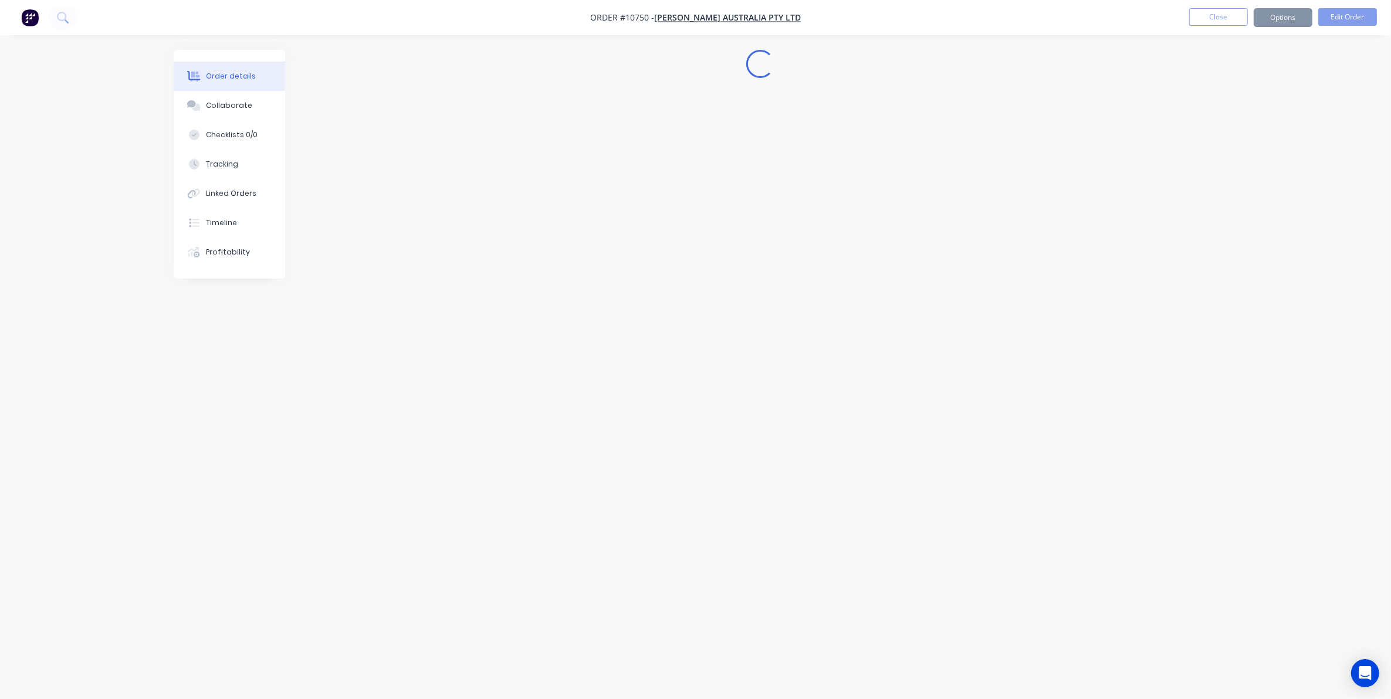
scroll to position [0, 0]
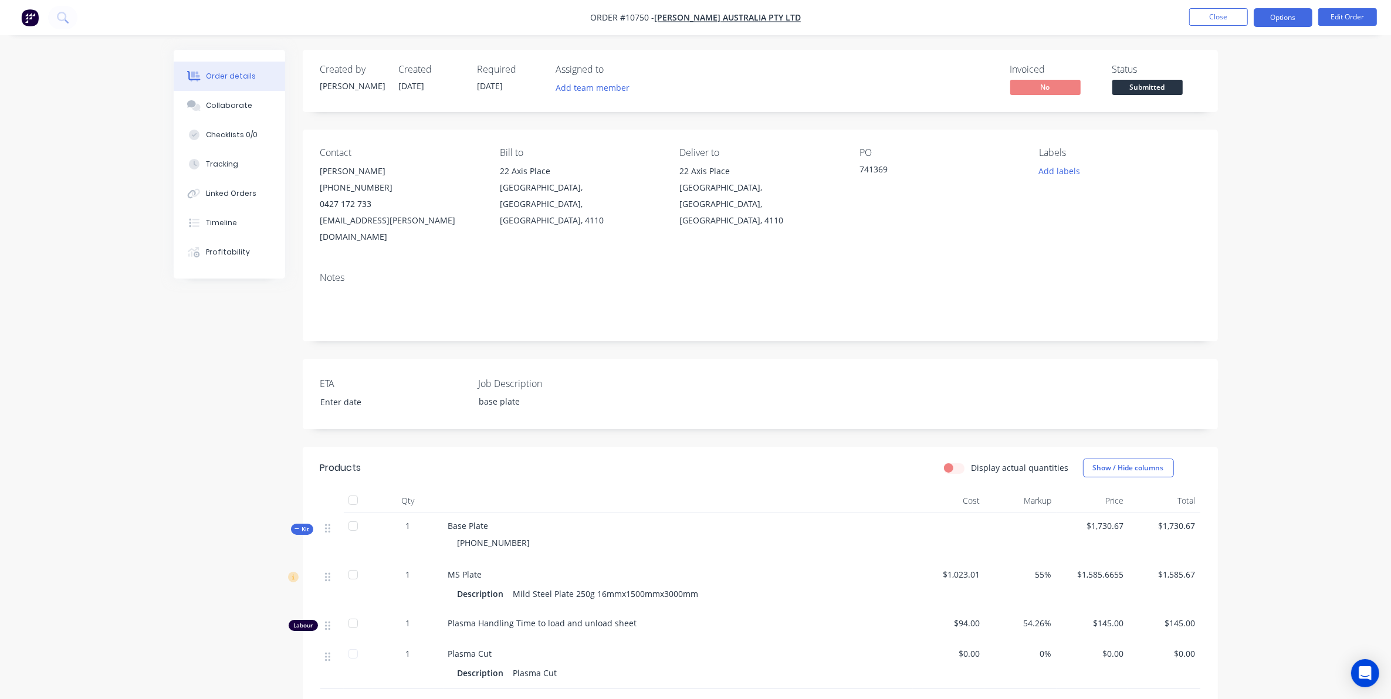
click at [1295, 22] on button "Options" at bounding box center [1282, 17] width 59 height 19
click at [1235, 138] on div "Work Order" at bounding box center [1248, 141] width 108 height 17
click at [1223, 115] on div "Without pricing" at bounding box center [1248, 118] width 108 height 17
click at [1194, 16] on button "Close" at bounding box center [1218, 17] width 59 height 18
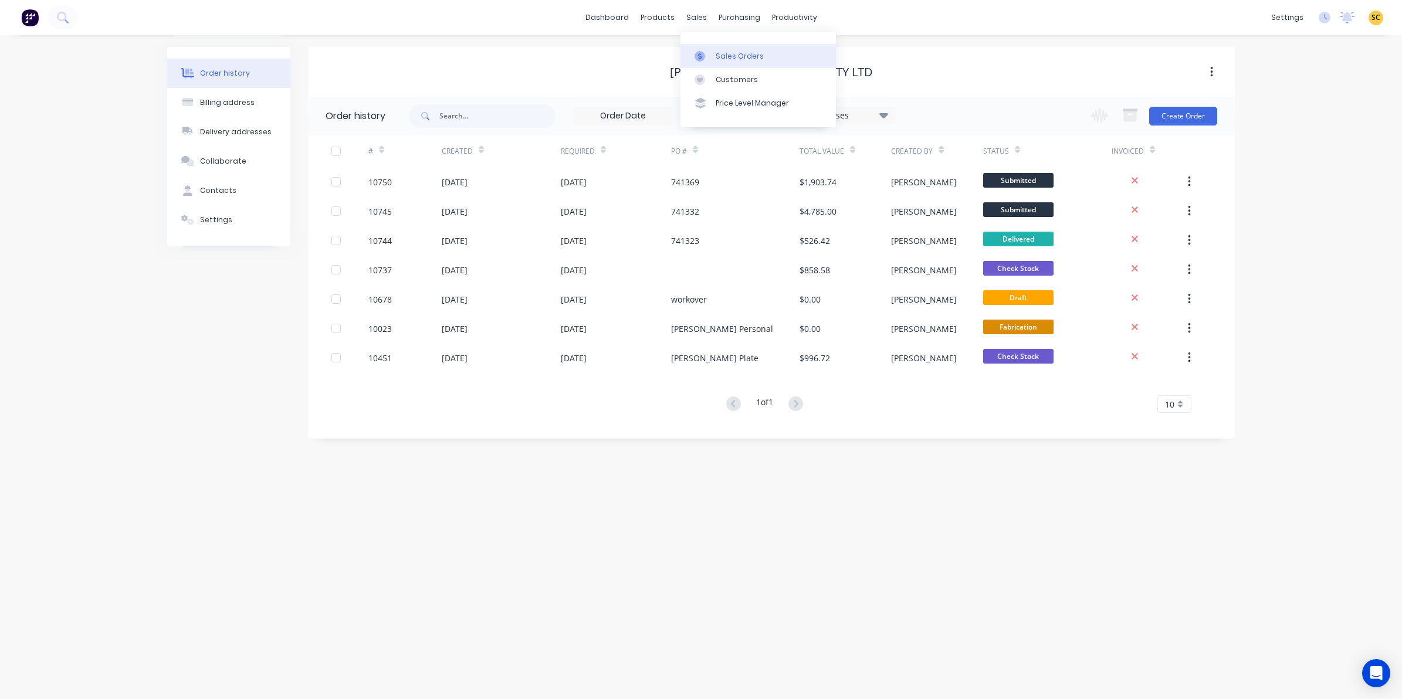
click at [720, 53] on div "Sales Orders" at bounding box center [740, 56] width 48 height 11
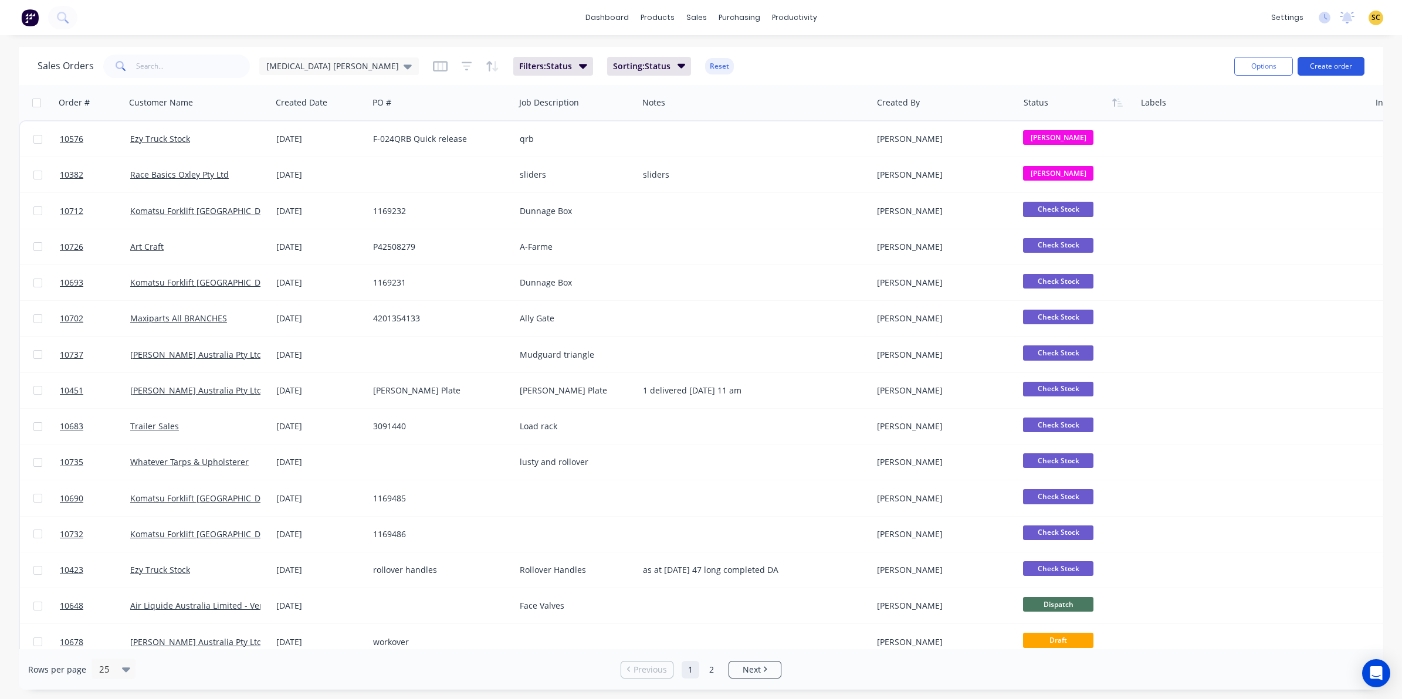
click at [1342, 59] on button "Create order" at bounding box center [1330, 66] width 67 height 19
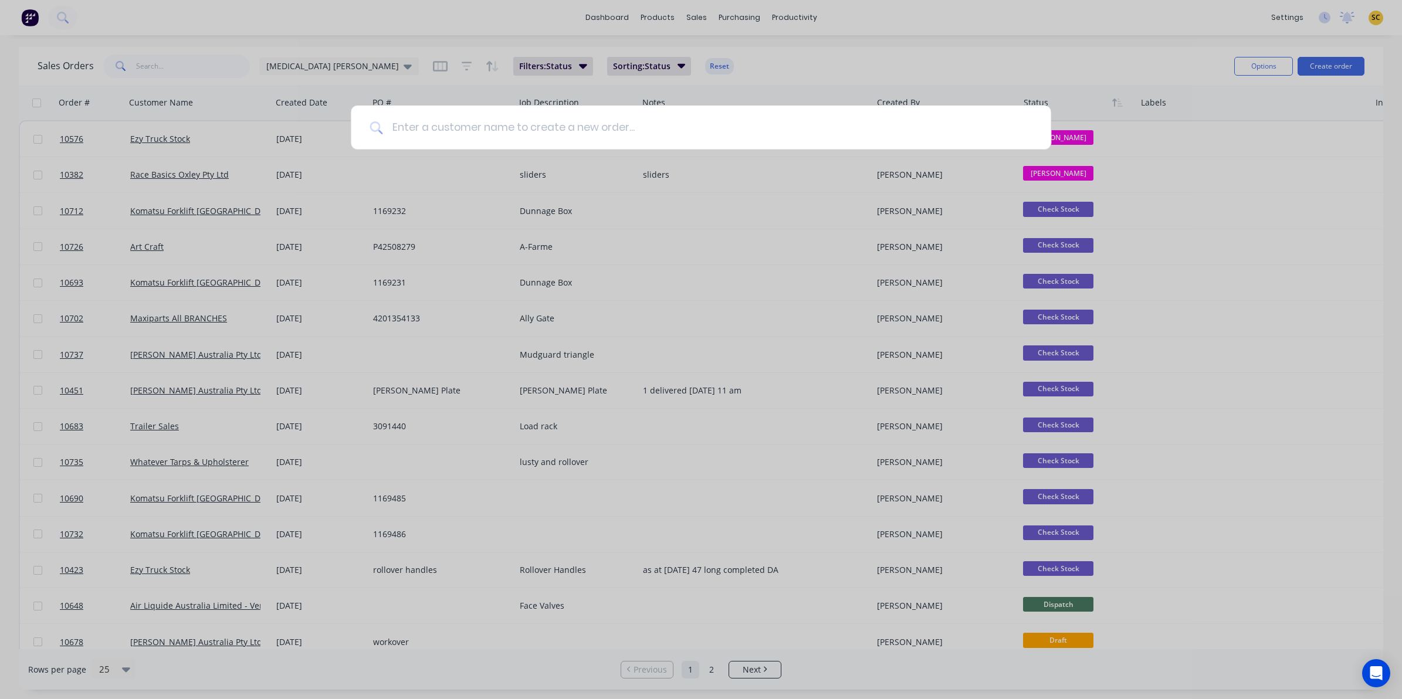
click at [721, 140] on input at bounding box center [706, 128] width 649 height 44
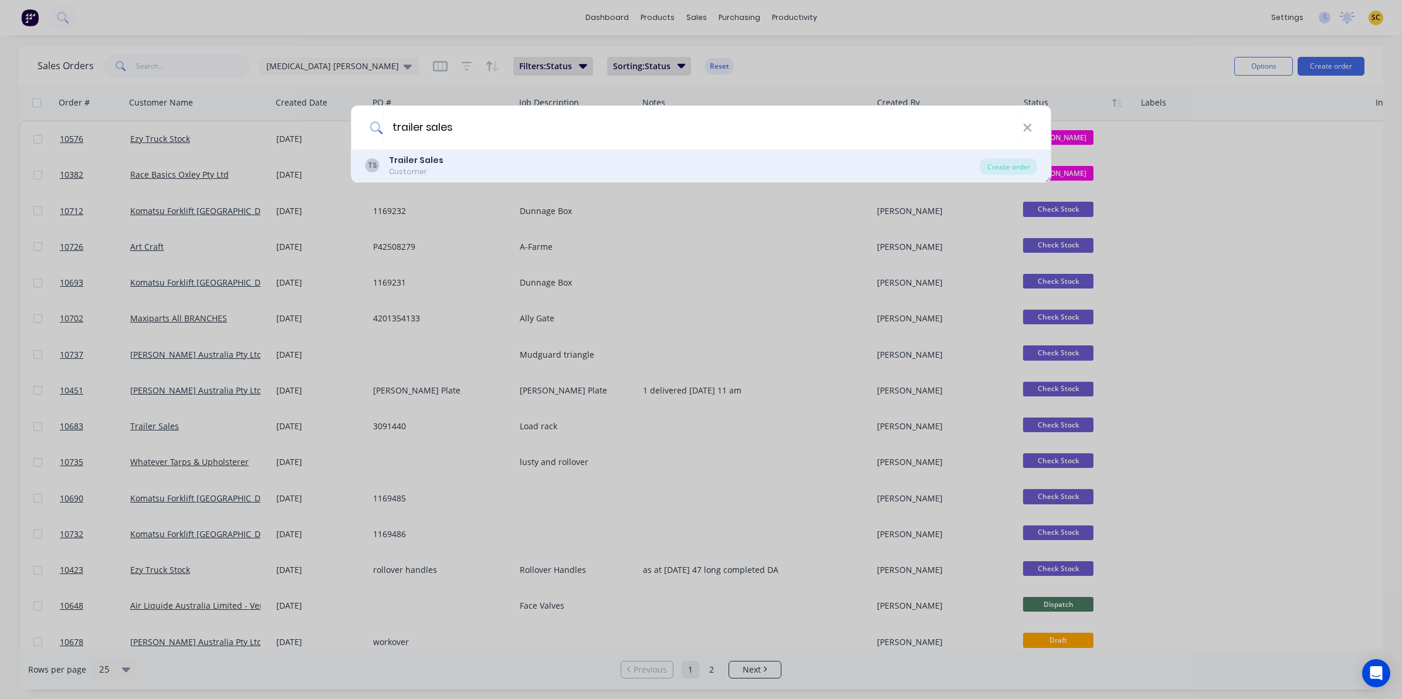
type input "trailer sales"
click at [457, 168] on div "TS Trailer Sales Customer" at bounding box center [672, 165] width 615 height 23
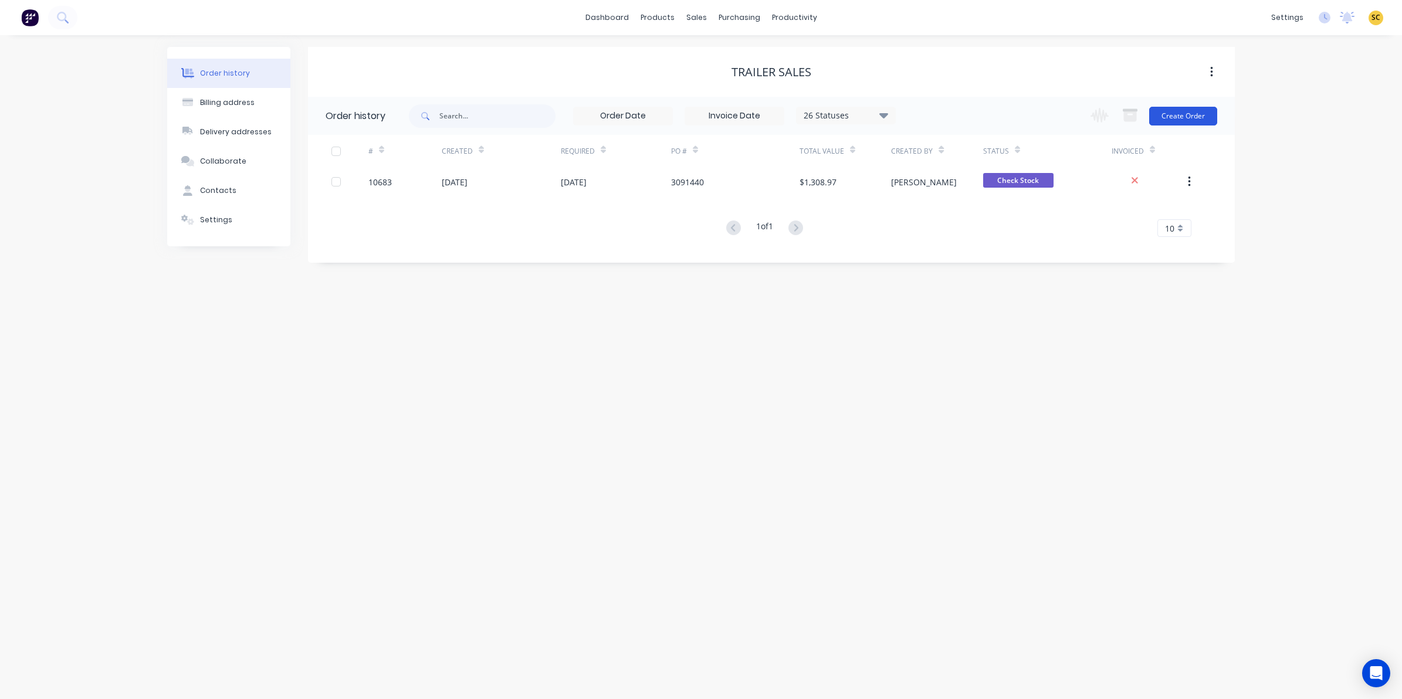
click at [1198, 112] on button "Create Order" at bounding box center [1183, 116] width 68 height 19
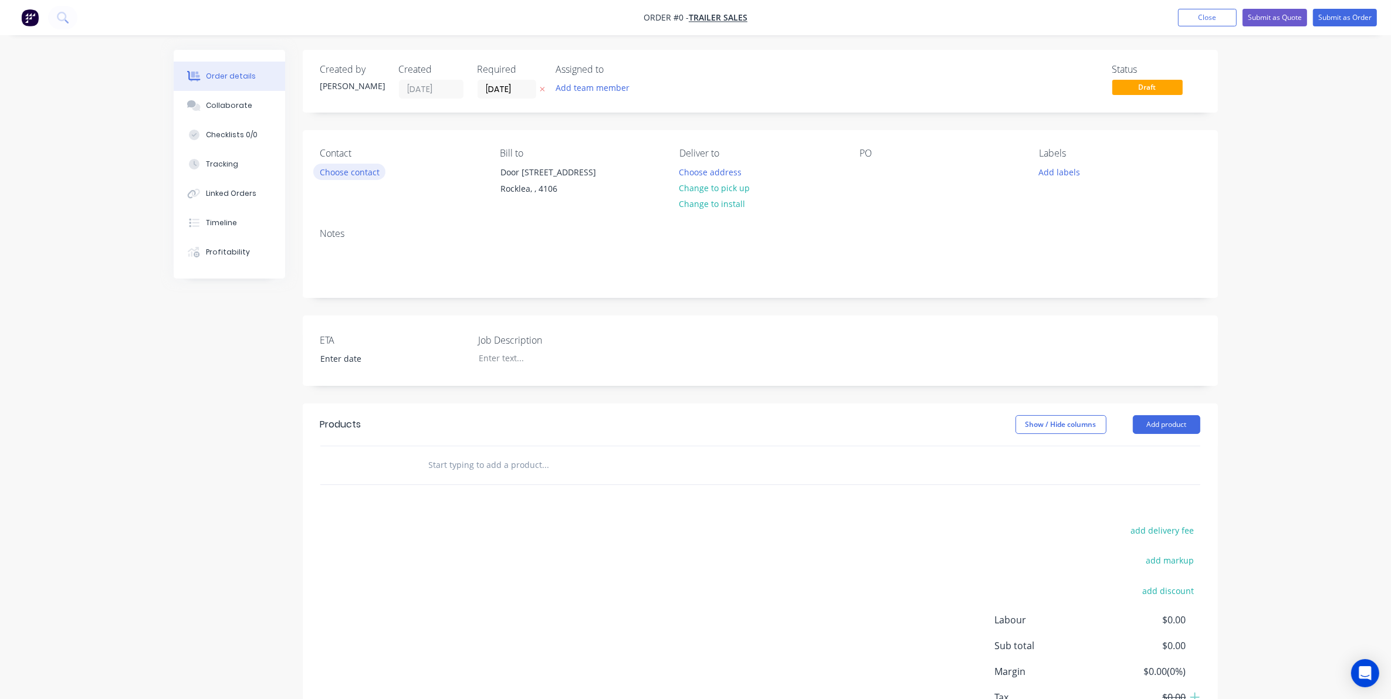
click at [341, 170] on button "Choose contact" at bounding box center [349, 172] width 72 height 16
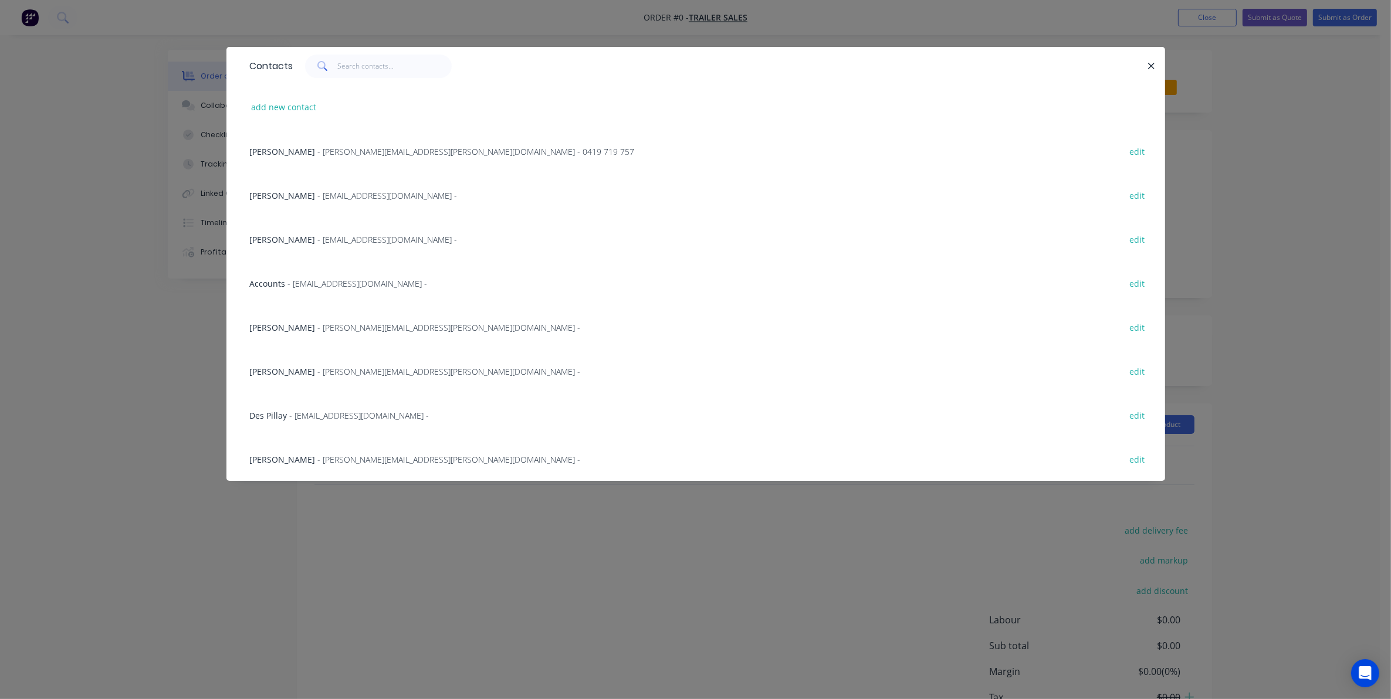
click at [321, 148] on div "[PERSON_NAME] - [PERSON_NAME][EMAIL_ADDRESS][PERSON_NAME][DOMAIN_NAME] - 0419 7…" at bounding box center [442, 151] width 385 height 12
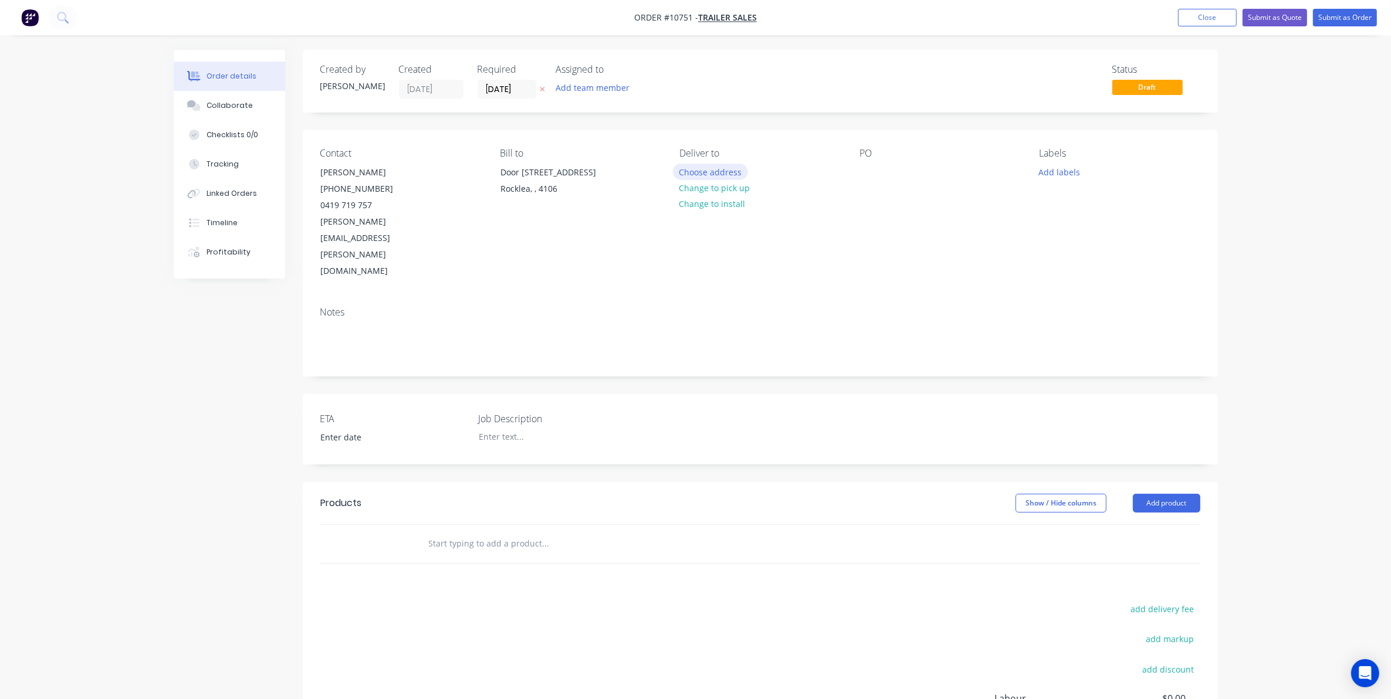
click at [732, 174] on button "Choose address" at bounding box center [710, 172] width 75 height 16
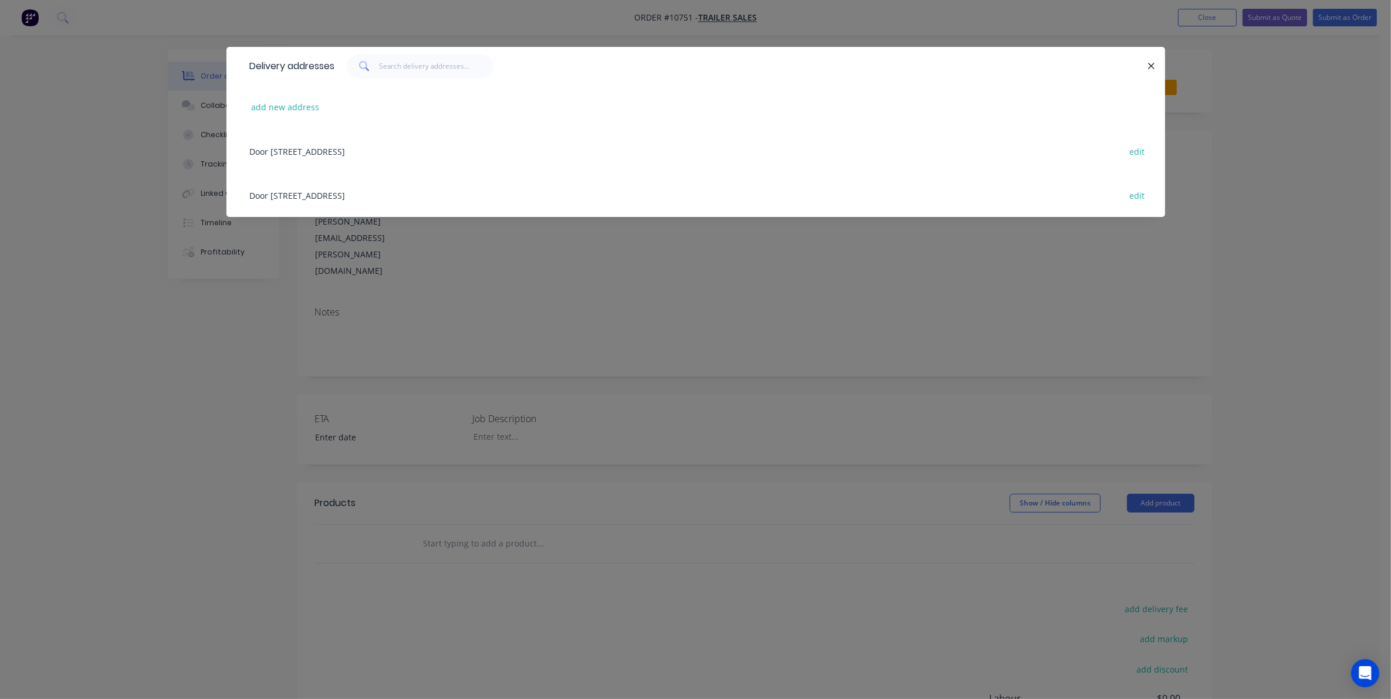
click at [336, 154] on div "Door [STREET_ADDRESS] edit" at bounding box center [695, 151] width 903 height 44
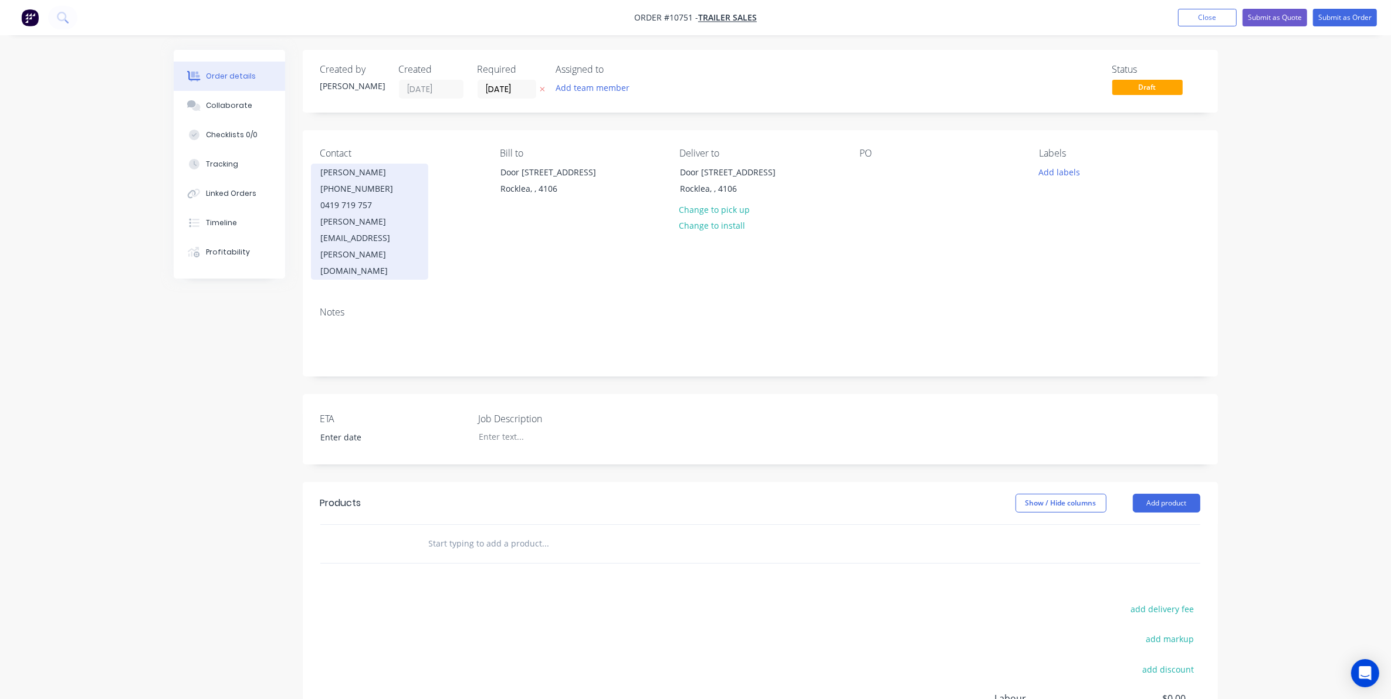
click at [399, 230] on div "[PERSON_NAME] [PHONE_NUMBER] [PERSON_NAME][EMAIL_ADDRESS][PERSON_NAME][DOMAIN_N…" at bounding box center [369, 222] width 117 height 116
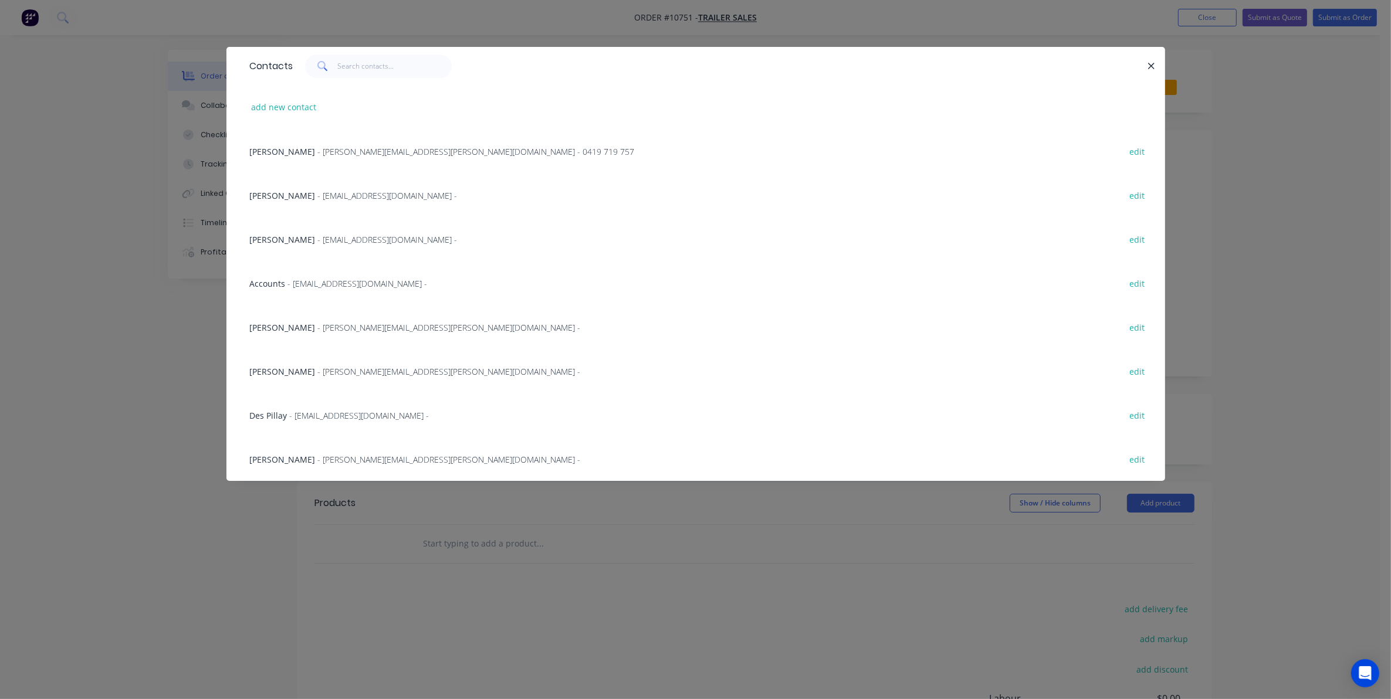
click at [318, 371] on span "- [PERSON_NAME][EMAIL_ADDRESS][PERSON_NAME][DOMAIN_NAME] -" at bounding box center [449, 371] width 263 height 11
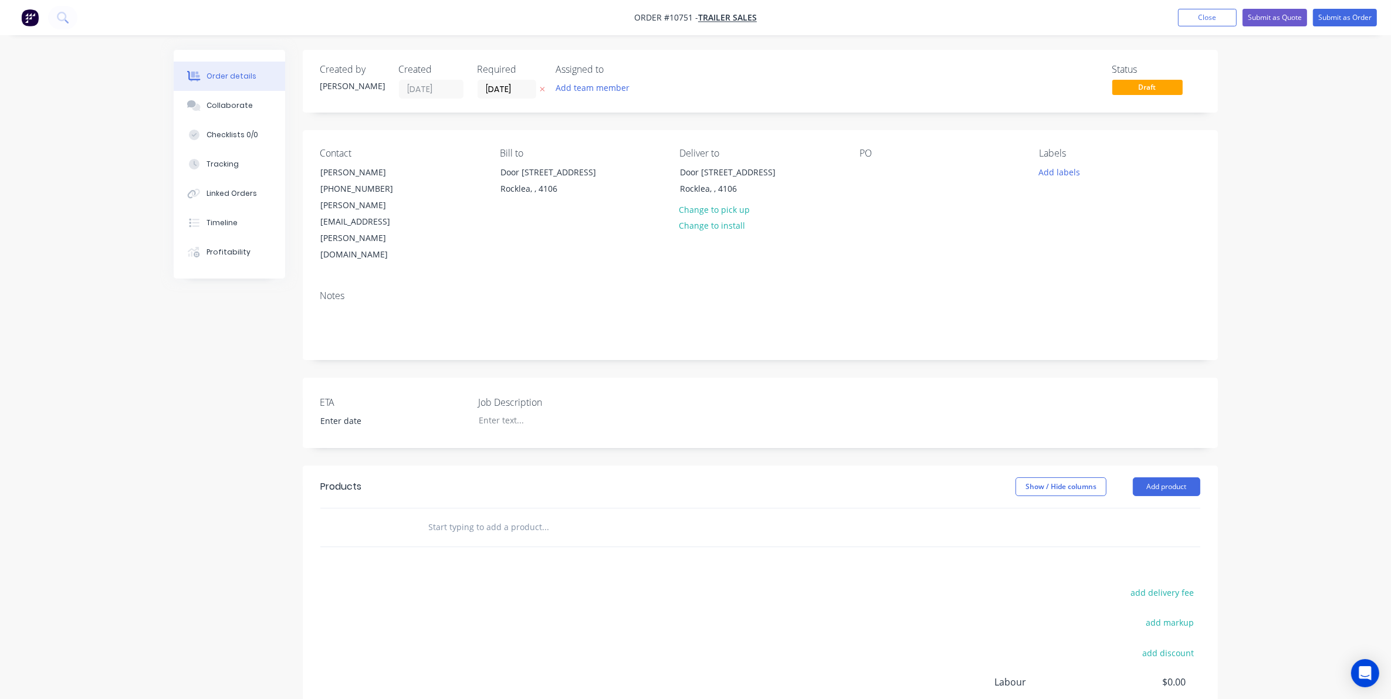
click at [866, 158] on div "PO" at bounding box center [939, 153] width 161 height 11
click at [877, 170] on div at bounding box center [868, 172] width 19 height 17
click at [479, 378] on div "ETA Job Description" at bounding box center [760, 413] width 915 height 70
click at [483, 412] on div at bounding box center [542, 420] width 147 height 17
click at [443, 516] on input "text" at bounding box center [545, 527] width 235 height 23
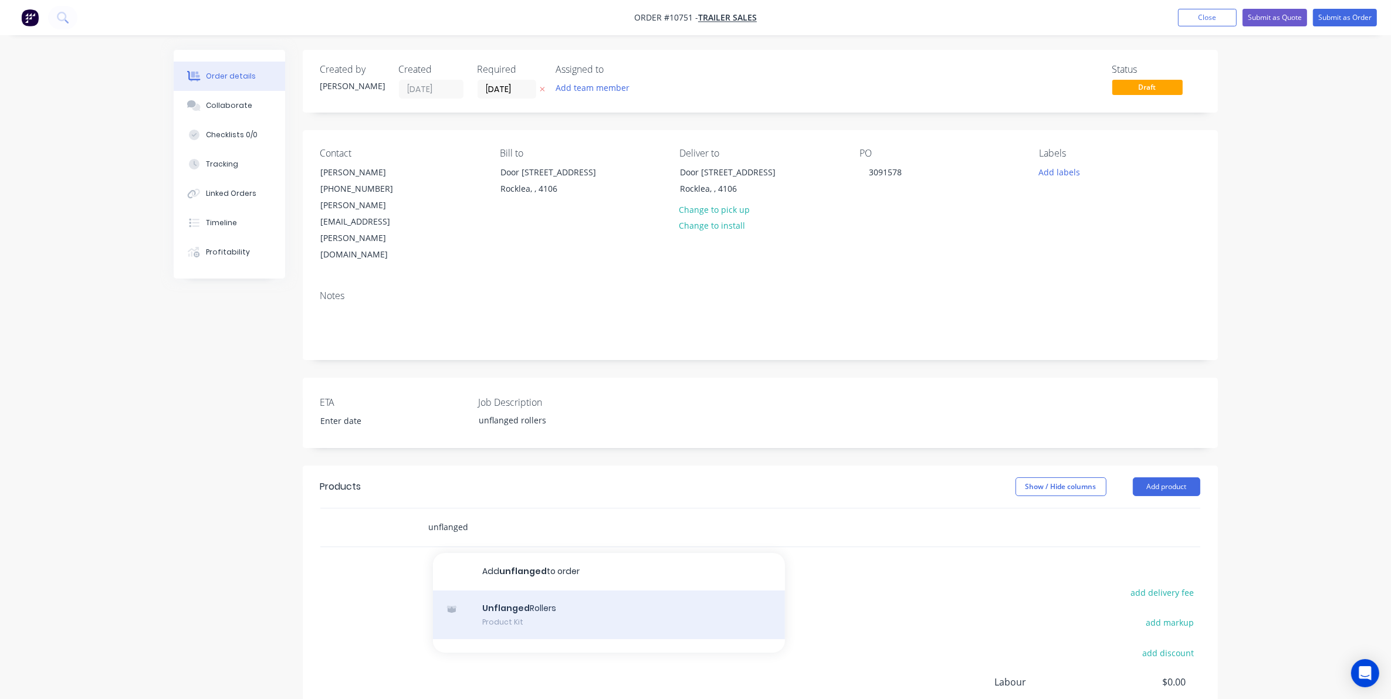
type input "unflanged"
click at [567, 591] on div "Unflanged Rollers Product Kit" at bounding box center [609, 615] width 352 height 49
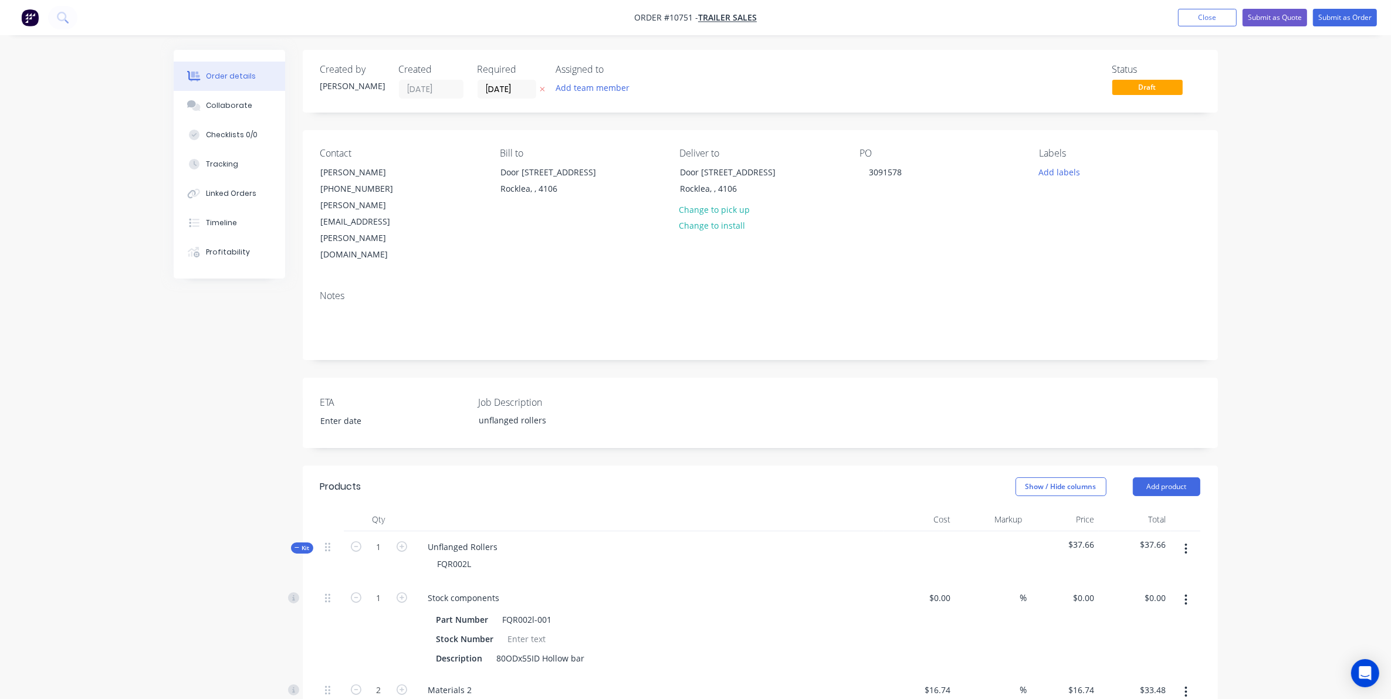
click at [399, 537] on form "1" at bounding box center [378, 546] width 61 height 18
click at [380, 538] on input "1" at bounding box center [379, 547] width 30 height 18
type input "2"
type input "15"
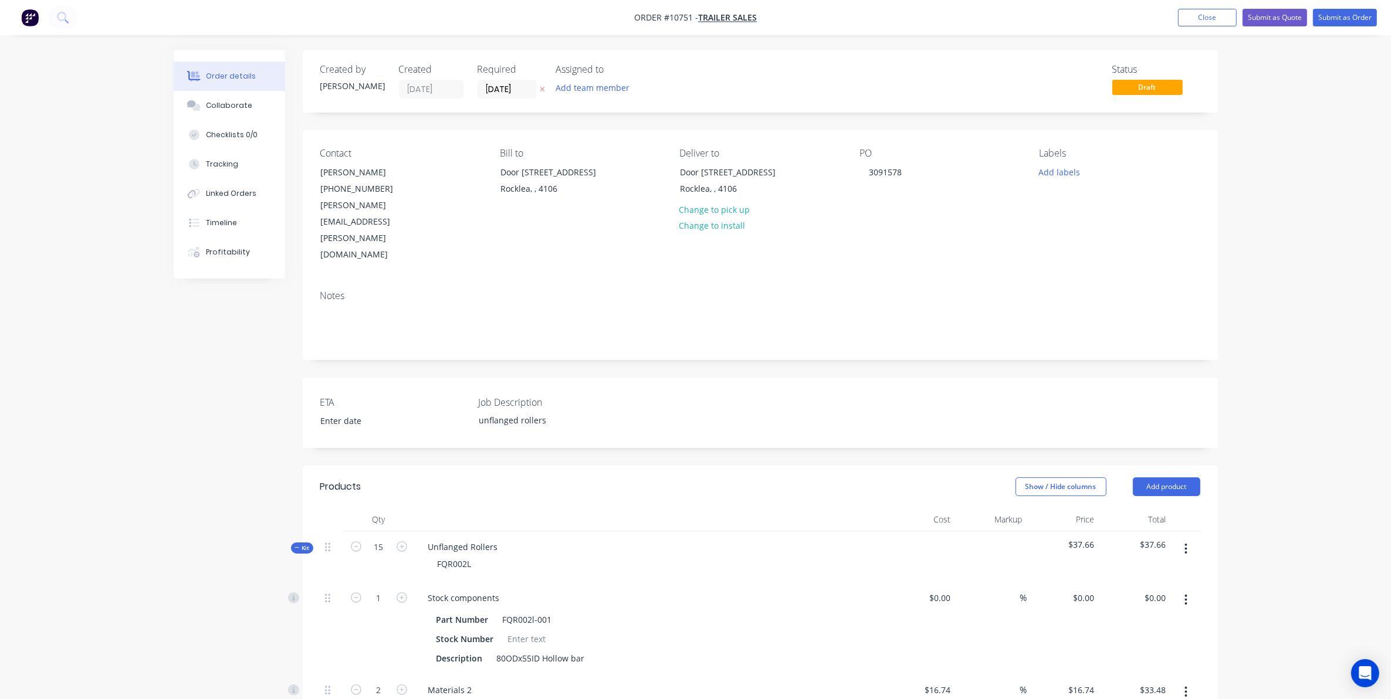
type input "30"
type input "$502.20"
type input "30"
type input "$62.70"
click at [194, 456] on div "Created by [PERSON_NAME] Created [DATE] Required [DATE] Assigned to Add team me…" at bounding box center [696, 596] width 1044 height 1093
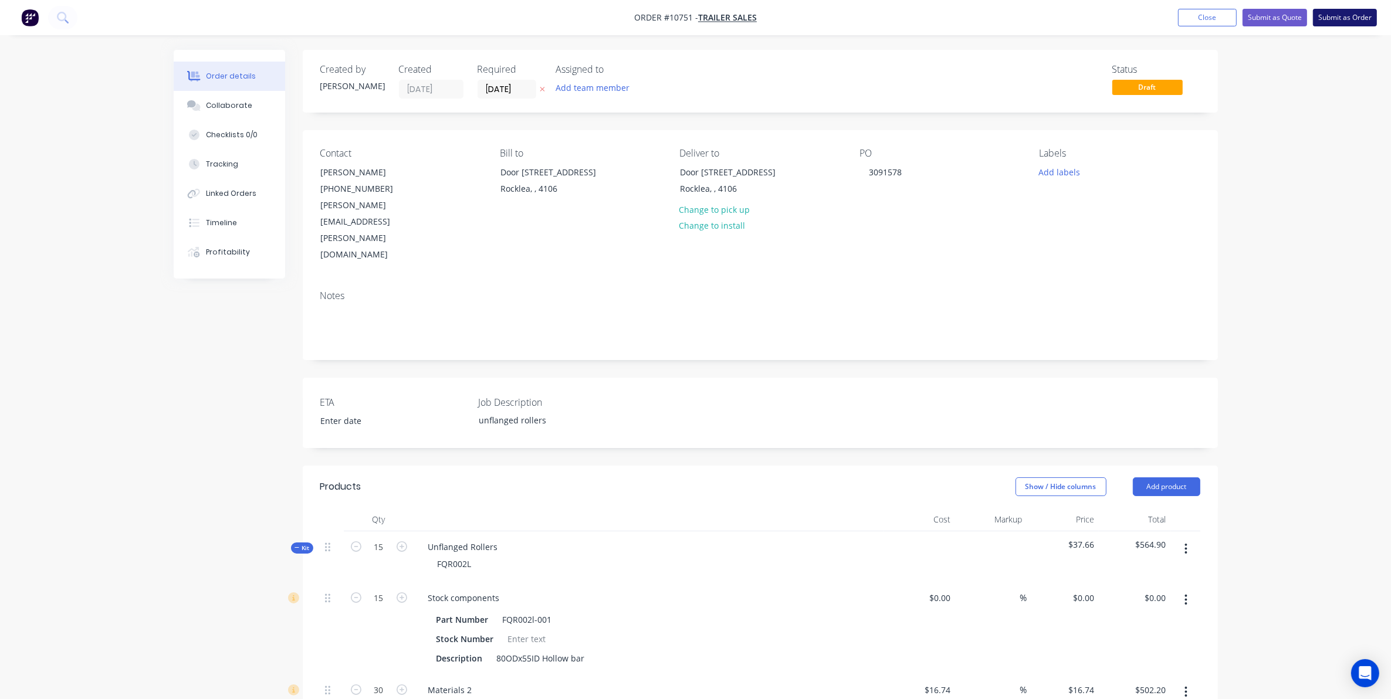
click at [1335, 16] on button "Submit as Order" at bounding box center [1345, 18] width 64 height 18
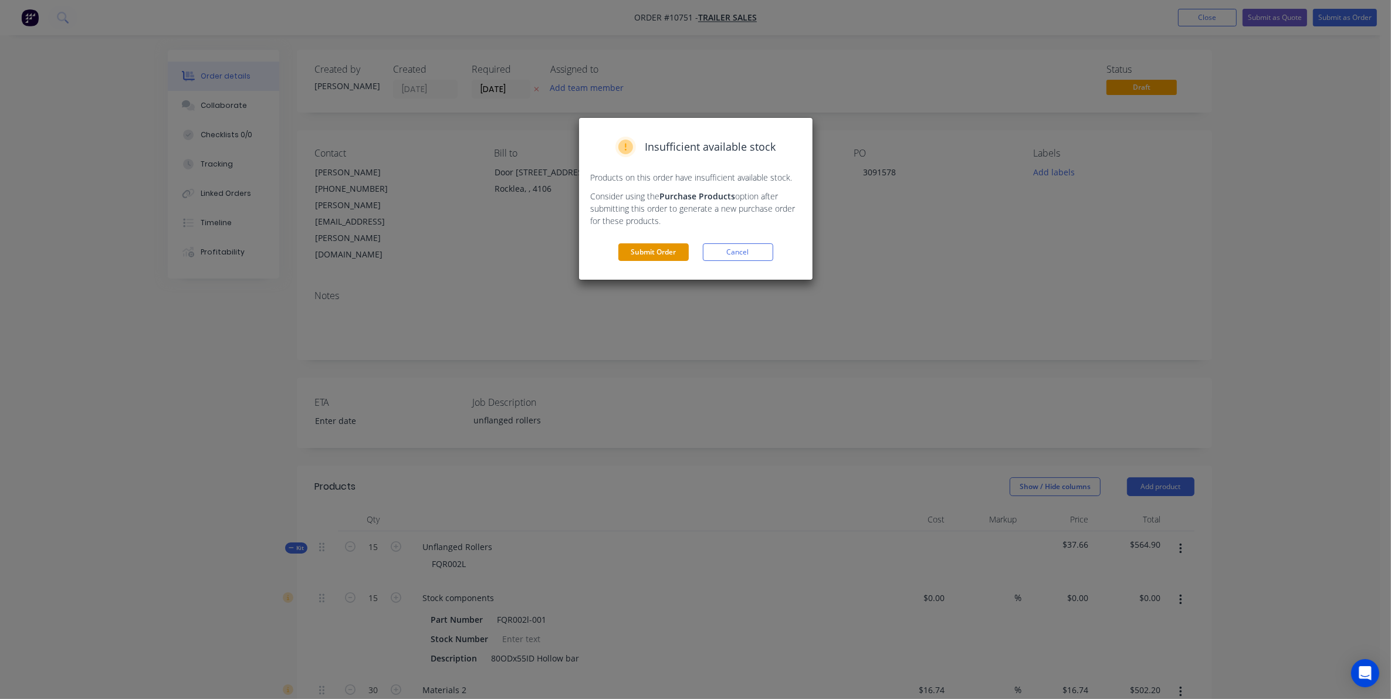
click at [654, 250] on button "Submit Order" at bounding box center [653, 252] width 70 height 18
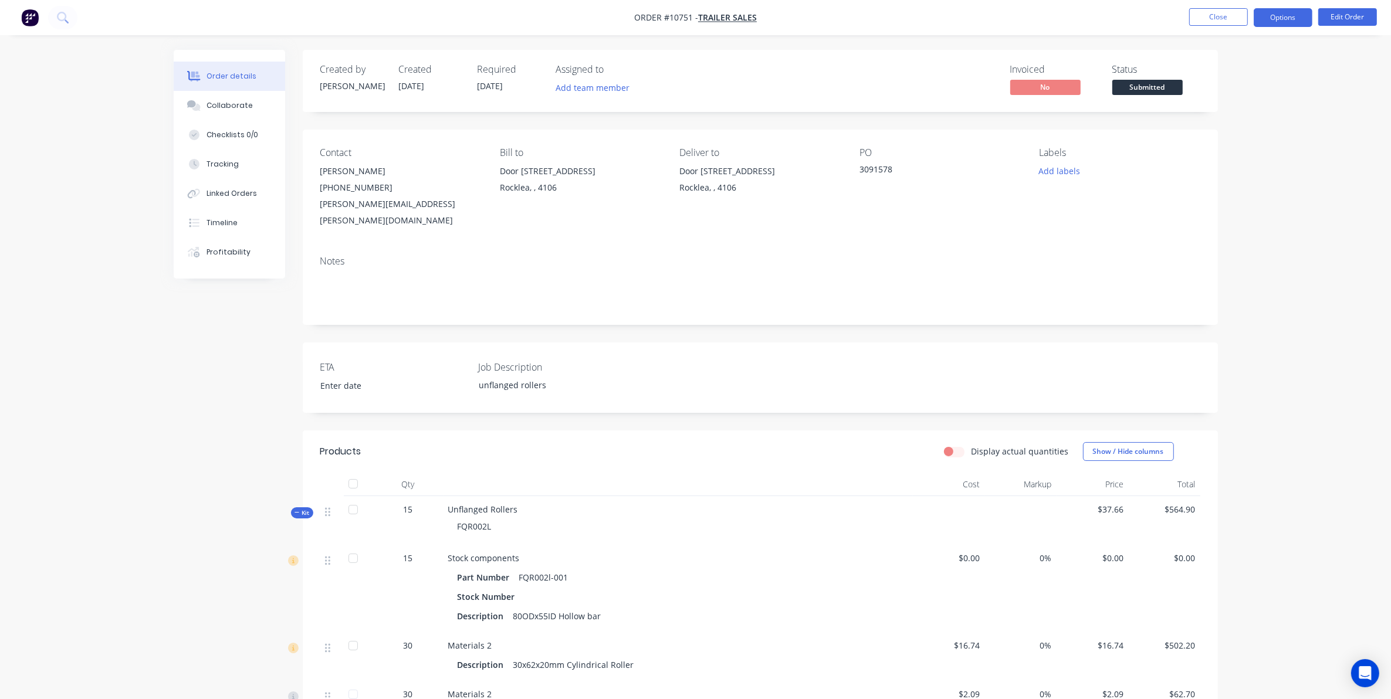
click at [1286, 22] on button "Options" at bounding box center [1282, 17] width 59 height 19
click at [1225, 144] on div "Work Order" at bounding box center [1248, 141] width 108 height 17
click at [1221, 118] on div "Without pricing" at bounding box center [1248, 118] width 108 height 17
click at [920, 323] on div "Created by [PERSON_NAME] Created [DATE] Required [DATE] Assigned to Add team me…" at bounding box center [760, 485] width 915 height 871
click at [1242, 21] on button "Close" at bounding box center [1218, 17] width 59 height 18
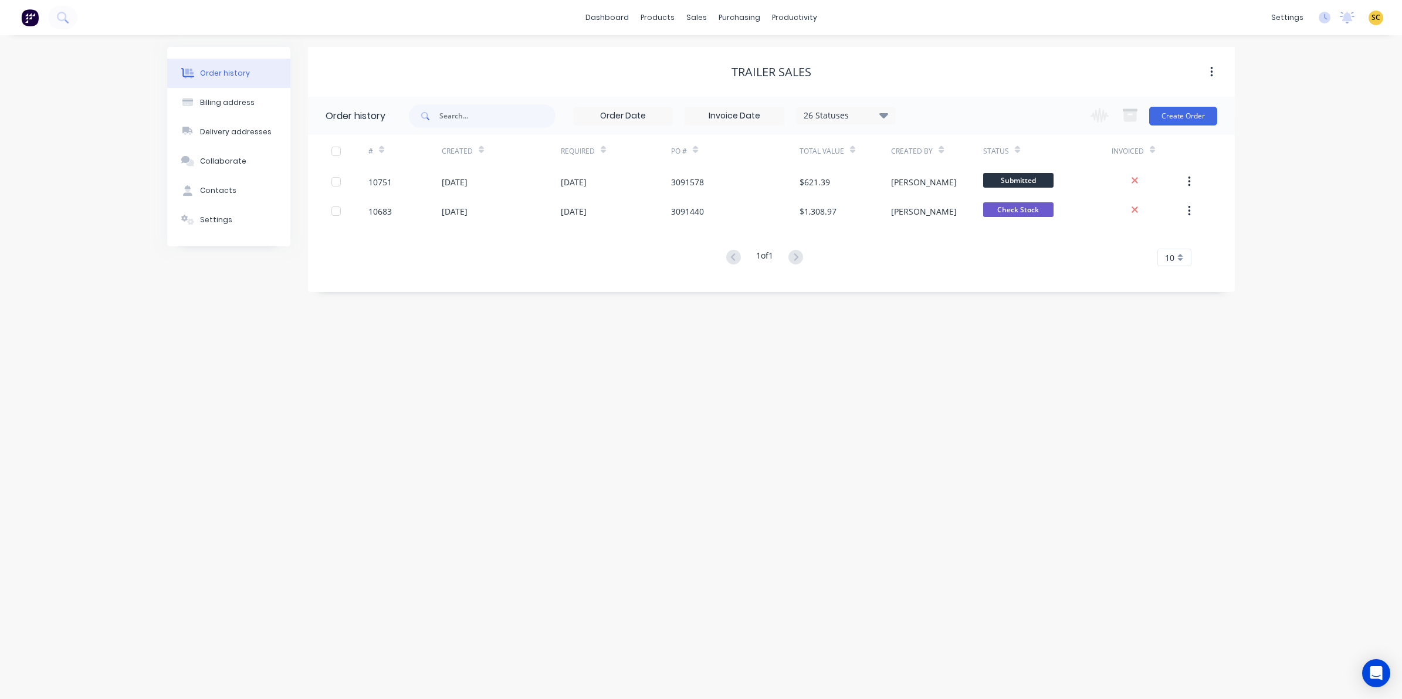
click at [33, 10] on img at bounding box center [30, 18] width 18 height 18
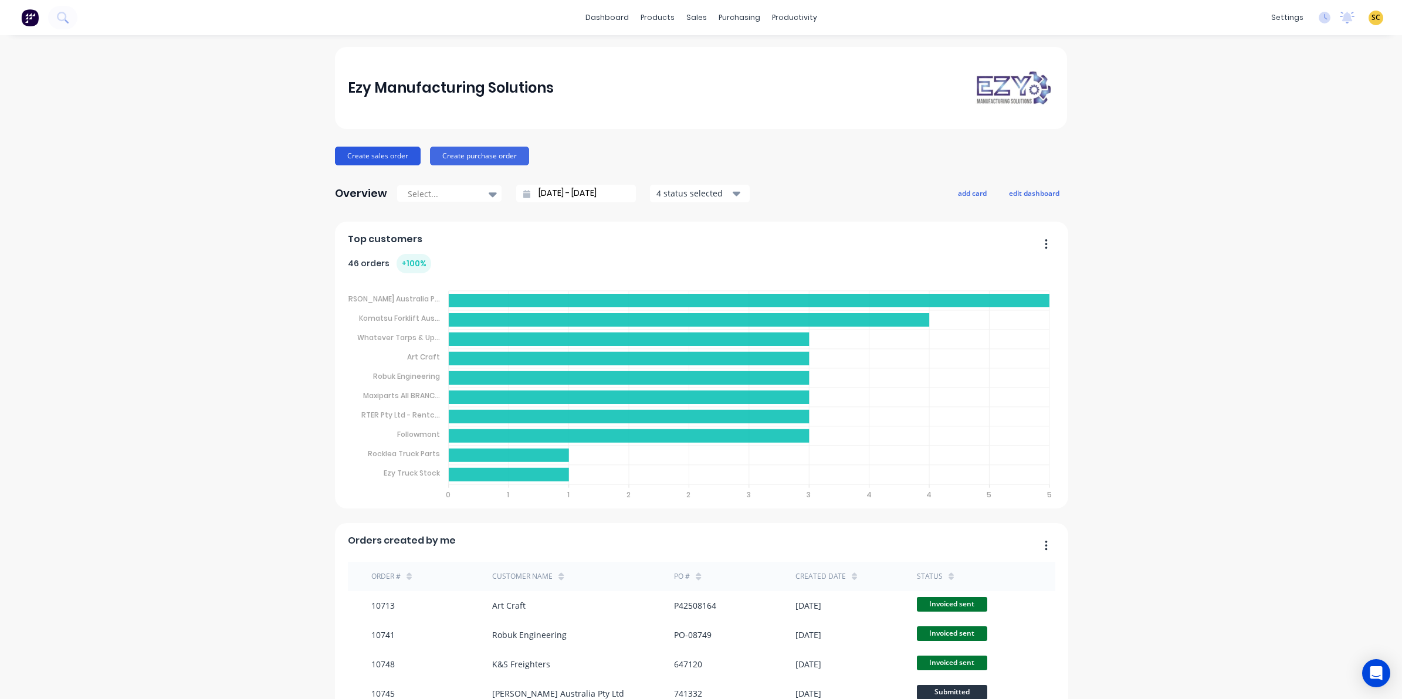
click at [358, 147] on button "Create sales order" at bounding box center [378, 156] width 86 height 19
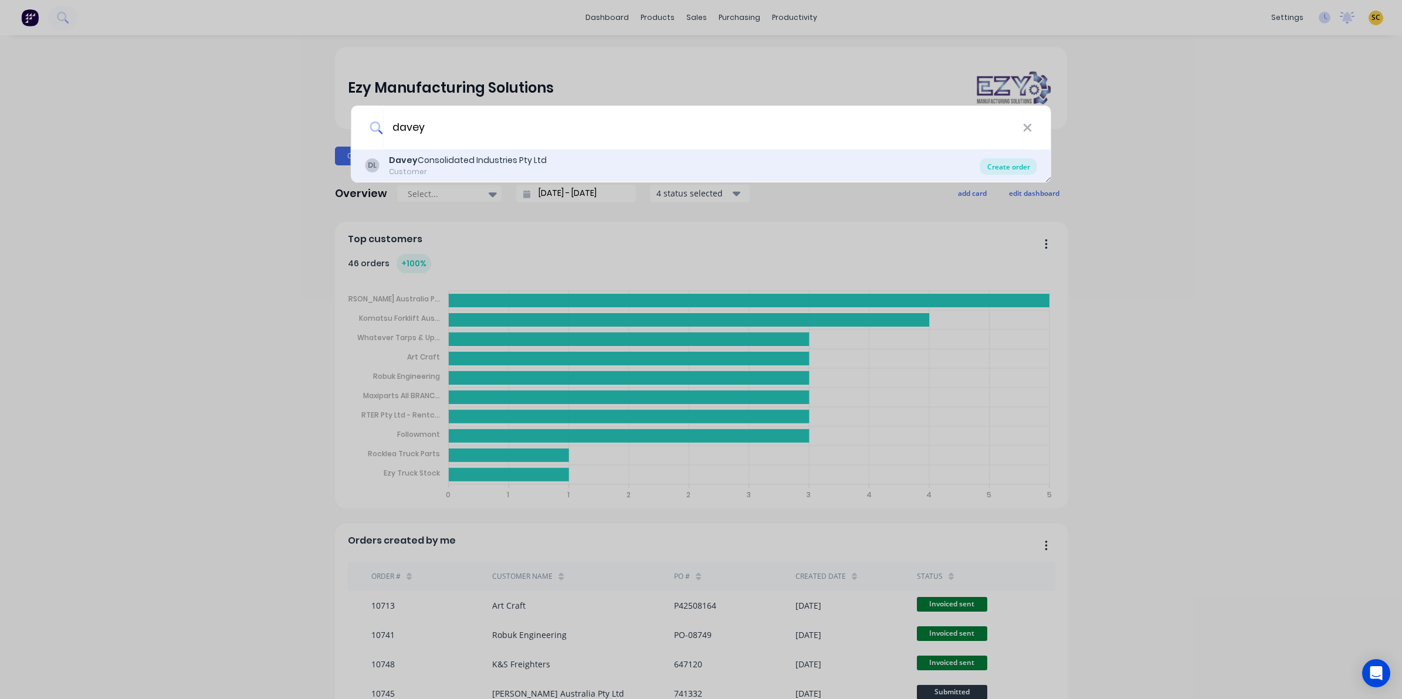
type input "davey"
click at [993, 159] on div "Create order" at bounding box center [1008, 166] width 57 height 16
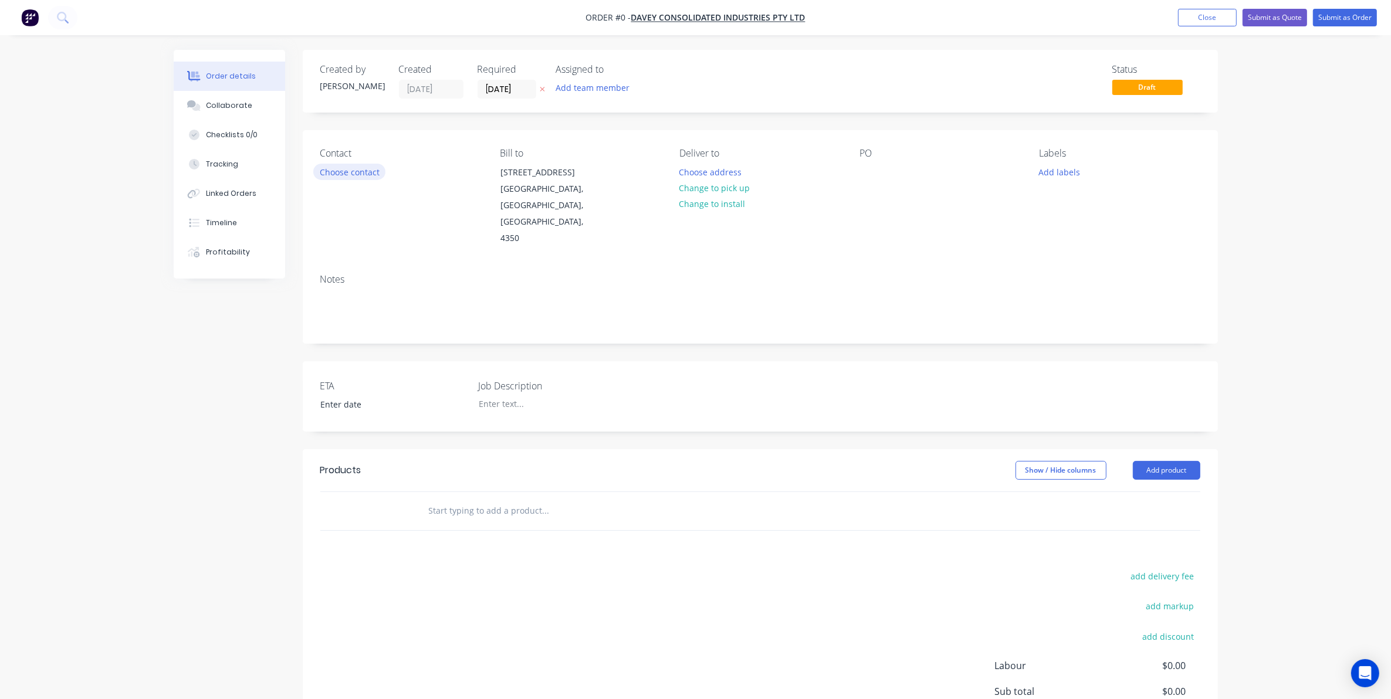
click at [360, 164] on button "Choose contact" at bounding box center [349, 172] width 72 height 16
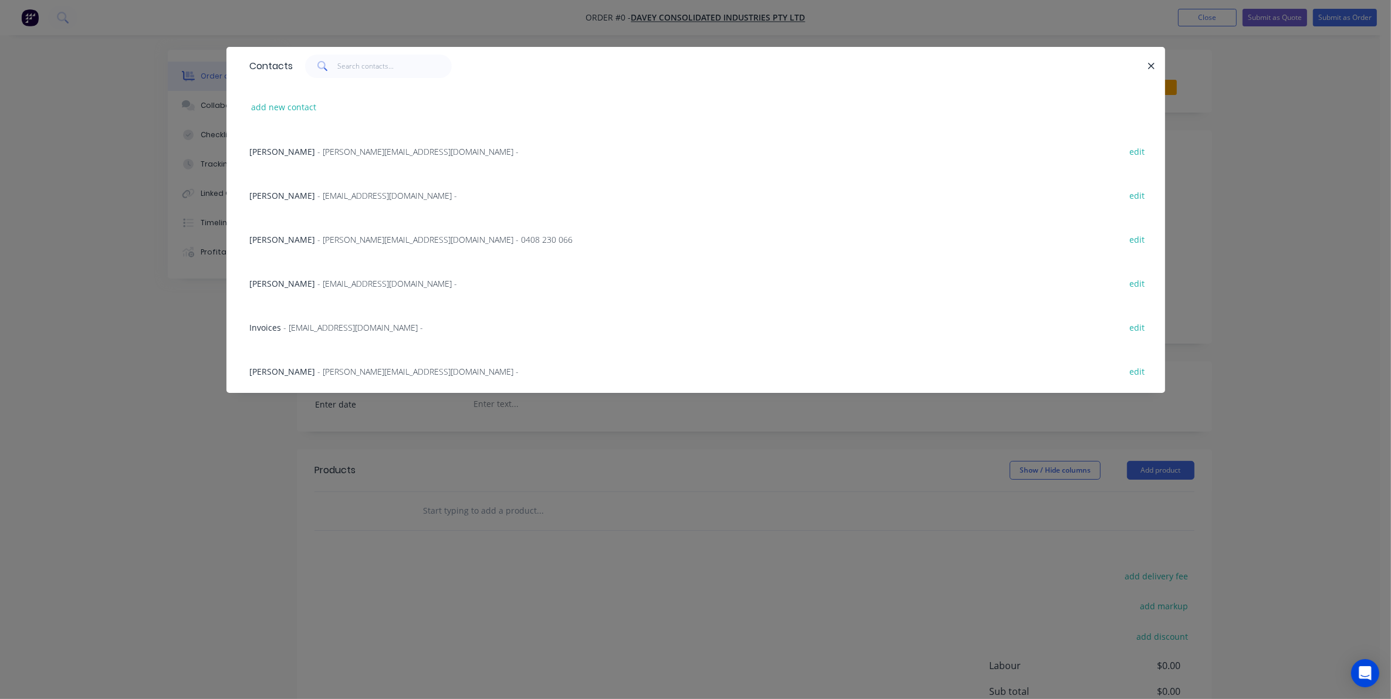
click at [353, 248] on div "DARRELL MCEWAN - [EMAIL_ADDRESS][DOMAIN_NAME] - 0408 230 066 edit" at bounding box center [695, 239] width 903 height 44
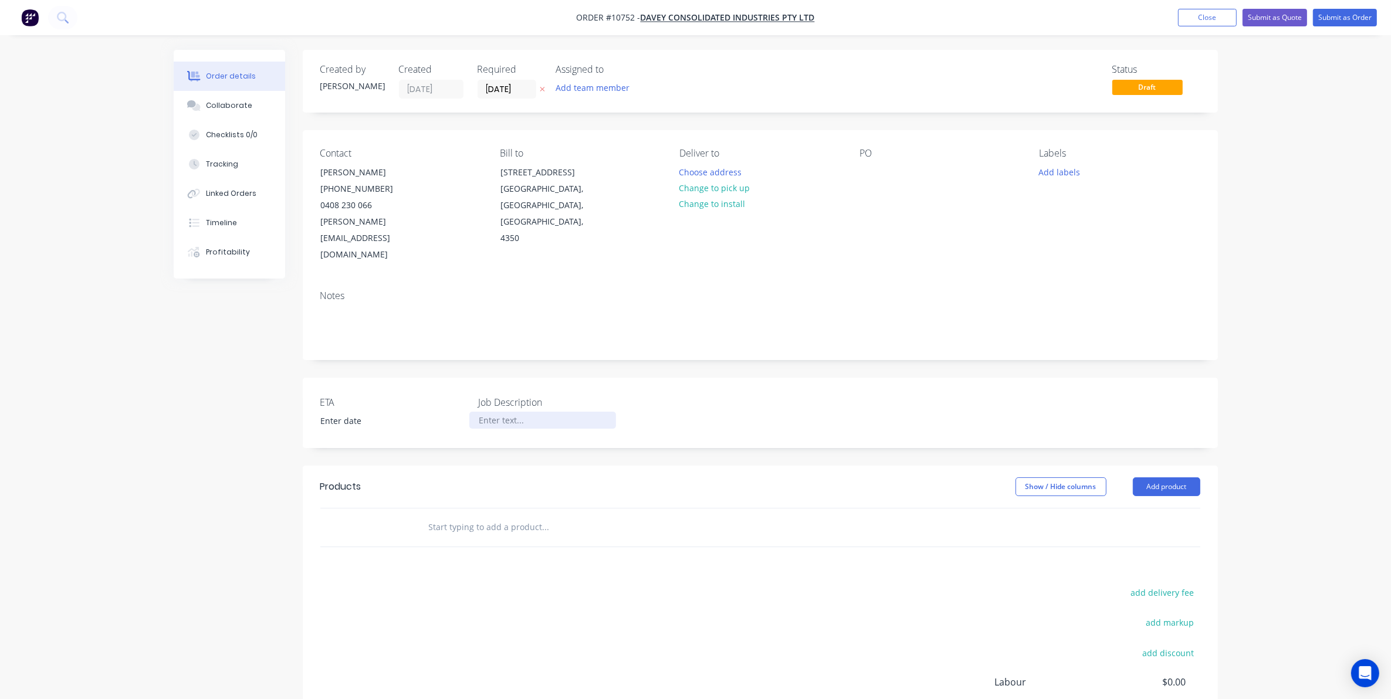
click at [503, 412] on div at bounding box center [542, 420] width 147 height 17
click at [472, 509] on div at bounding box center [625, 528] width 422 height 38
click at [484, 516] on input "text" at bounding box center [545, 527] width 235 height 23
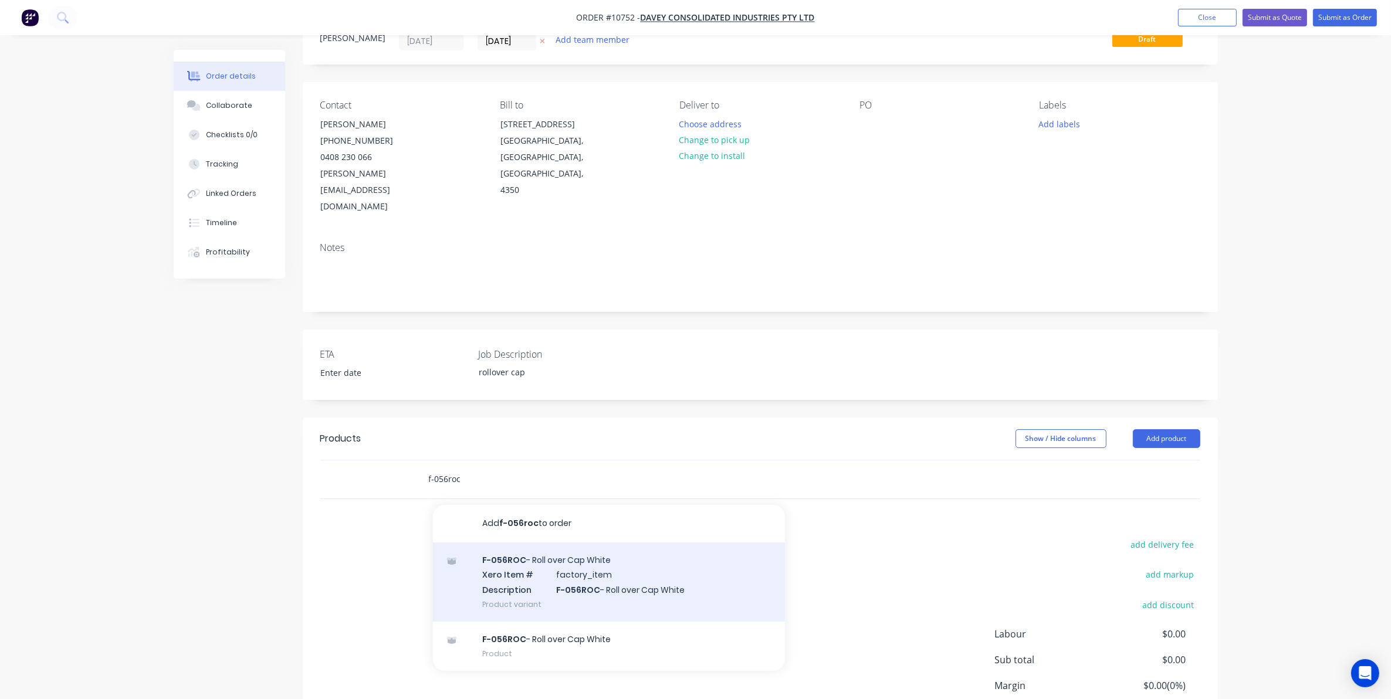
scroll to position [73, 0]
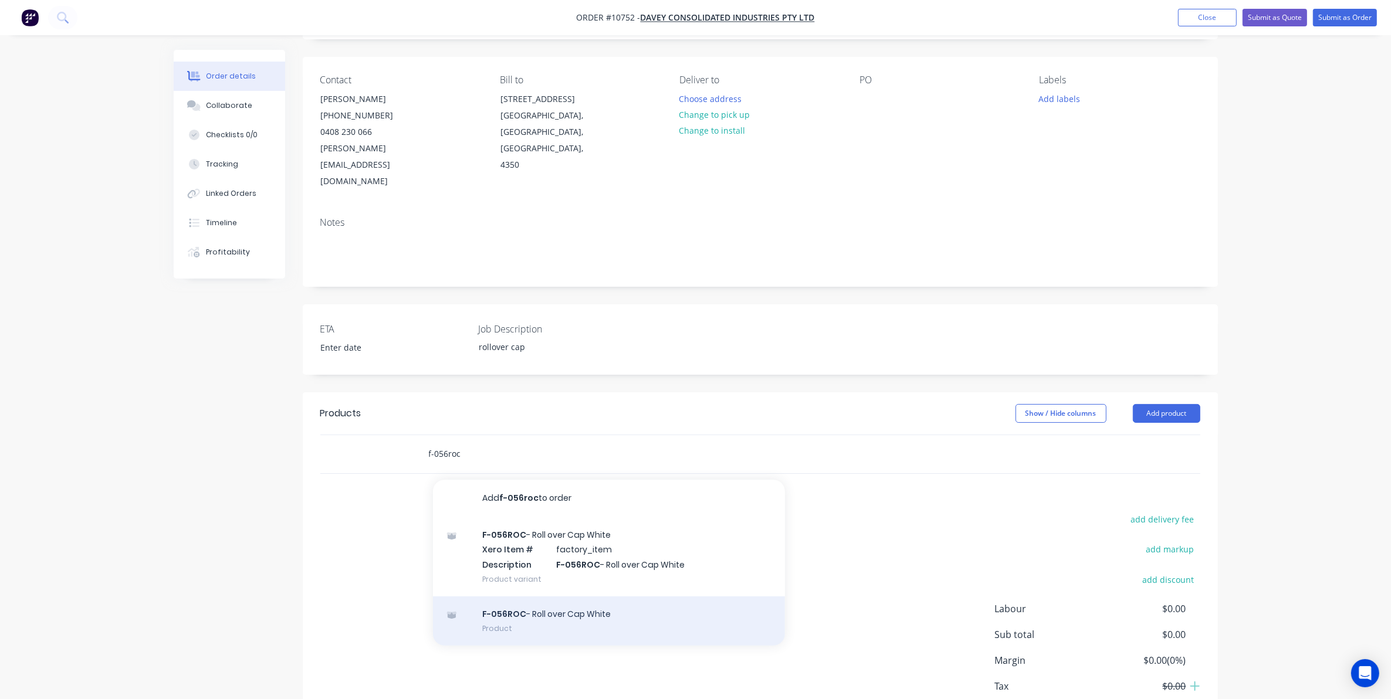
type input "f-056roc"
click at [573, 604] on div "F-056ROC - Roll over Cap White Product" at bounding box center [609, 620] width 352 height 49
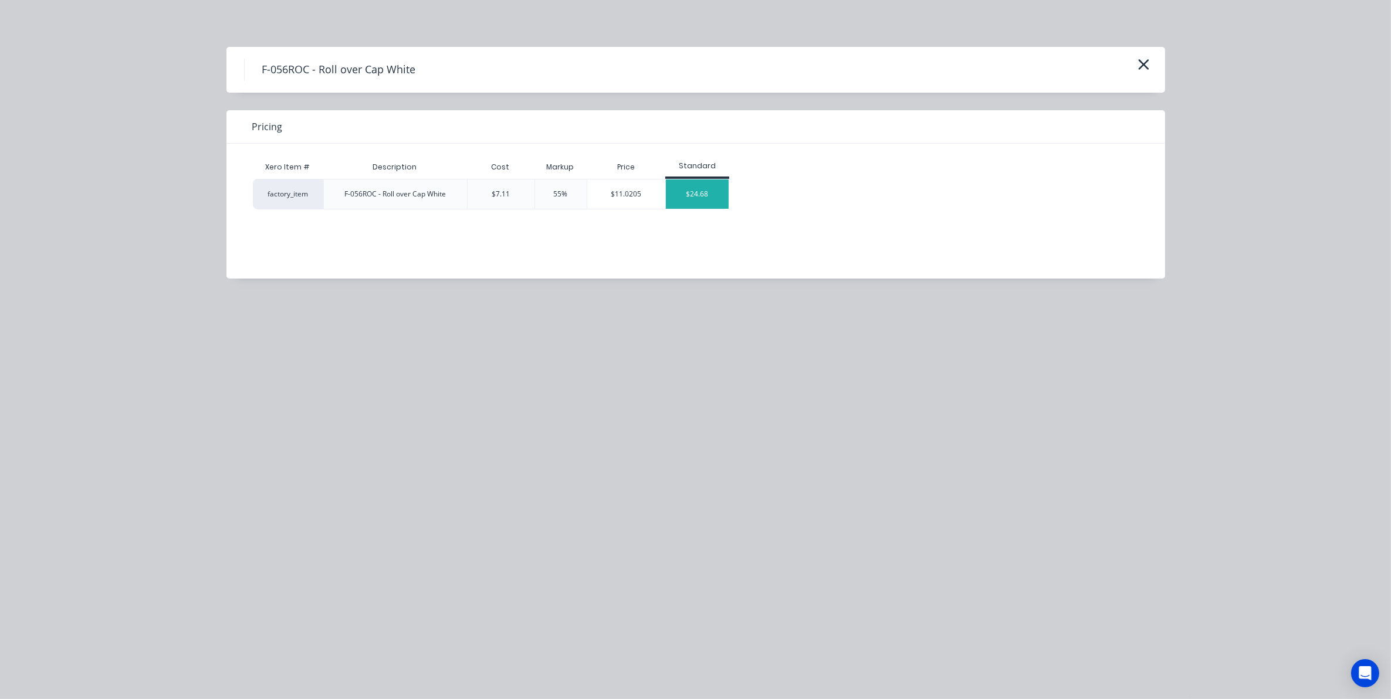
click at [707, 198] on div "$24.68" at bounding box center [697, 193] width 63 height 29
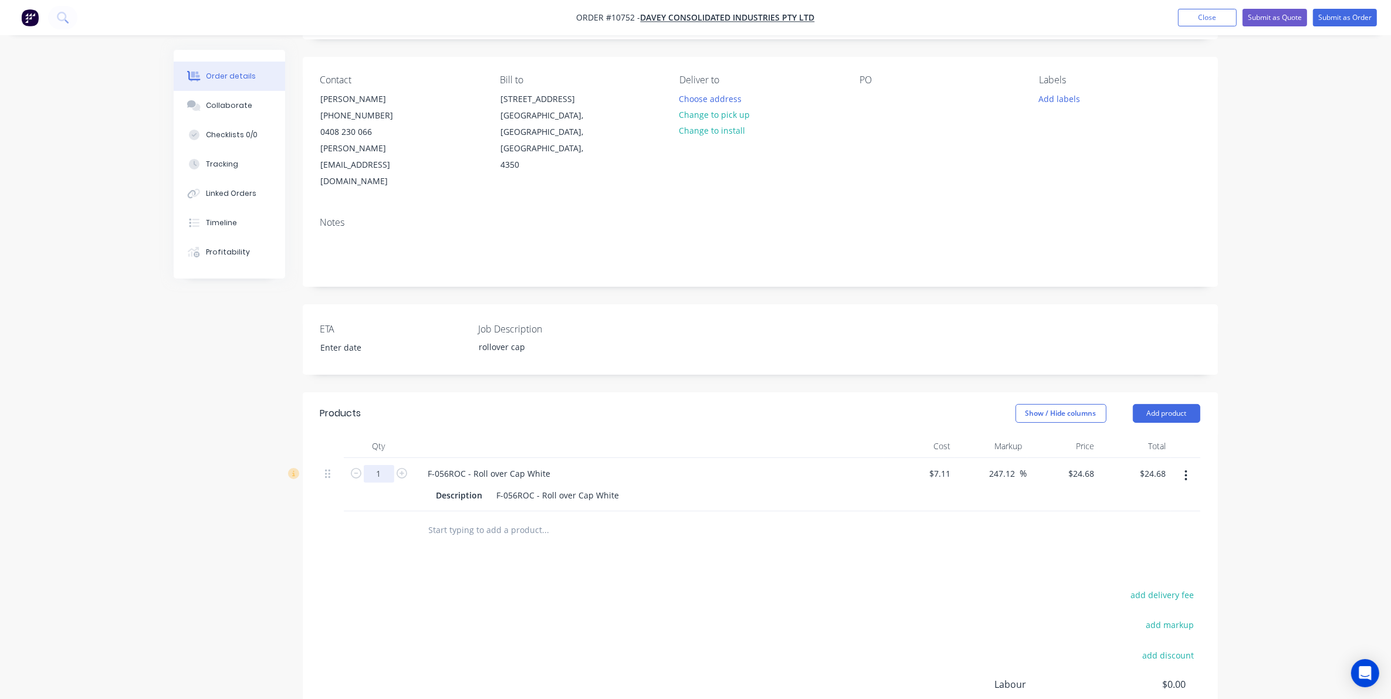
click at [382, 465] on input "1" at bounding box center [379, 474] width 30 height 18
type input "20"
type input "$493.60"
drag, startPoint x: 291, startPoint y: 523, endPoint x: 339, endPoint y: 526, distance: 48.2
click at [291, 524] on div "Created by [PERSON_NAME] Created [DATE] Required [DATE] Assigned to Add team me…" at bounding box center [696, 413] width 1044 height 872
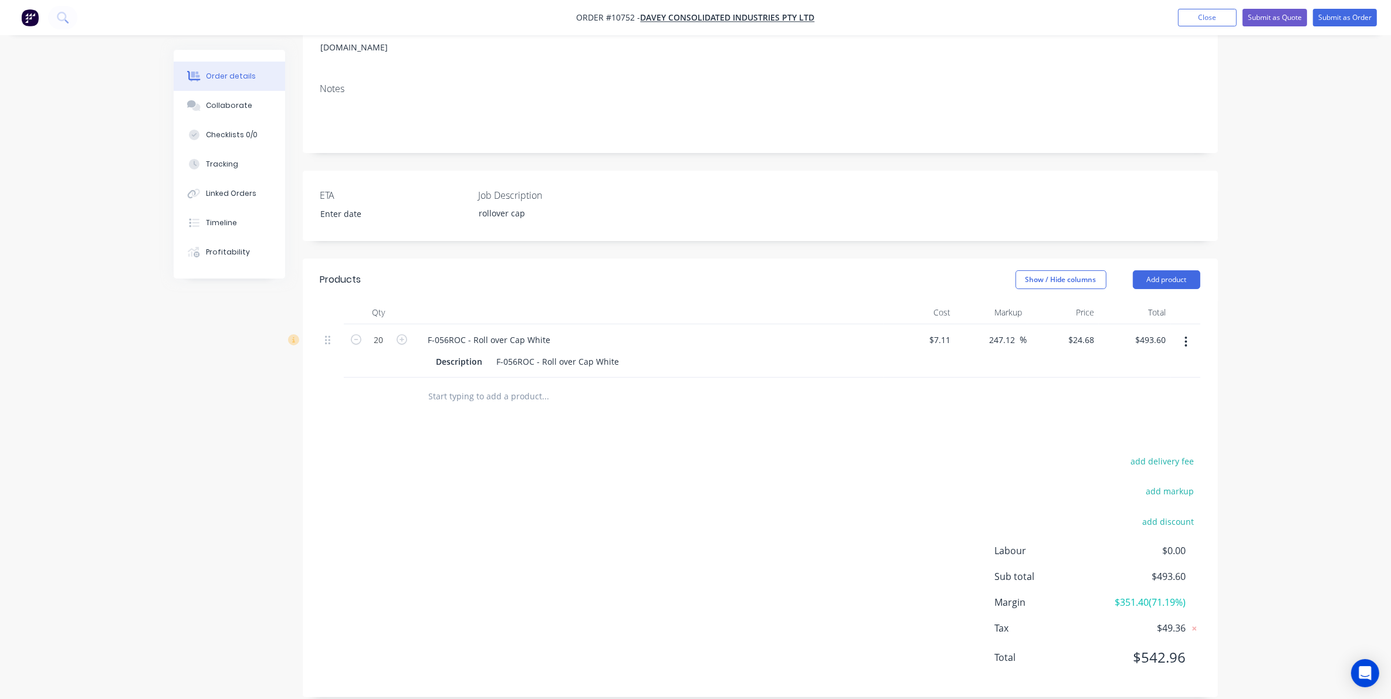
scroll to position [0, 0]
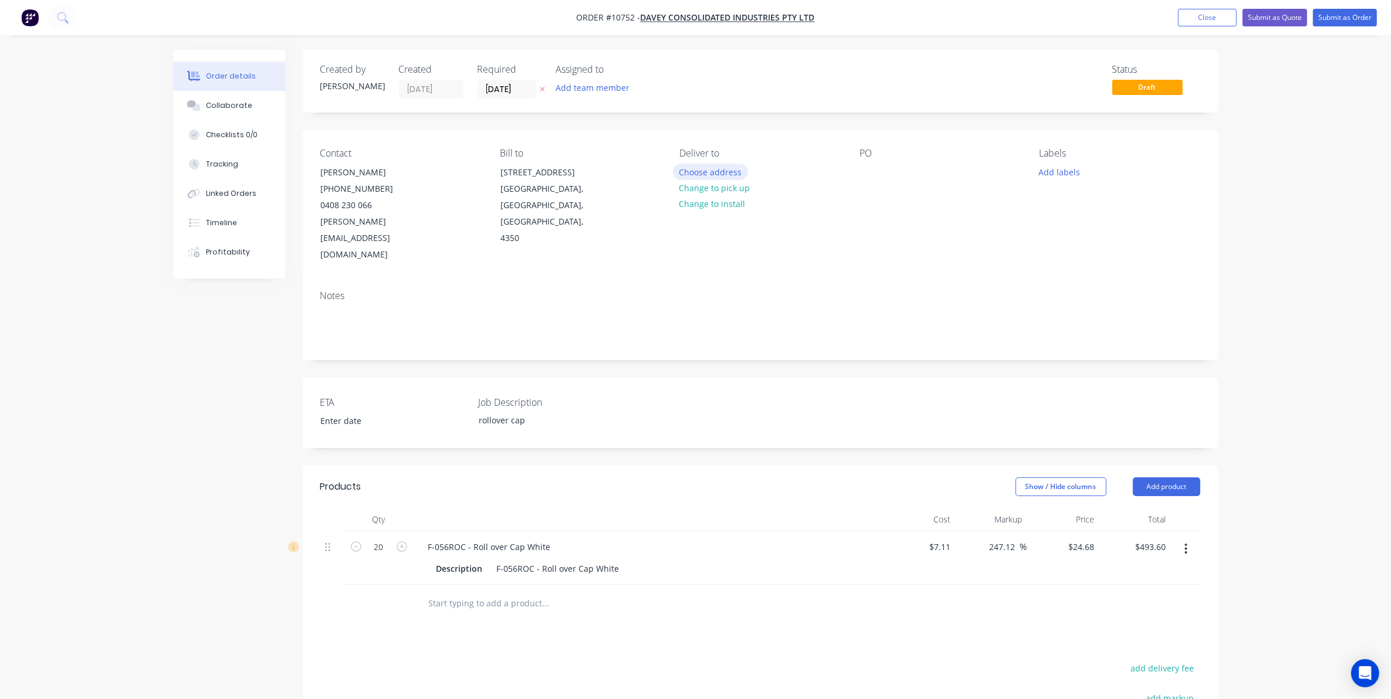
click at [689, 171] on button "Choose address" at bounding box center [710, 172] width 75 height 16
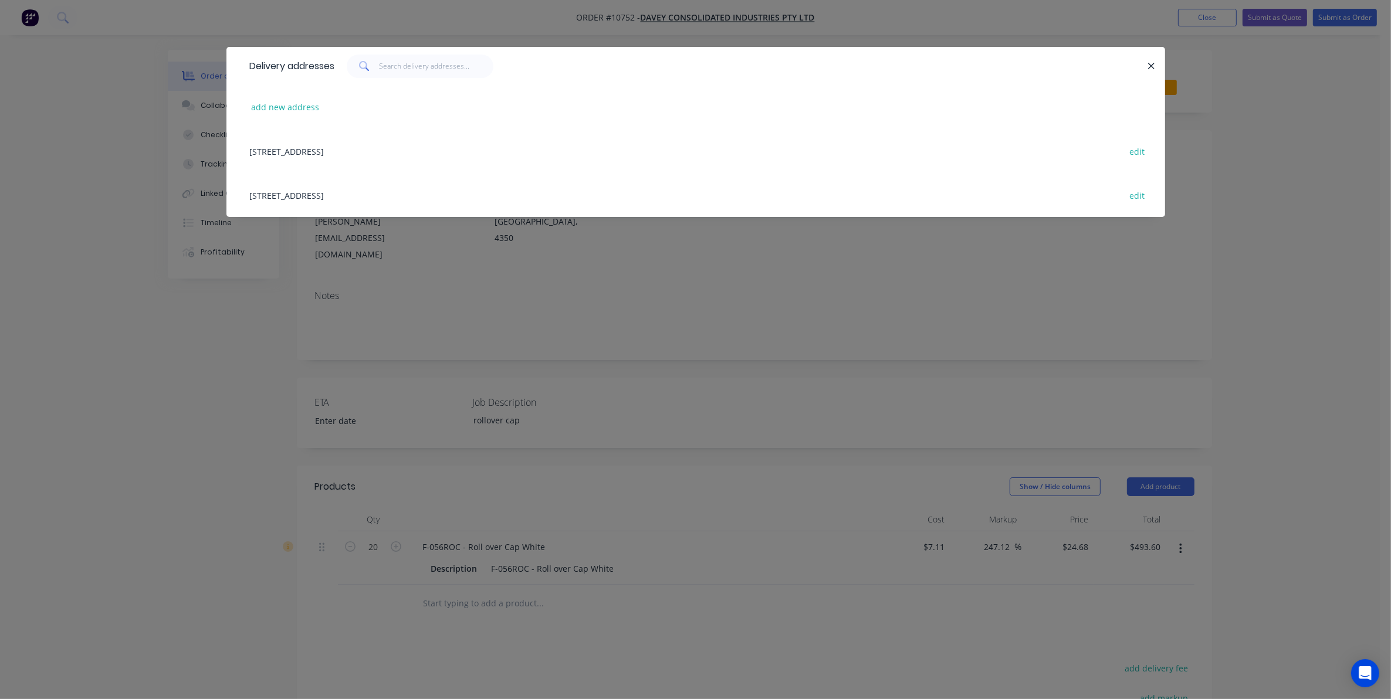
click at [406, 156] on div "[STREET_ADDRESS] edit" at bounding box center [695, 151] width 903 height 44
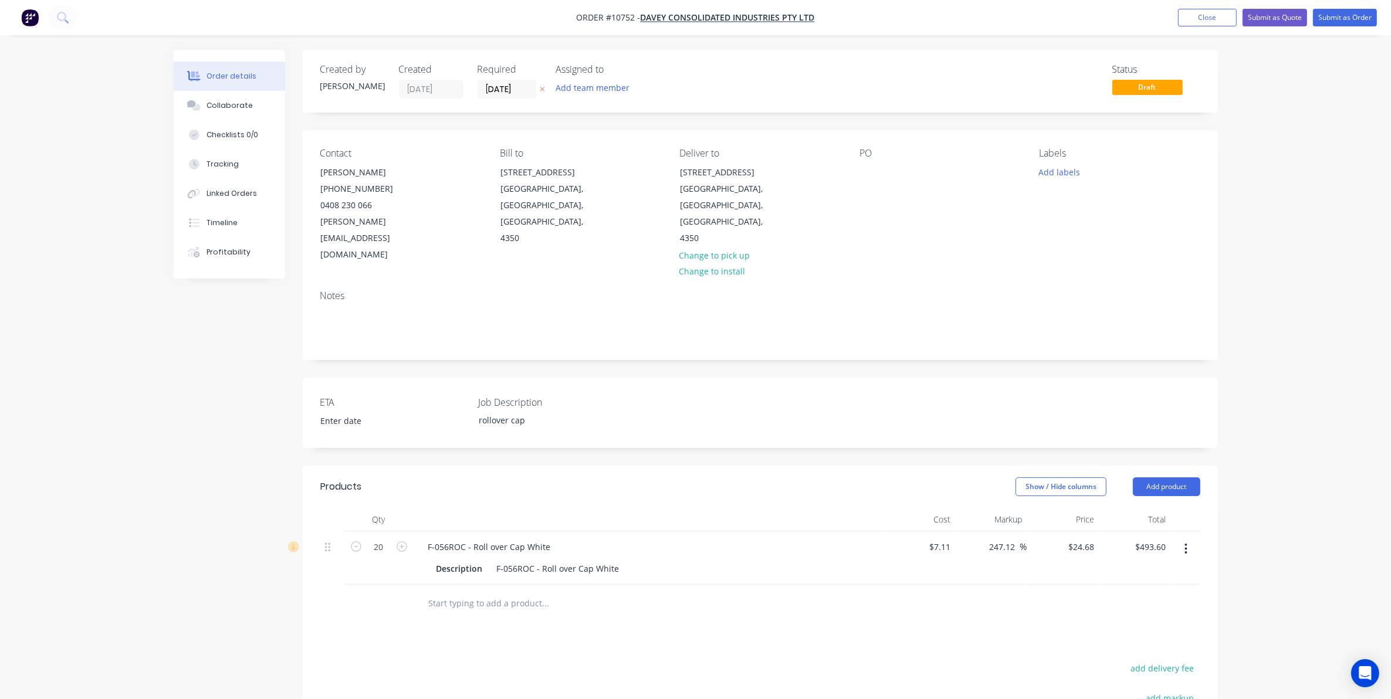
click at [886, 176] on div "PO" at bounding box center [939, 206] width 161 height 116
click at [876, 170] on div at bounding box center [868, 172] width 19 height 17
click at [890, 290] on div "Notes" at bounding box center [760, 295] width 880 height 11
click at [1327, 22] on button "Submit as Order" at bounding box center [1345, 18] width 64 height 18
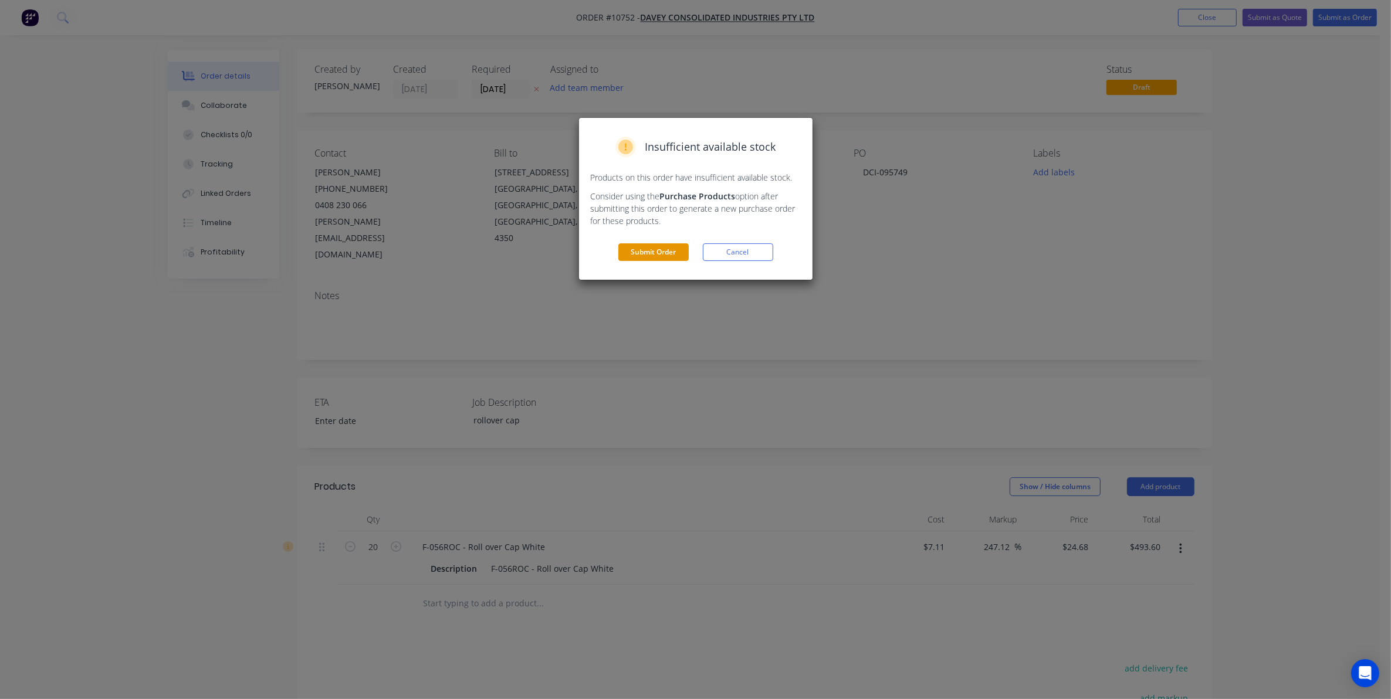
click at [642, 245] on button "Submit Order" at bounding box center [653, 252] width 70 height 18
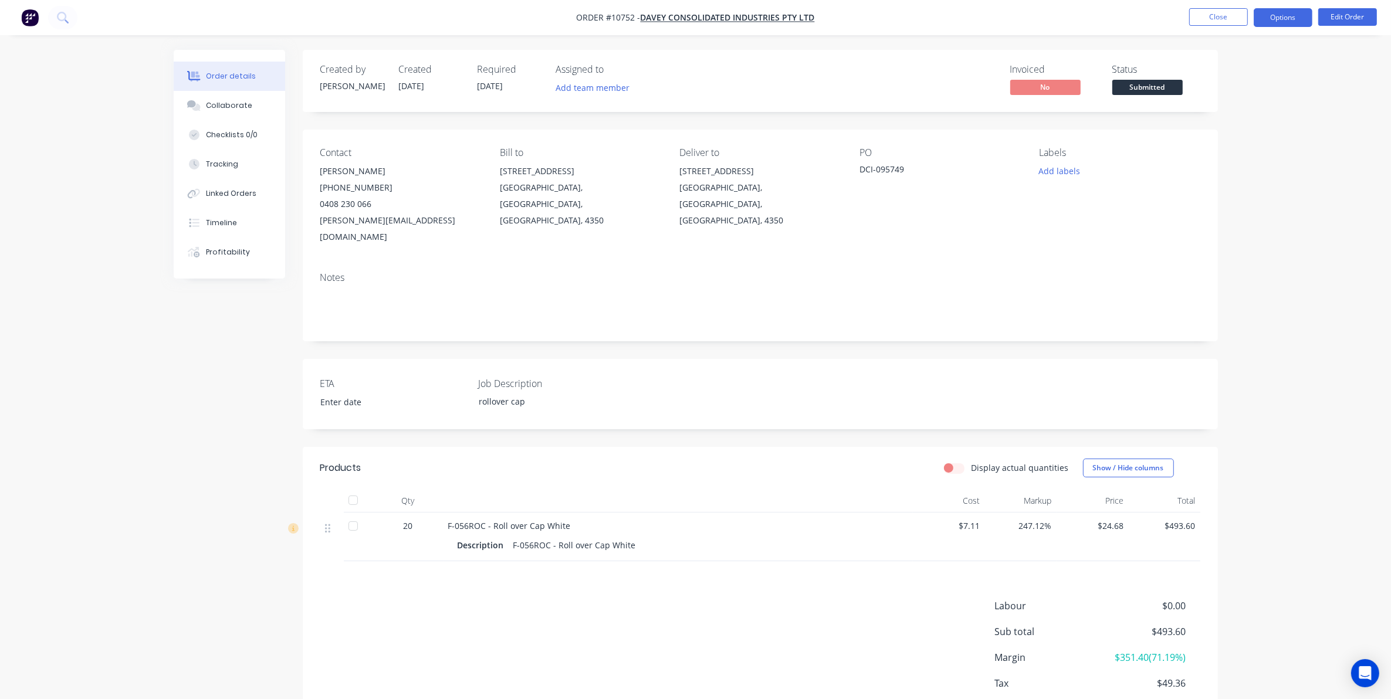
click at [1305, 16] on button "Options" at bounding box center [1282, 17] width 59 height 19
click at [1232, 132] on button "Work Order" at bounding box center [1247, 141] width 129 height 23
click at [1241, 118] on div "Without pricing" at bounding box center [1248, 118] width 108 height 17
